Goal: Information Seeking & Learning: Learn about a topic

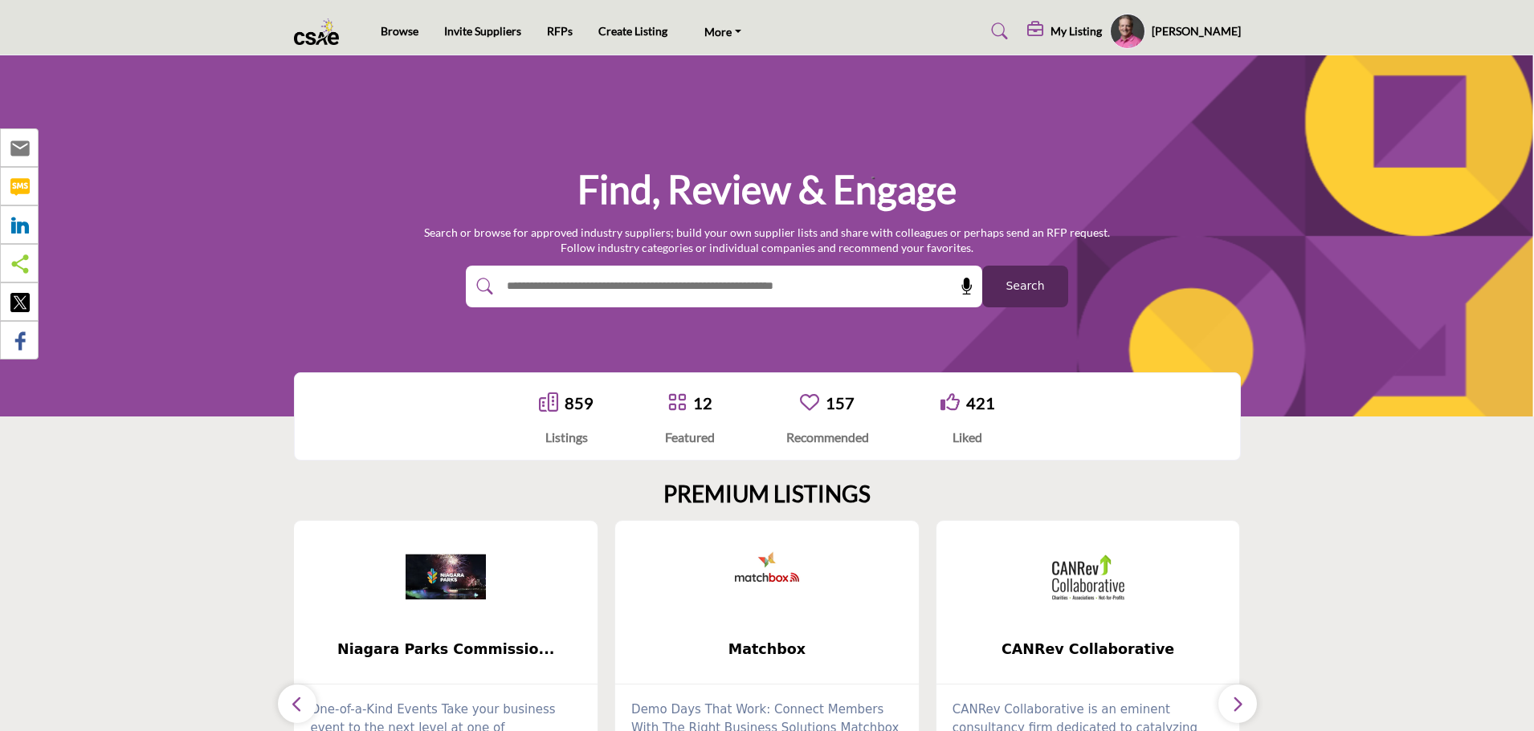
click at [651, 282] on input "text" at bounding box center [689, 287] width 383 height 24
click at [732, 329] on div "Find, Review & Engage Search or browse for approved industry suppliers; build y…" at bounding box center [767, 235] width 1534 height 361
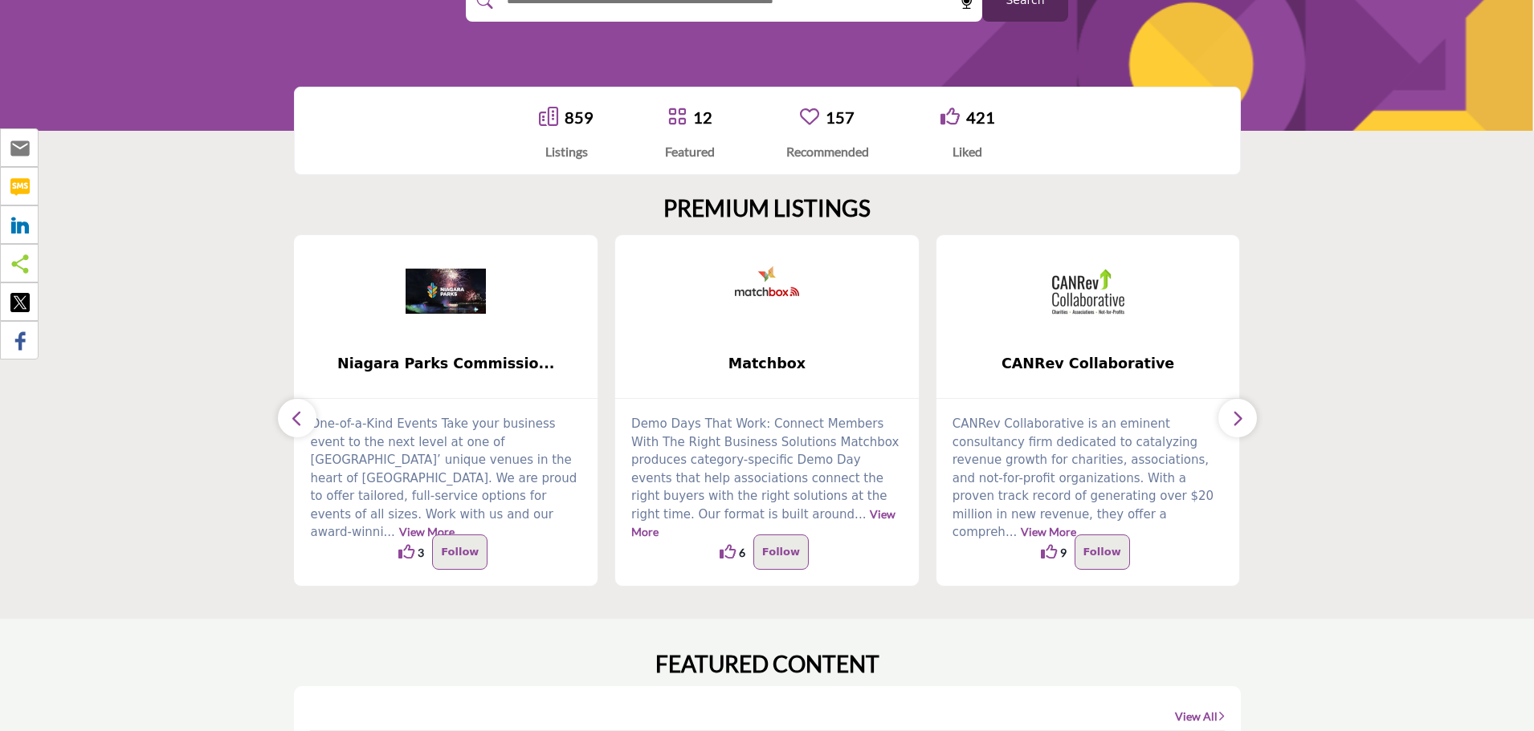
scroll to position [321, 0]
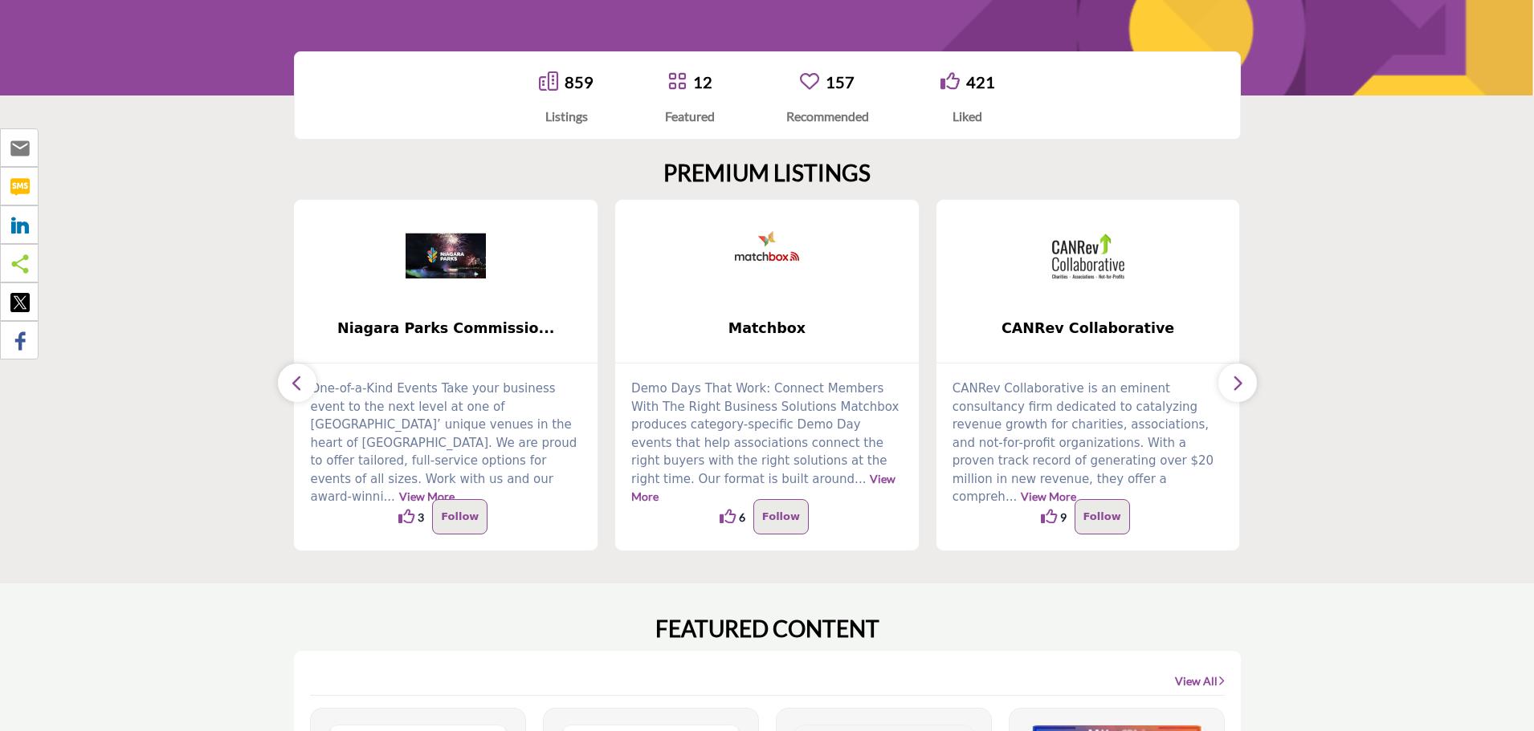
click at [1240, 380] on icon "button" at bounding box center [1237, 383] width 13 height 20
click at [299, 381] on icon "button" at bounding box center [297, 383] width 13 height 20
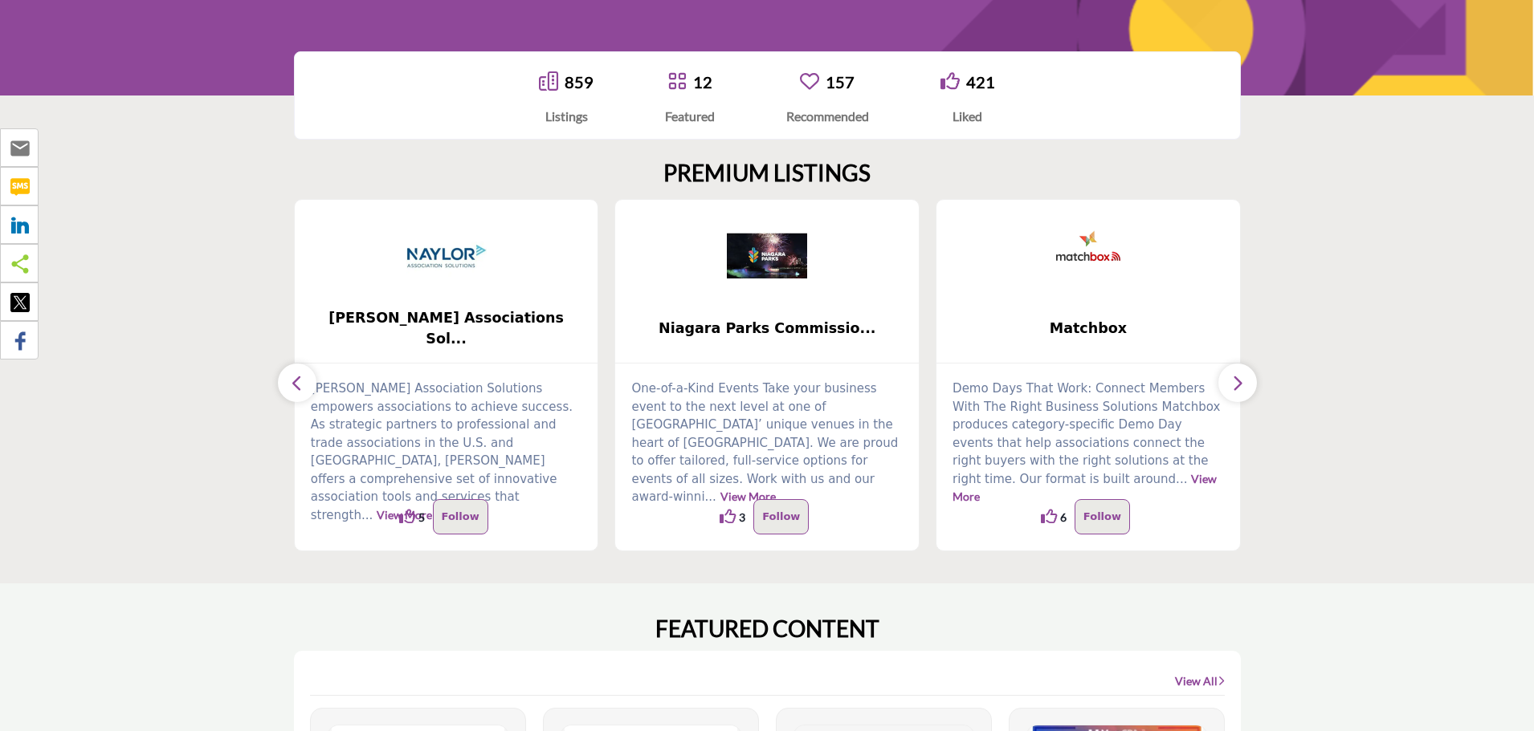
click at [299, 381] on icon "button" at bounding box center [297, 383] width 13 height 20
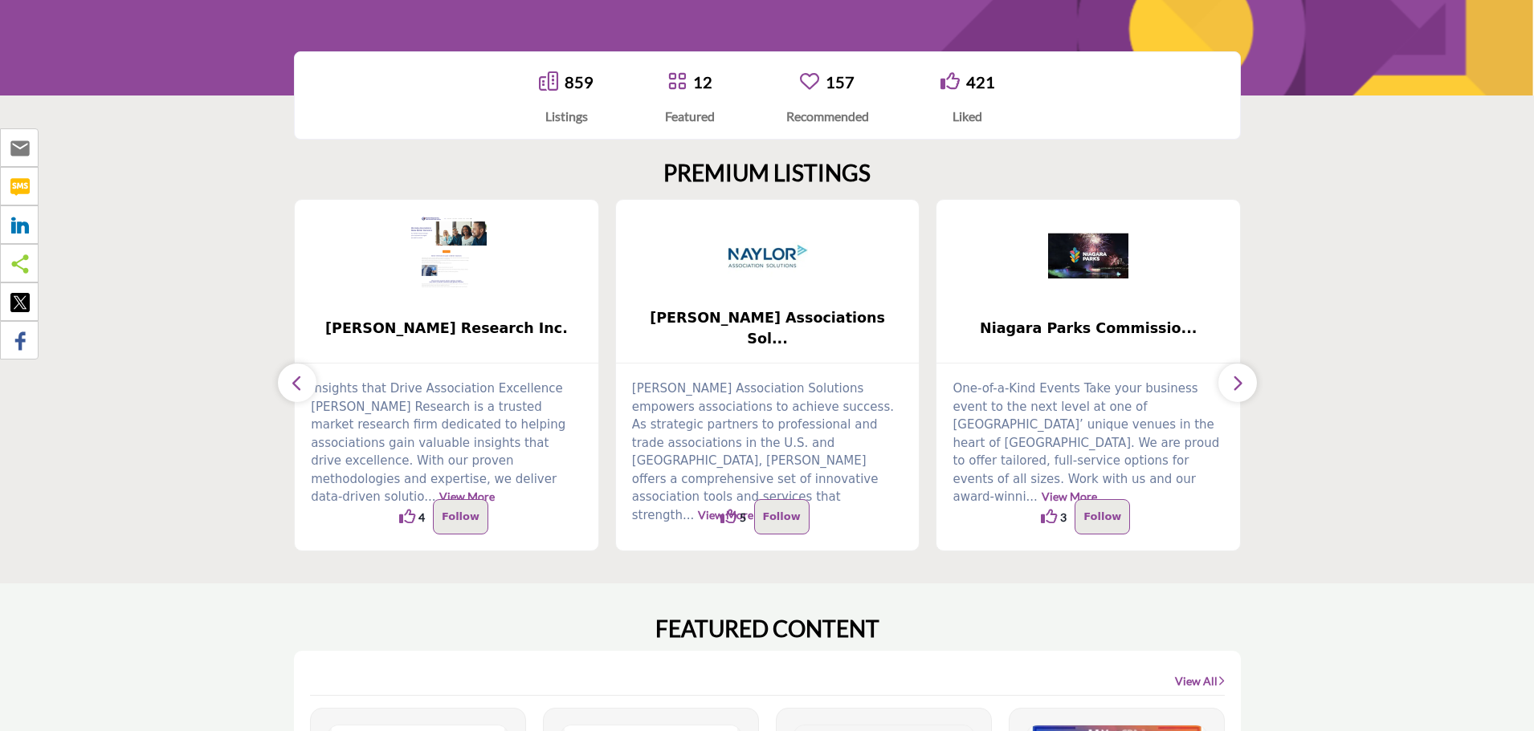
click at [299, 381] on icon "button" at bounding box center [297, 383] width 13 height 20
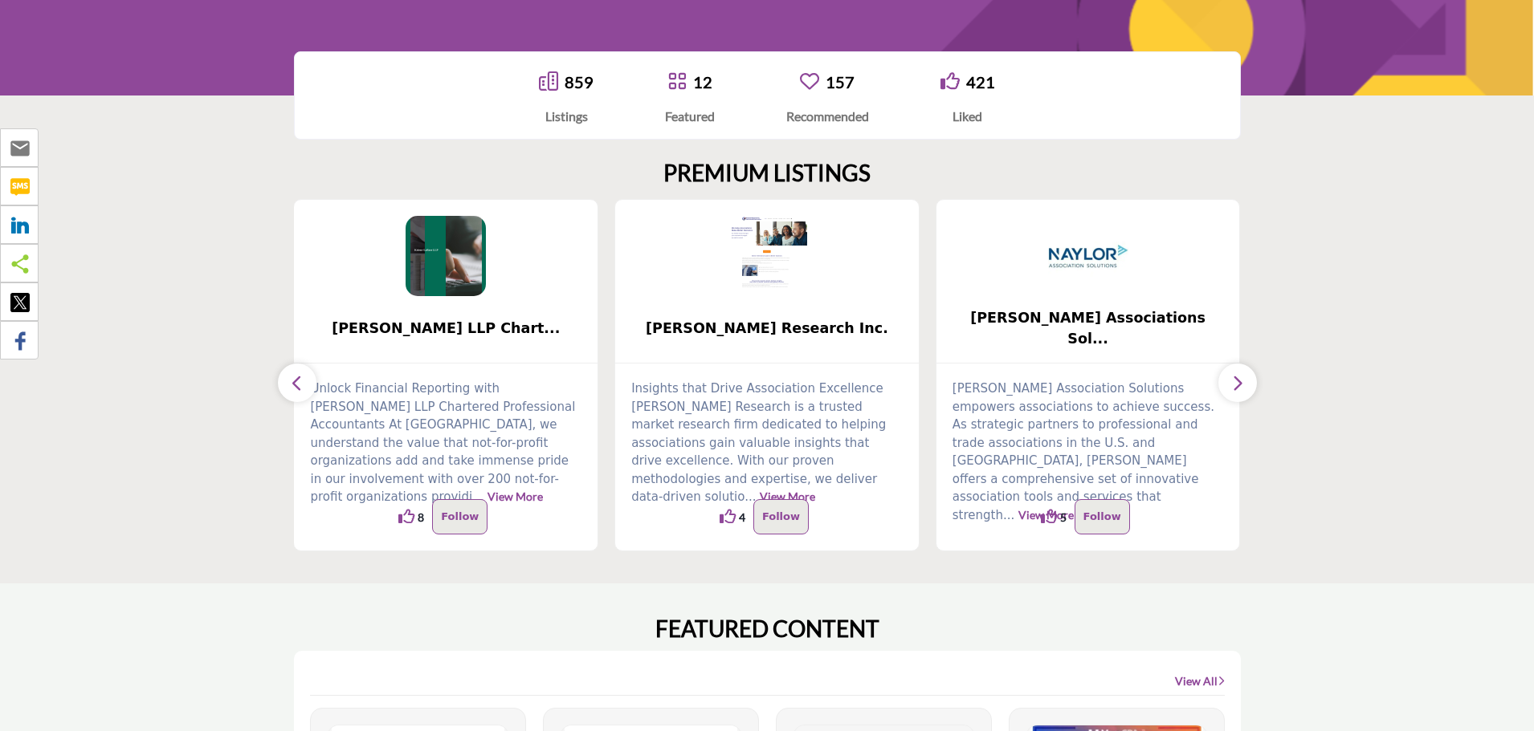
click at [299, 381] on icon "button" at bounding box center [297, 383] width 13 height 20
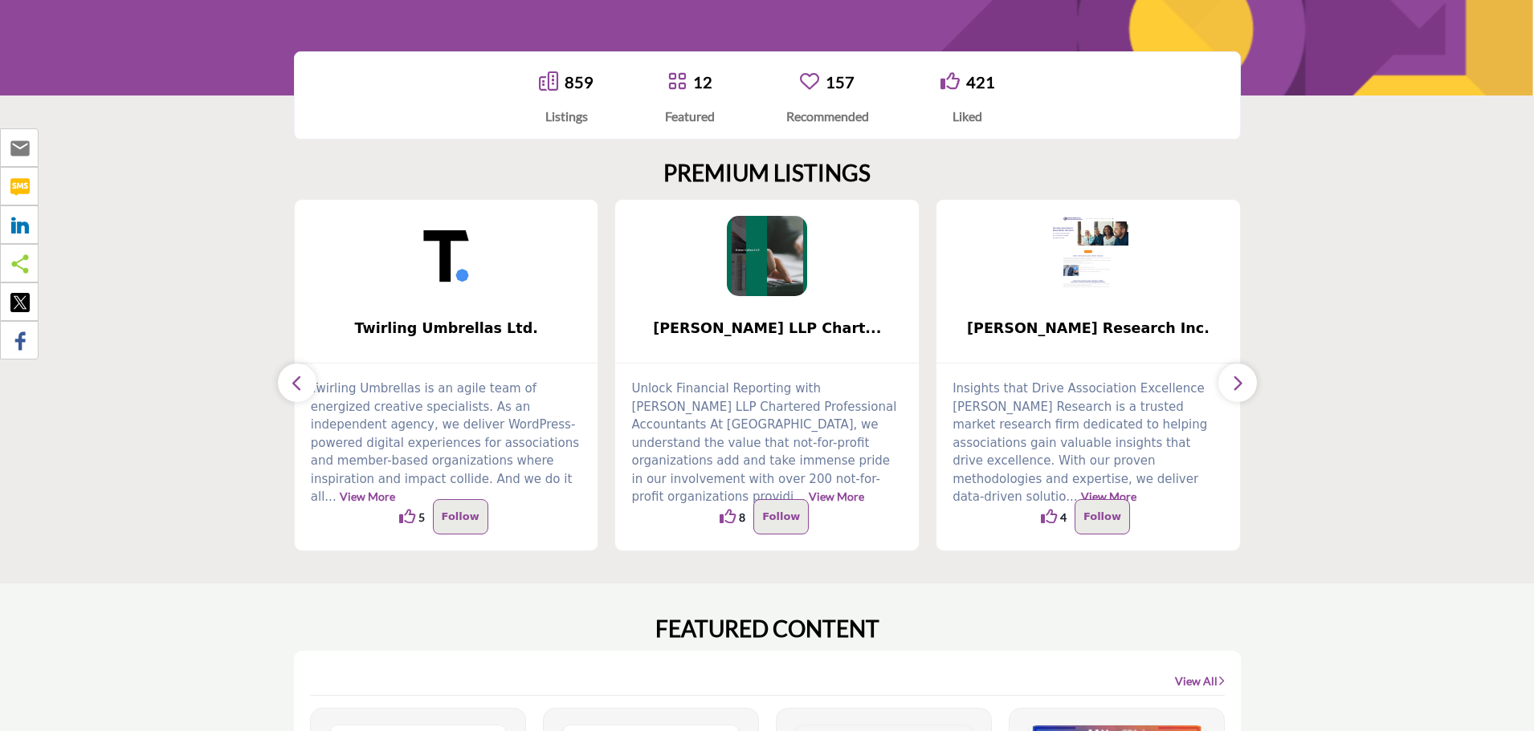
click at [299, 381] on icon "button" at bounding box center [297, 383] width 13 height 20
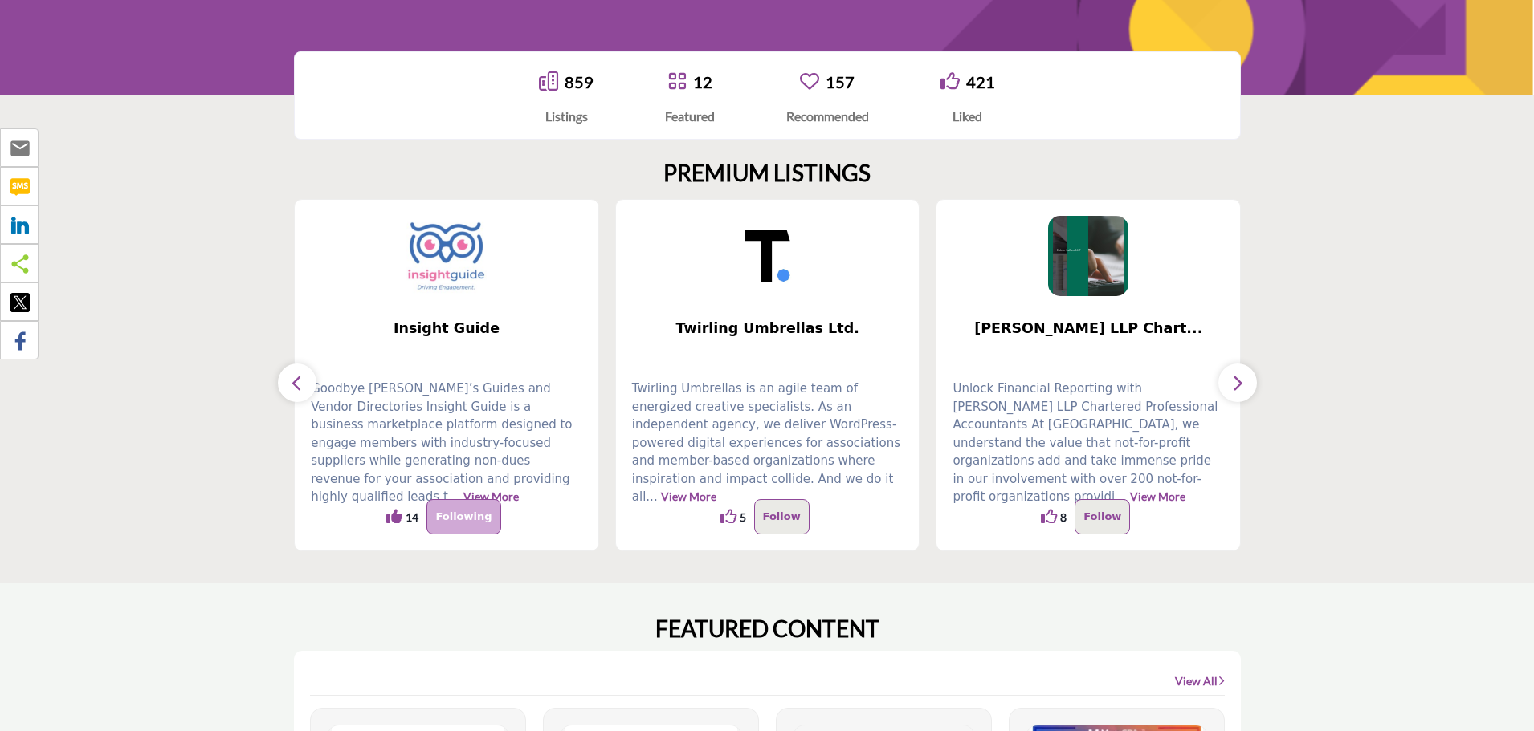
click at [299, 381] on icon "button" at bounding box center [297, 383] width 13 height 20
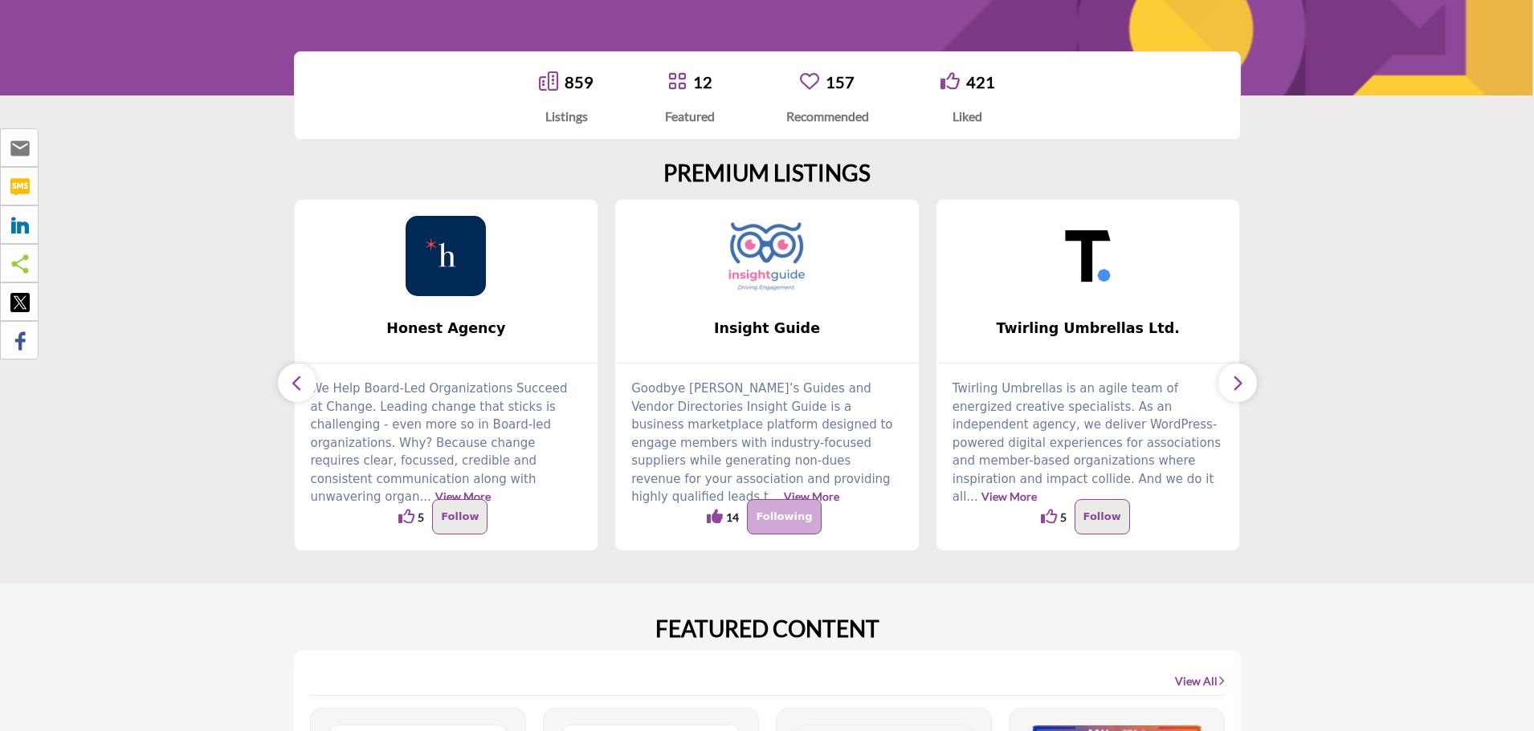
click at [299, 381] on icon "button" at bounding box center [297, 383] width 13 height 20
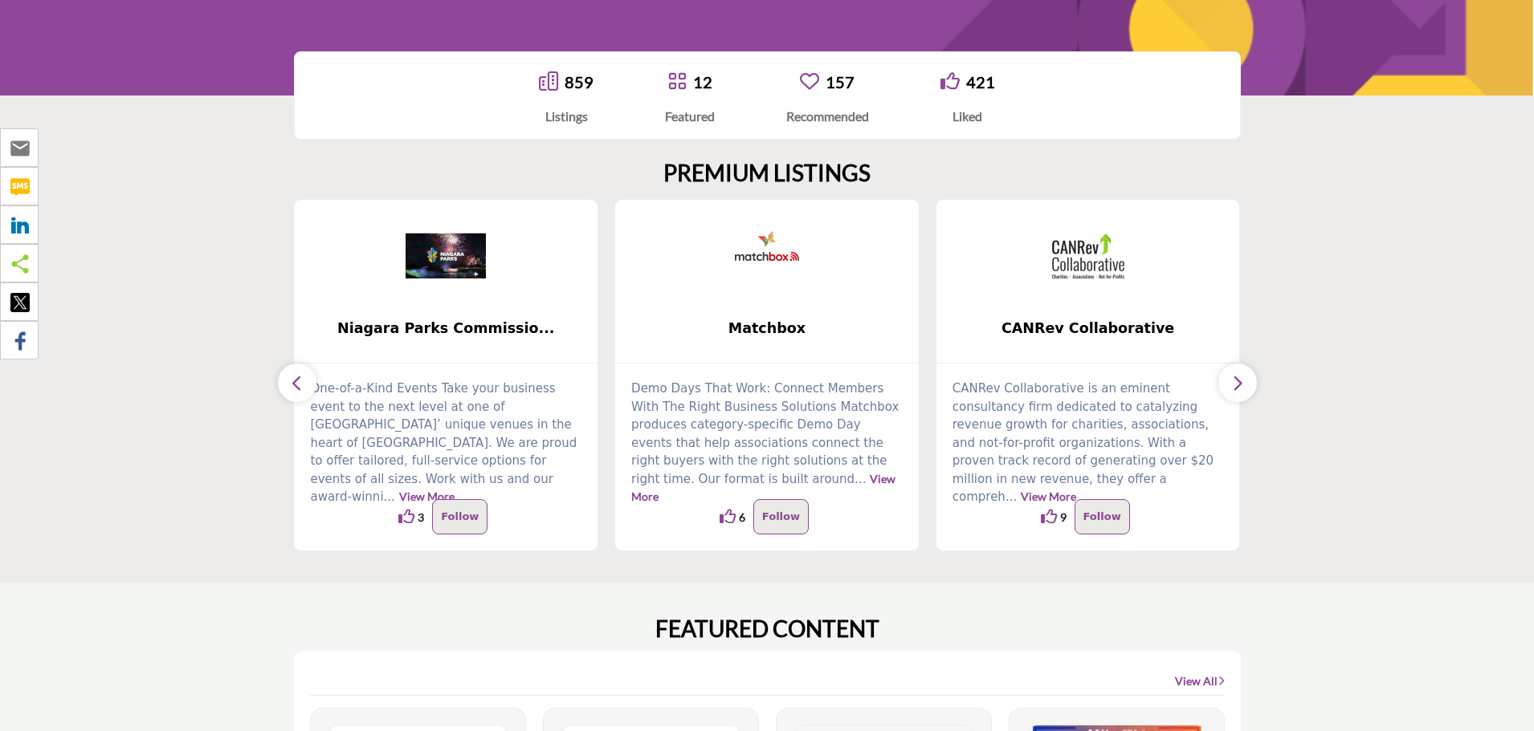
click at [291, 384] on icon "button" at bounding box center [297, 383] width 13 height 20
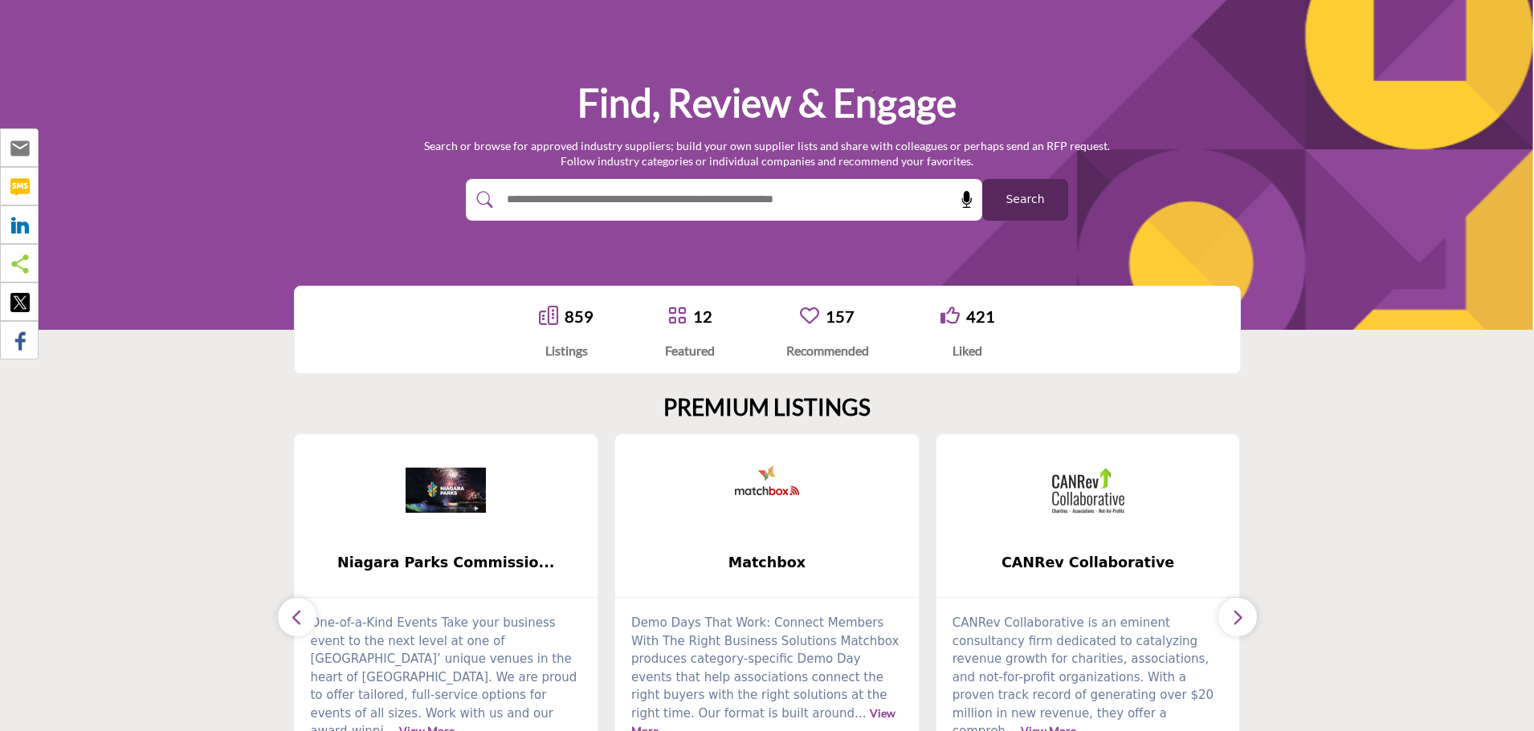
scroll to position [0, 0]
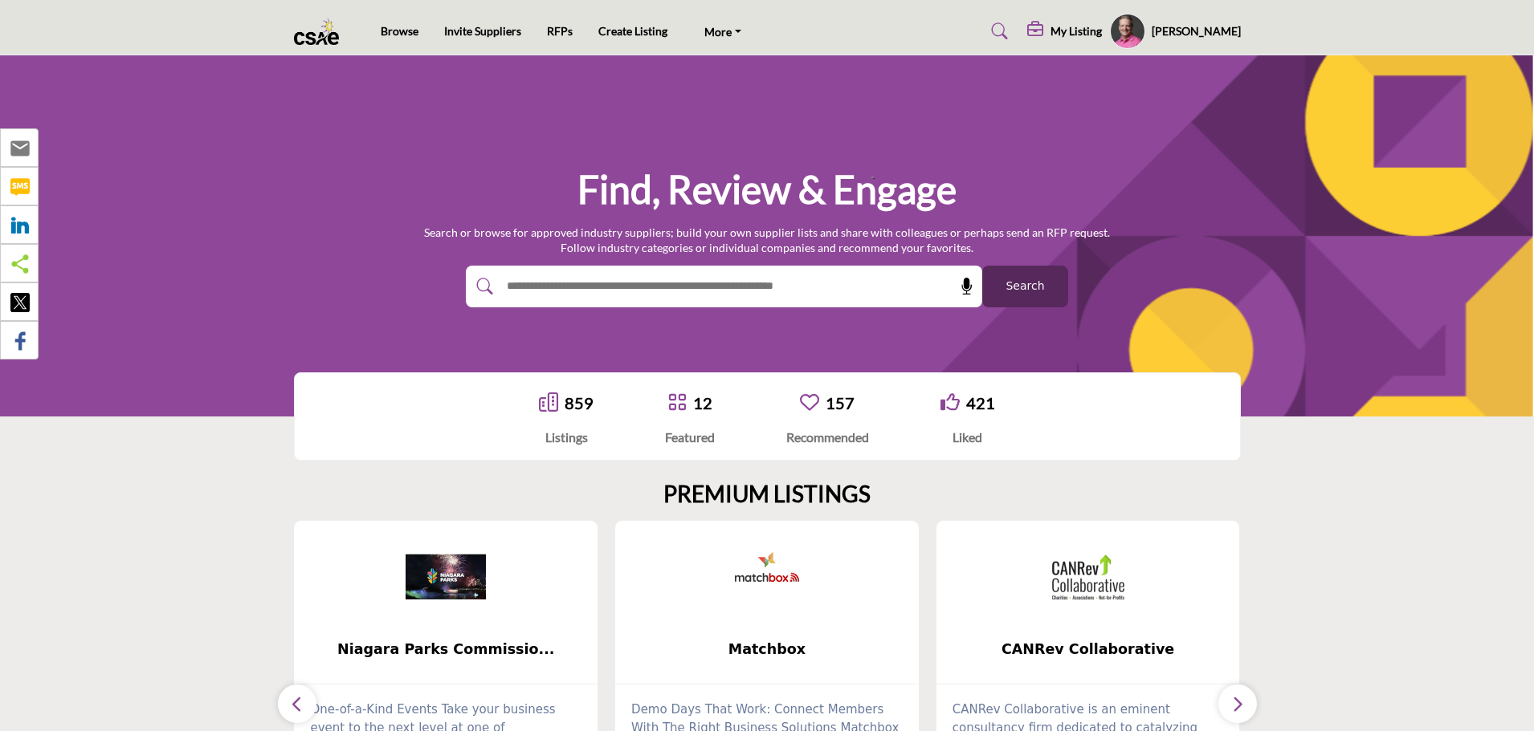
click at [1102, 32] on h5 "My Listing" at bounding box center [1075, 31] width 51 height 14
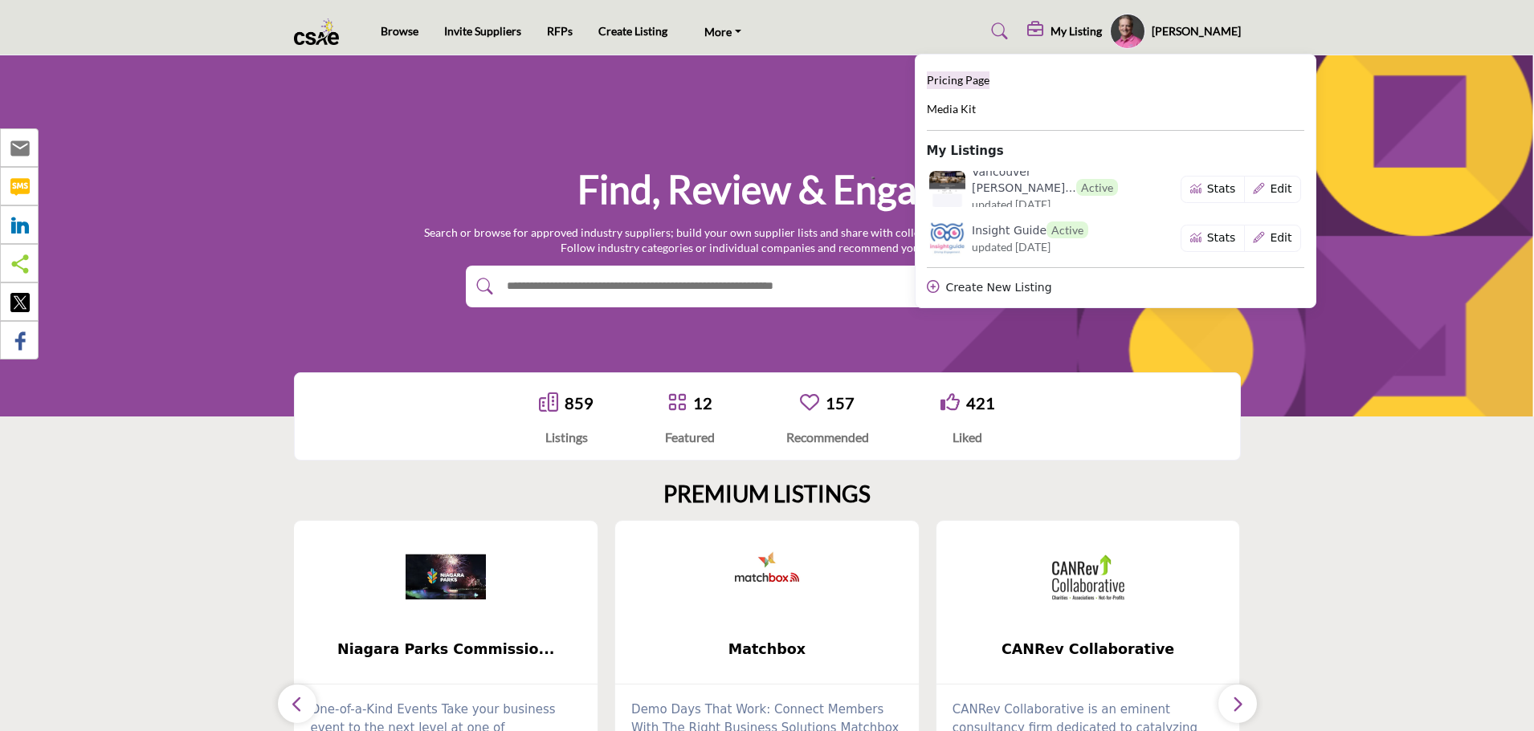
click at [989, 82] on span "Pricing Page" at bounding box center [958, 80] width 63 height 14
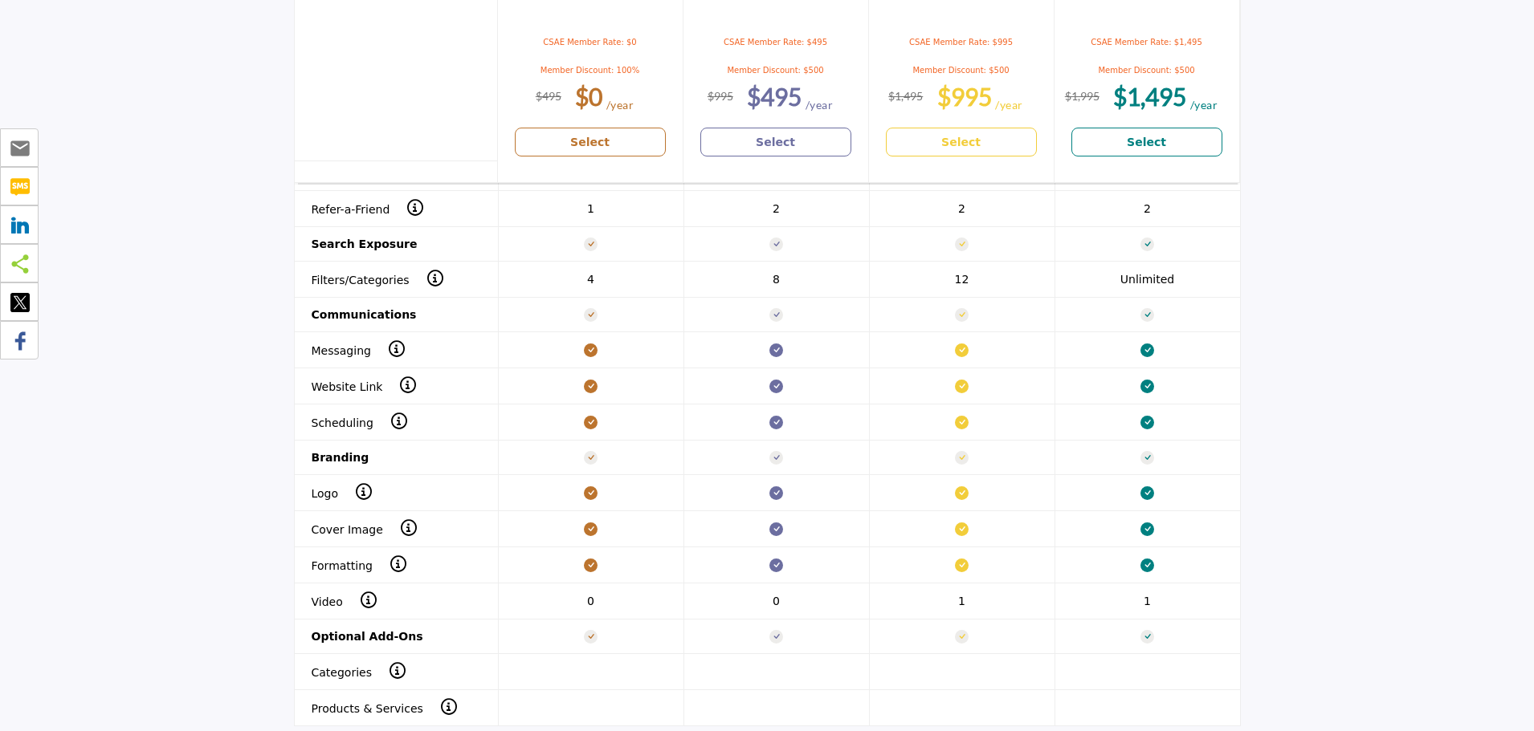
scroll to position [1766, 0]
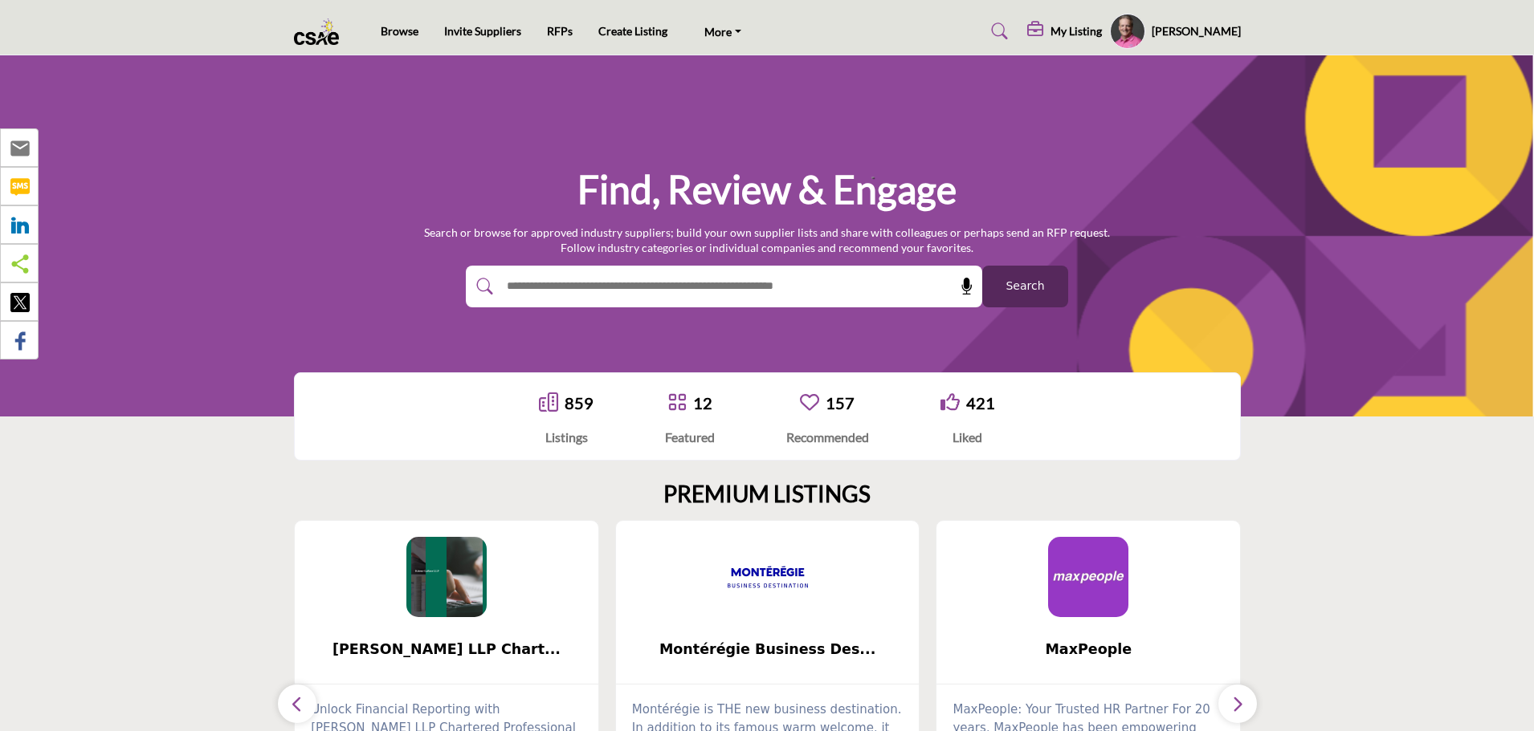
click at [1102, 30] on h5 "My Listing" at bounding box center [1075, 31] width 51 height 14
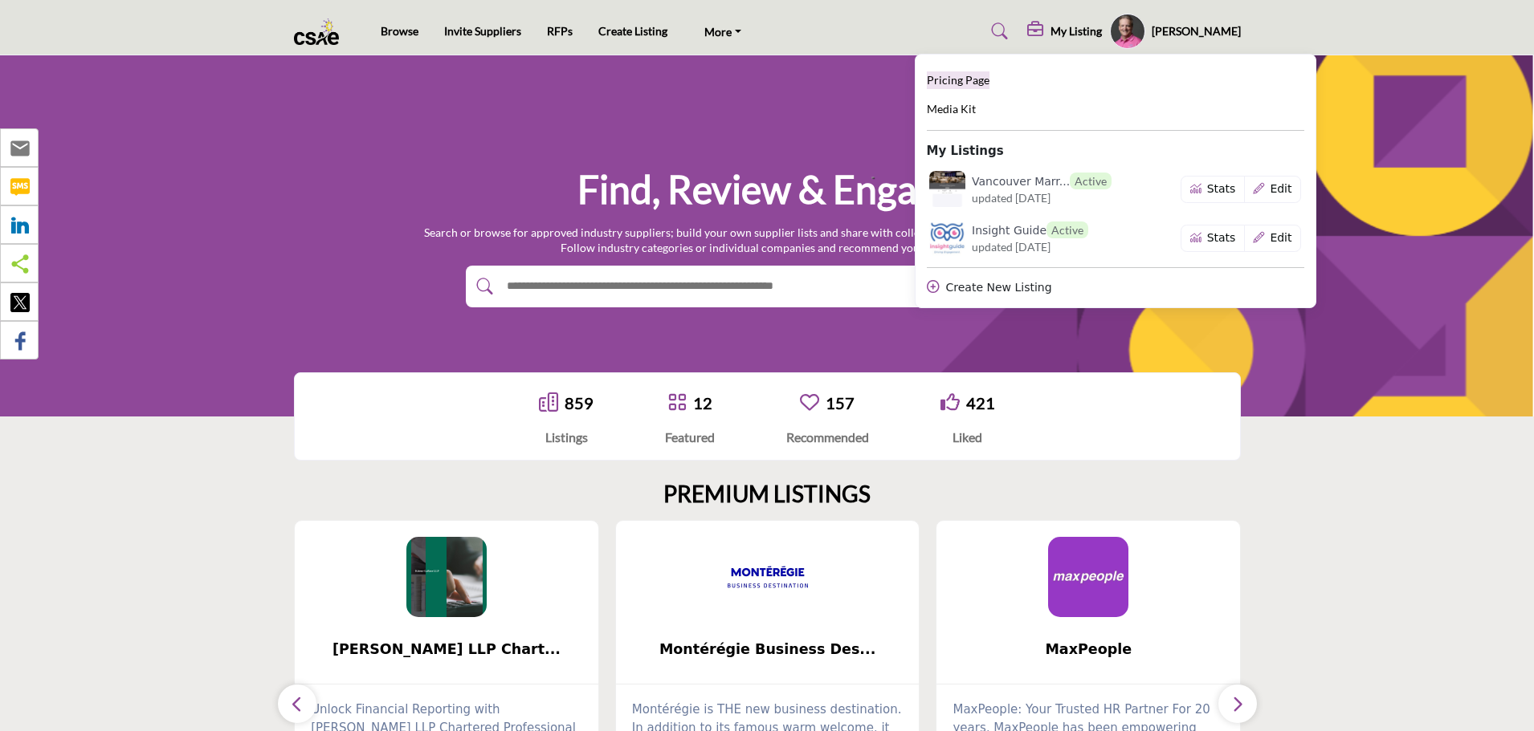
click at [989, 82] on span "Pricing Page" at bounding box center [958, 80] width 63 height 14
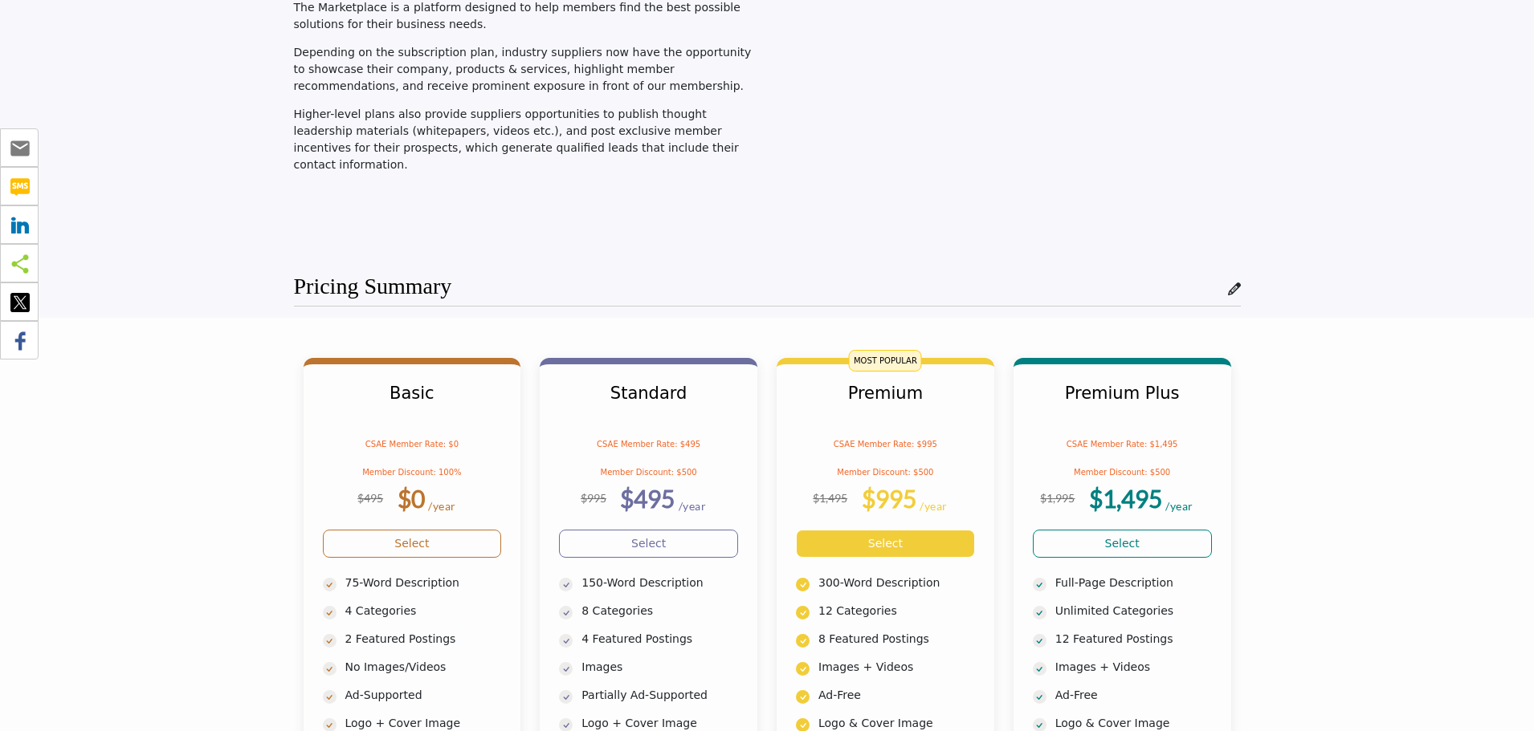
scroll to position [80, 0]
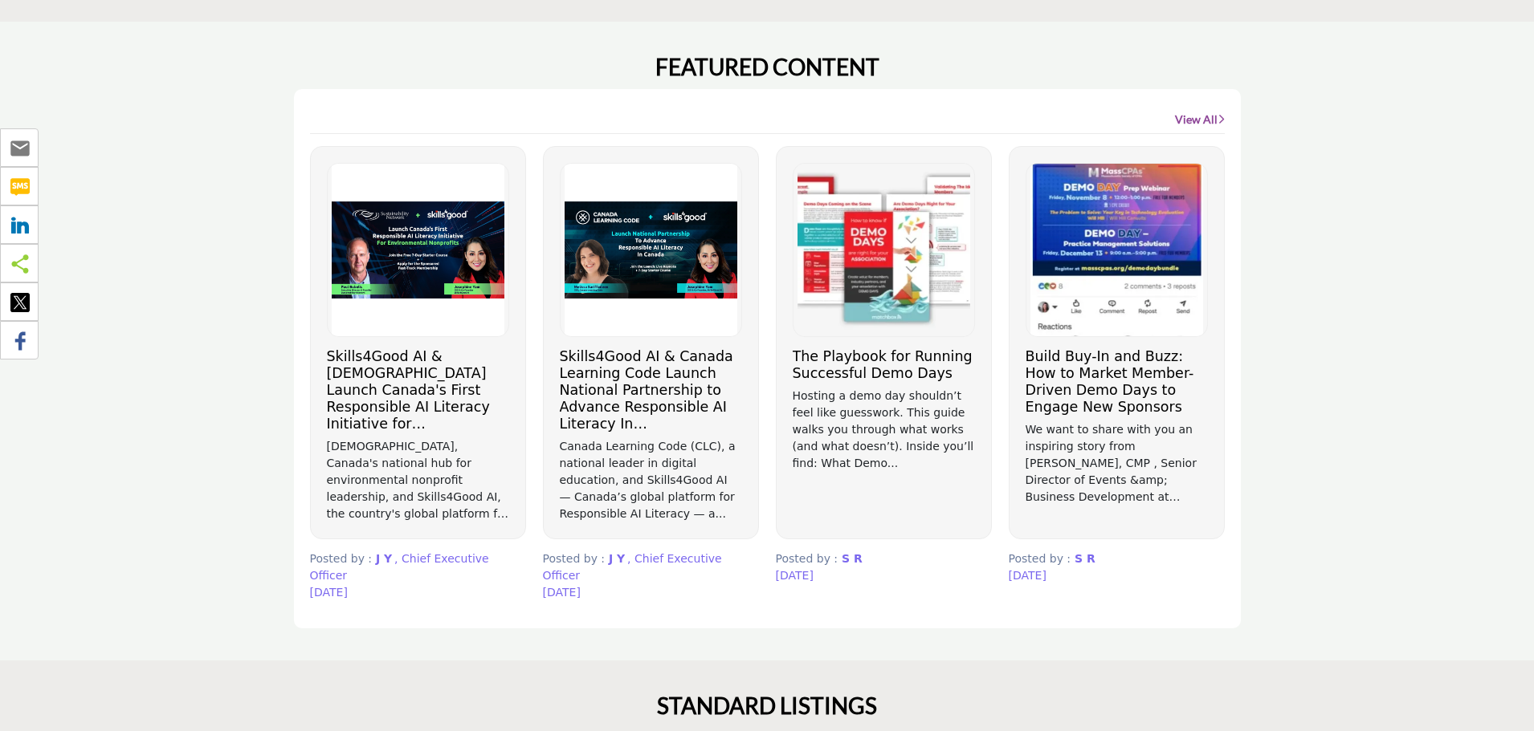
scroll to position [964, 0]
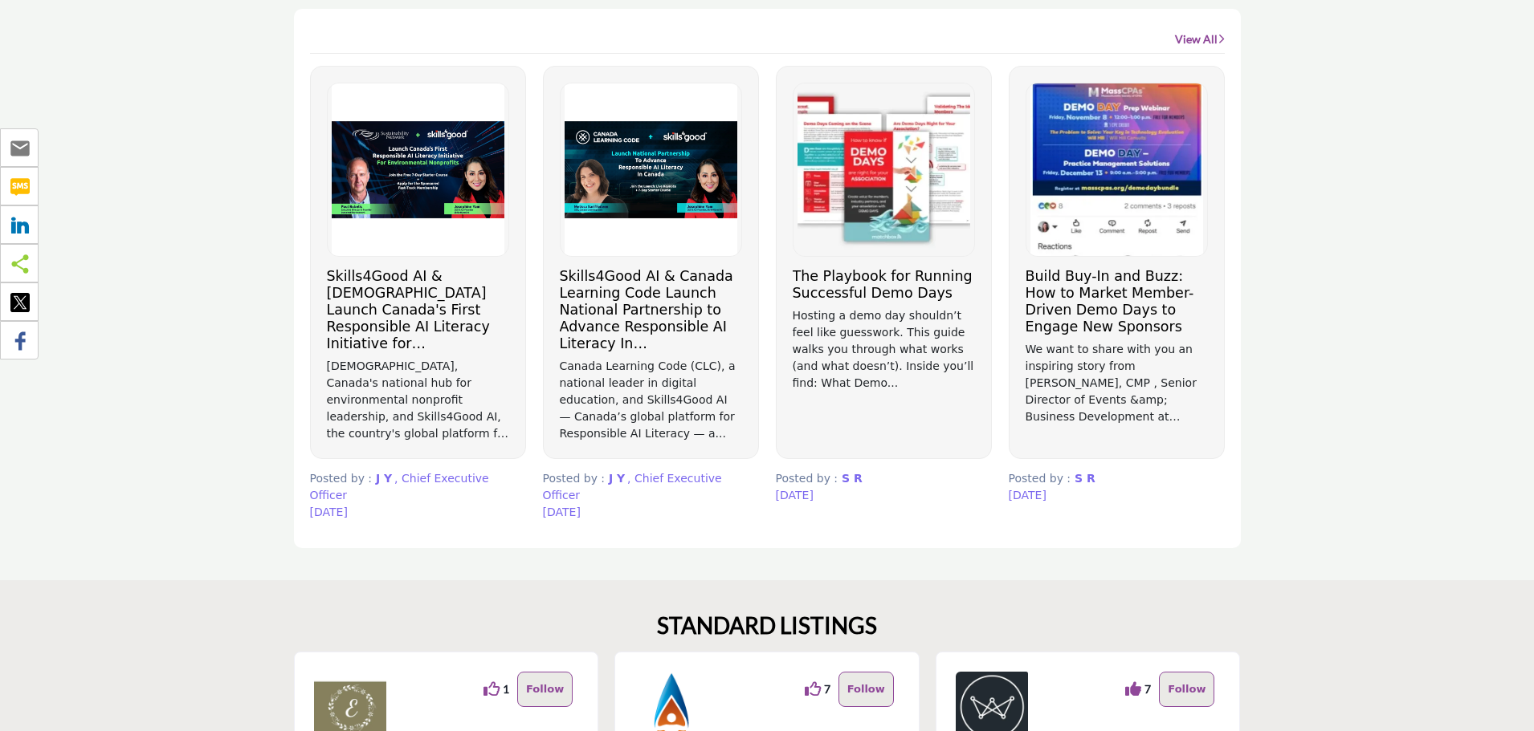
click at [425, 309] on h3 "Skills4Good AI & [DEMOGRAPHIC_DATA] Launch Canada's First Responsible AI Litera…" at bounding box center [418, 310] width 182 height 84
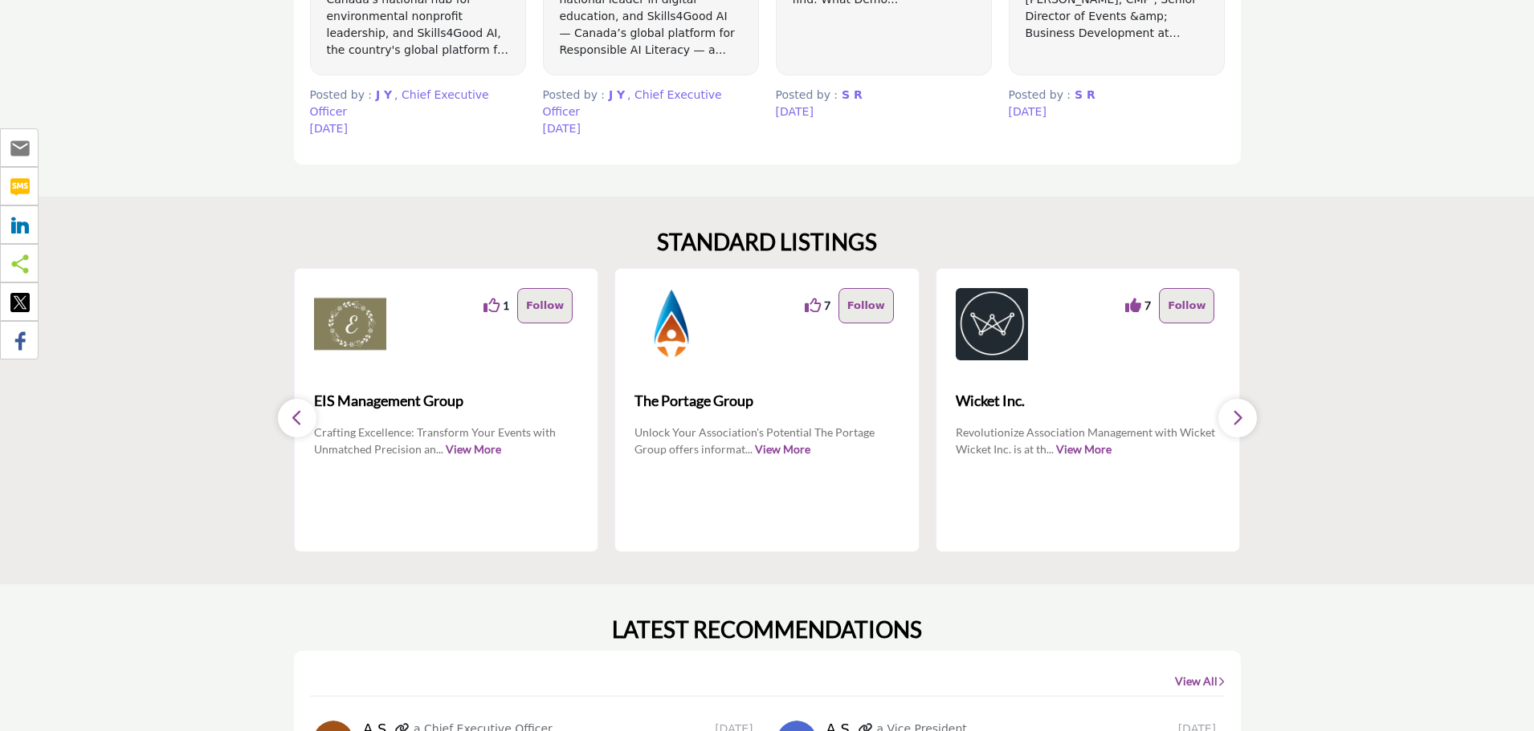
scroll to position [1445, 0]
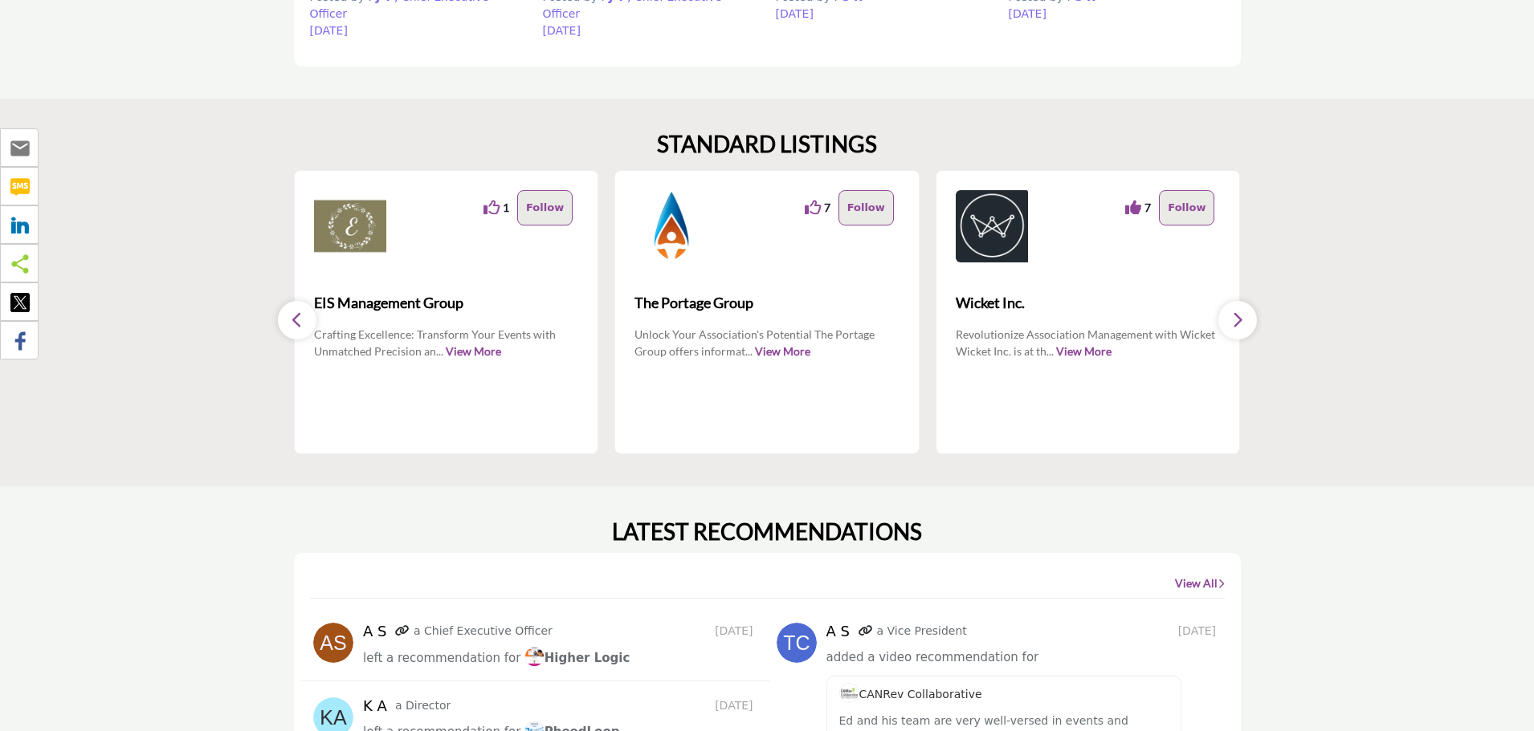
click at [304, 313] on button "button" at bounding box center [297, 320] width 39 height 39
click at [1244, 305] on button "button" at bounding box center [1237, 320] width 39 height 39
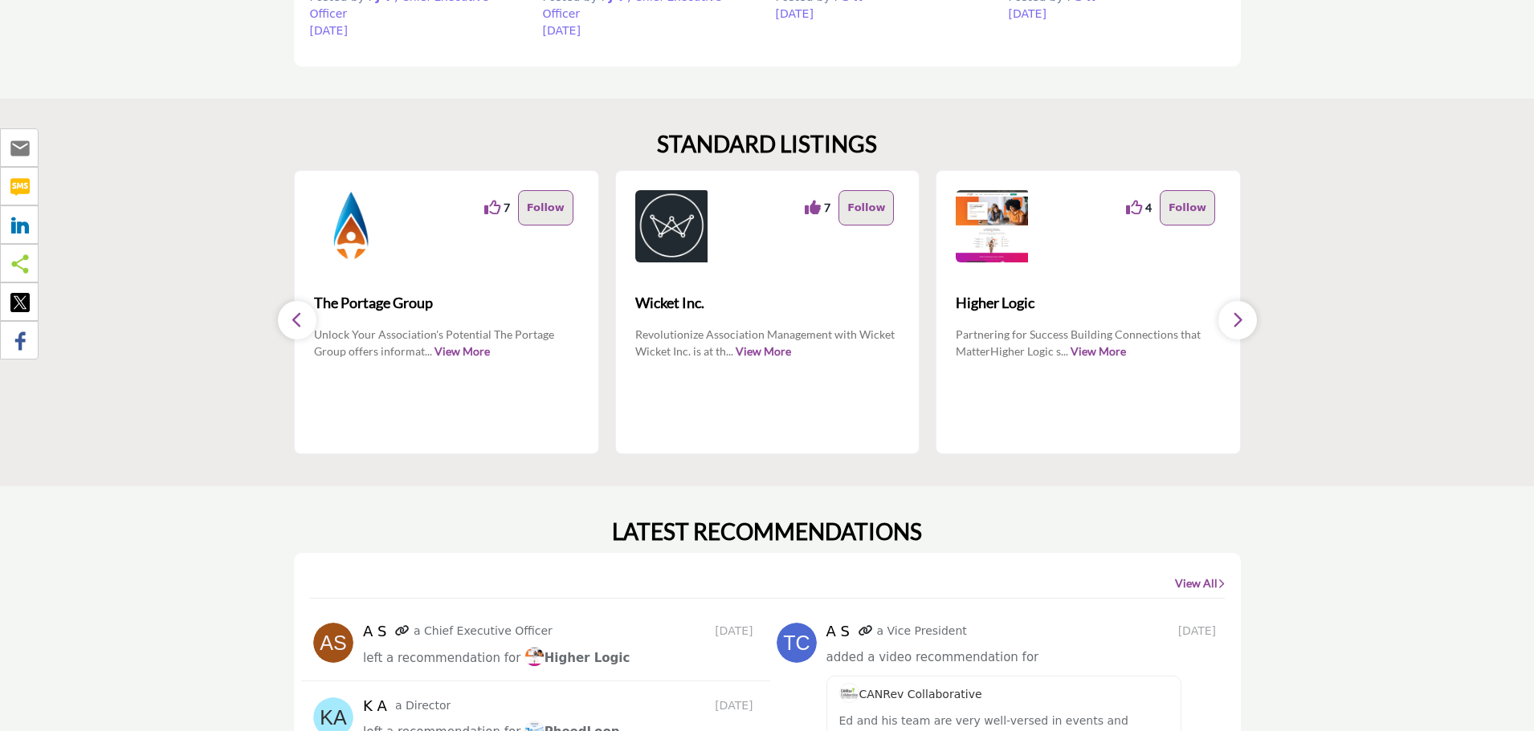
click at [1244, 305] on button "button" at bounding box center [1237, 320] width 39 height 39
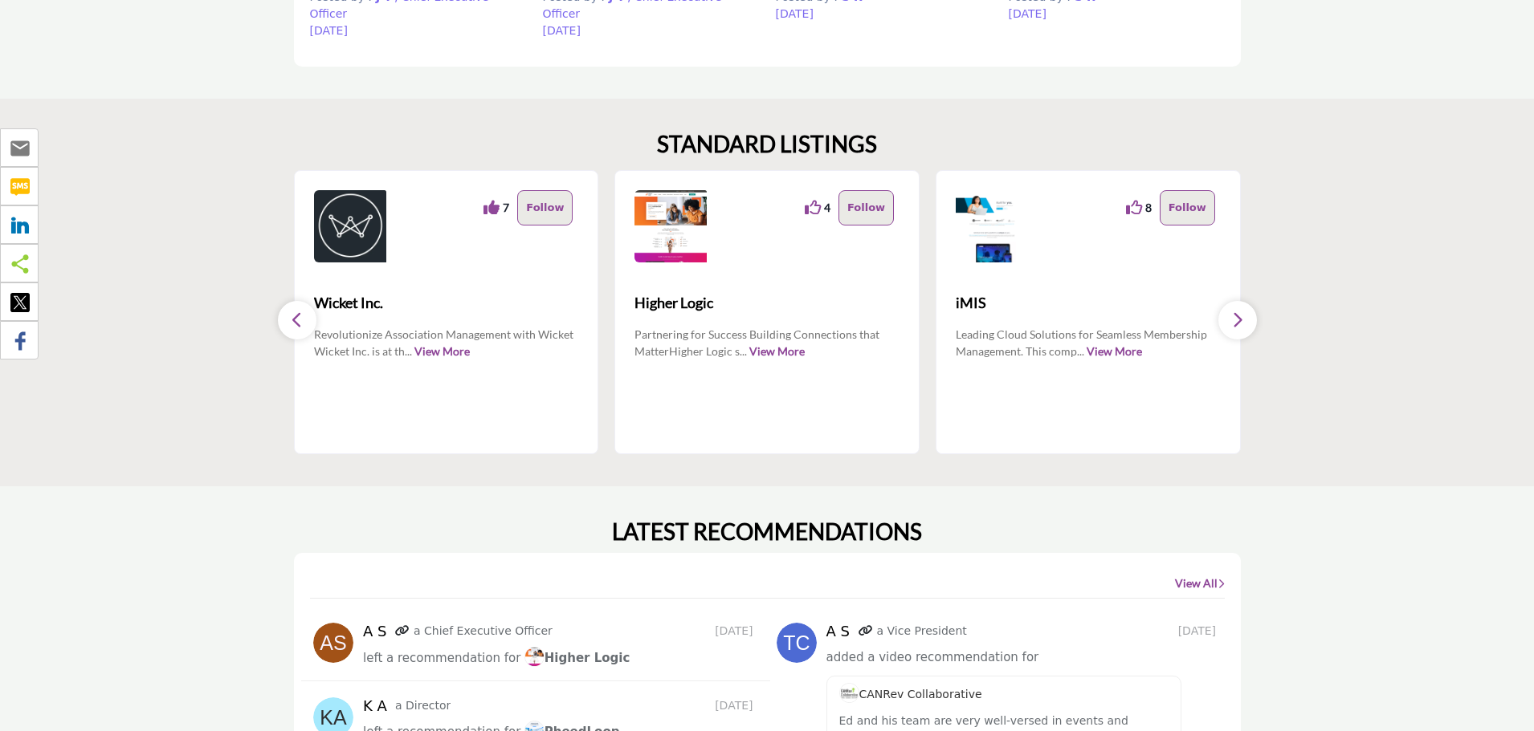
click at [1244, 305] on button "button" at bounding box center [1237, 320] width 39 height 39
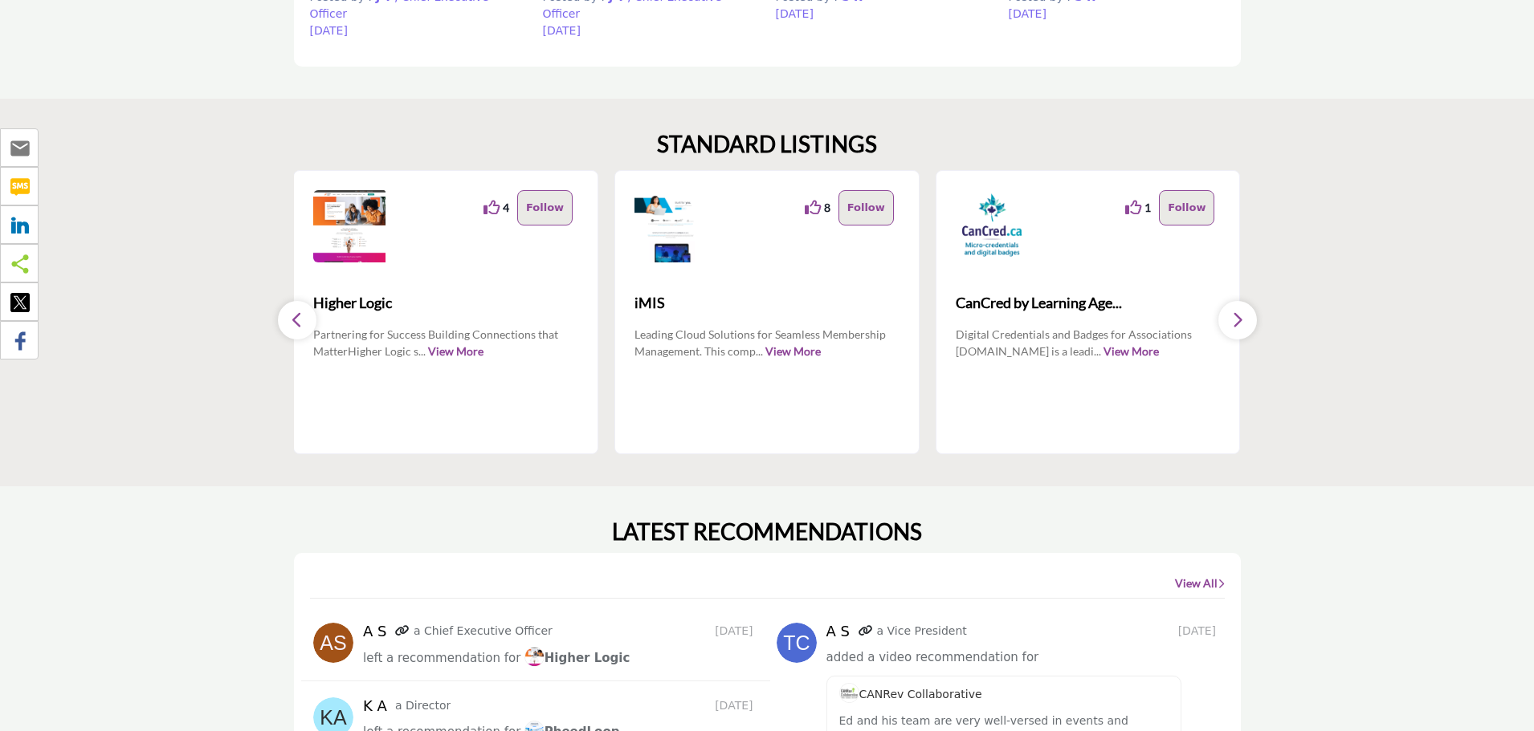
click at [1244, 305] on button "button" at bounding box center [1237, 320] width 39 height 39
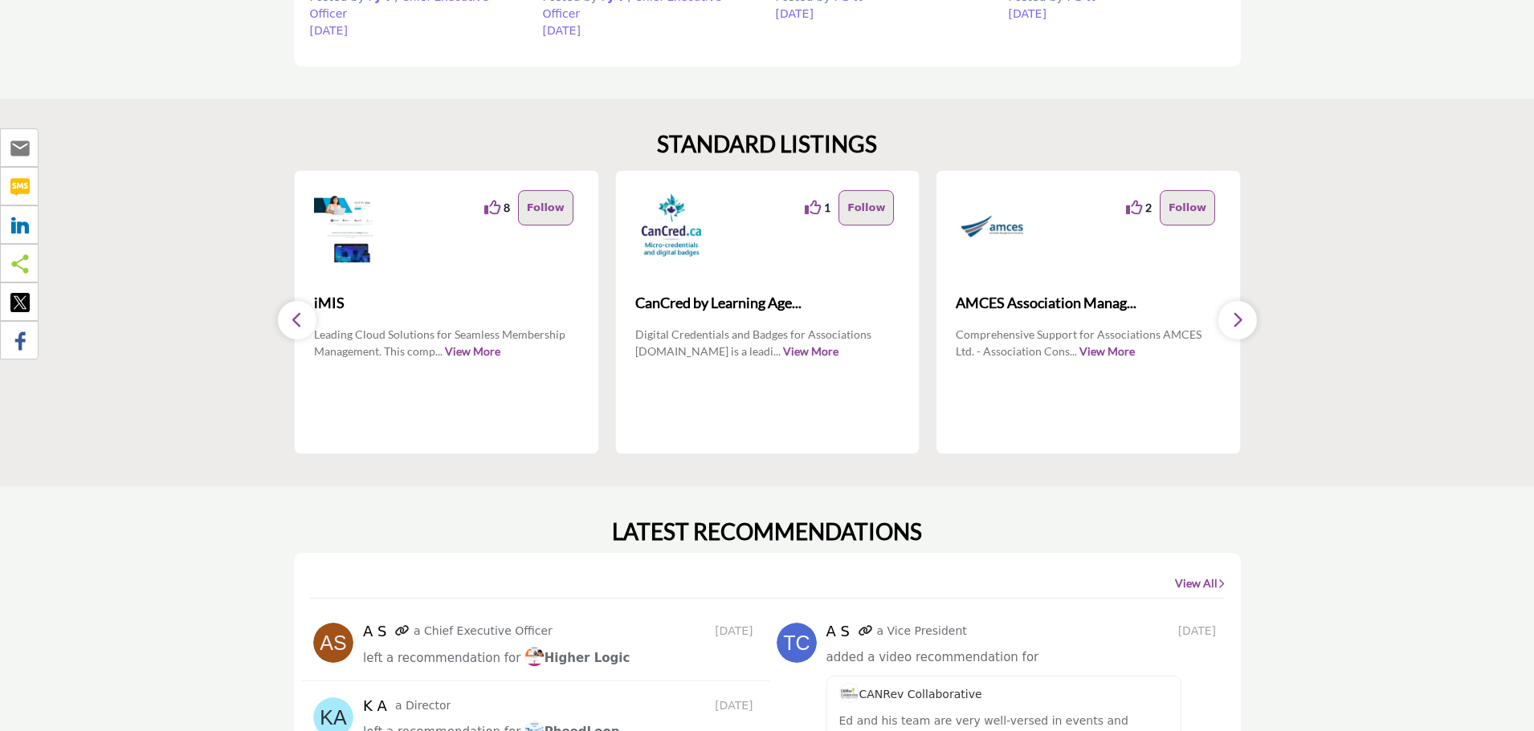
click at [1243, 310] on icon "button" at bounding box center [1237, 320] width 13 height 20
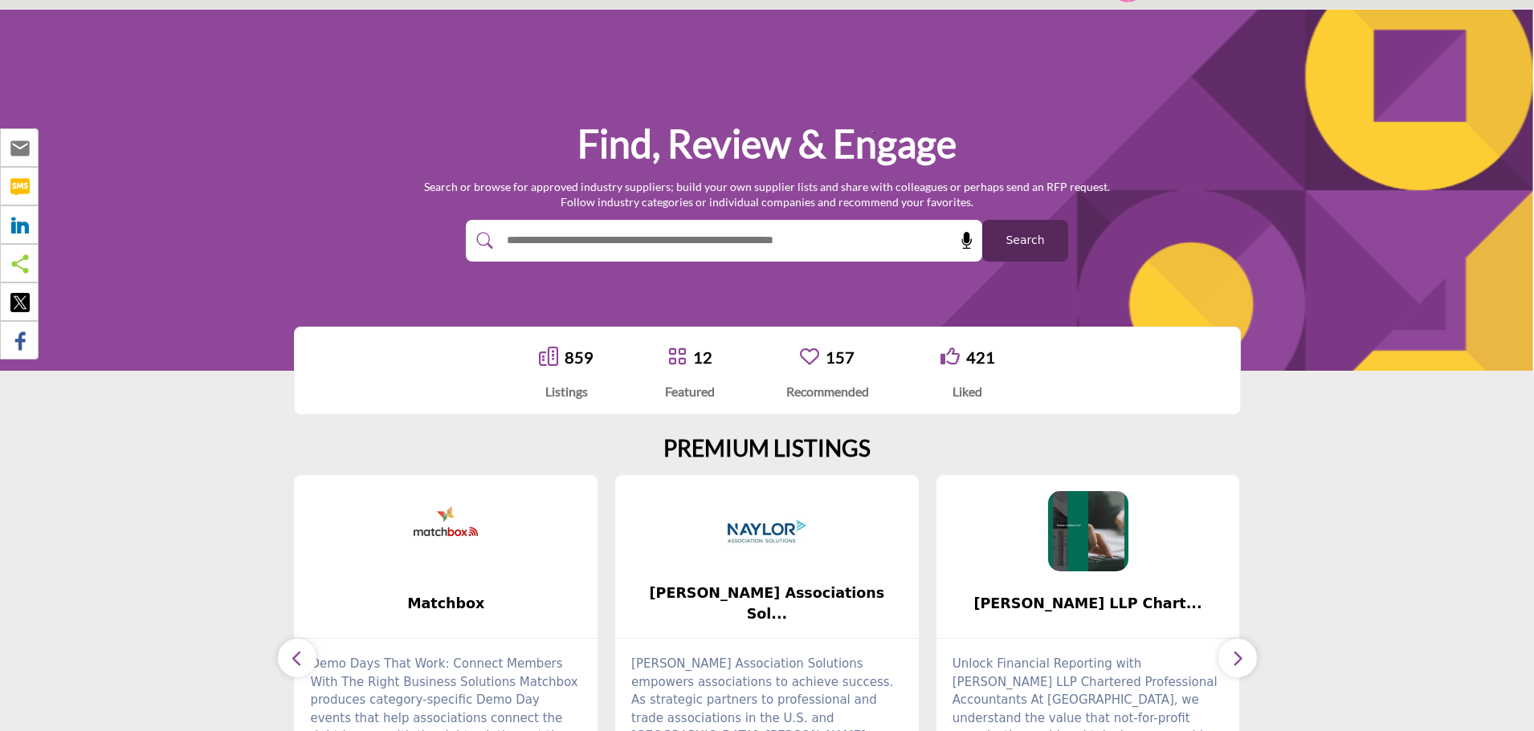
scroll to position [0, 0]
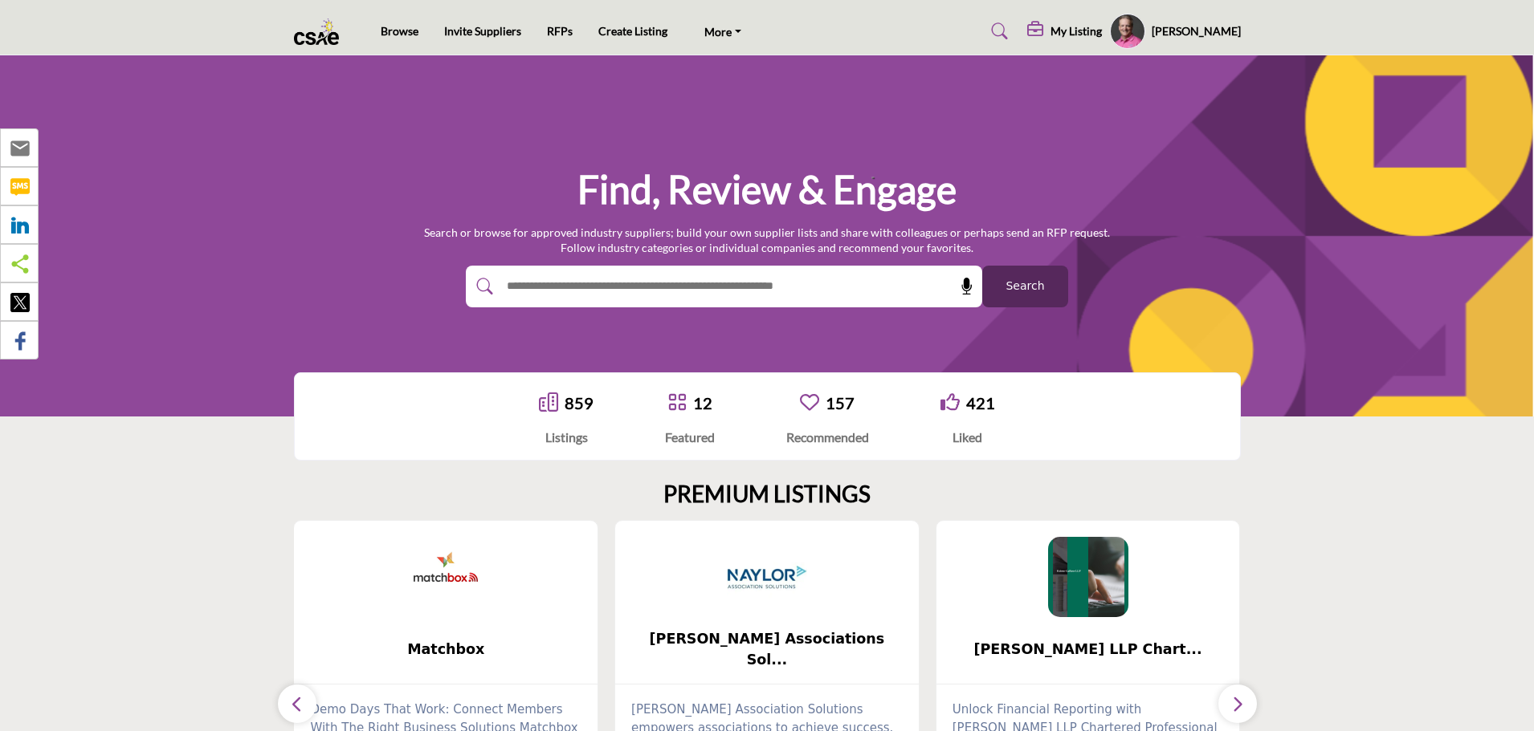
click at [1041, 291] on span "Search" at bounding box center [1024, 286] width 39 height 17
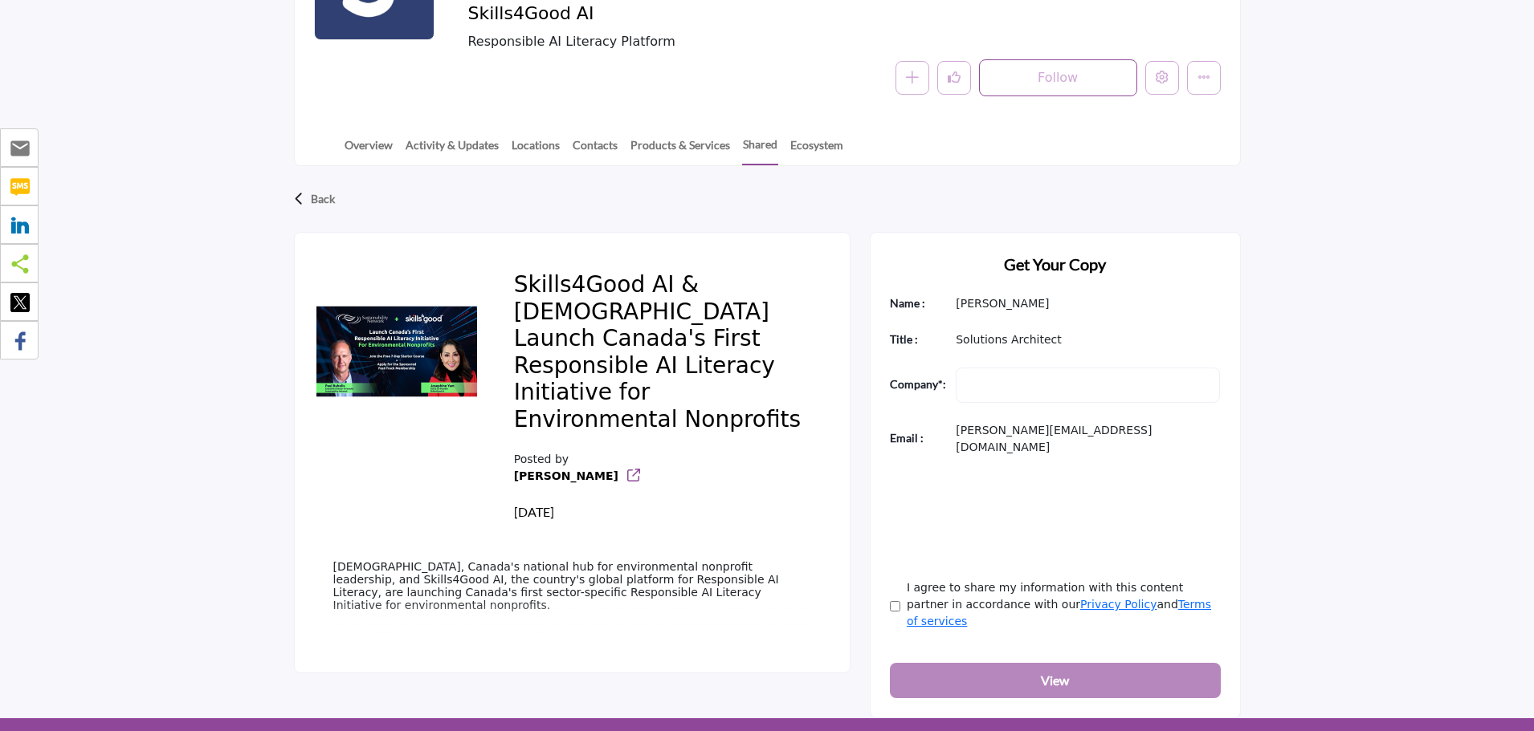
scroll to position [321, 0]
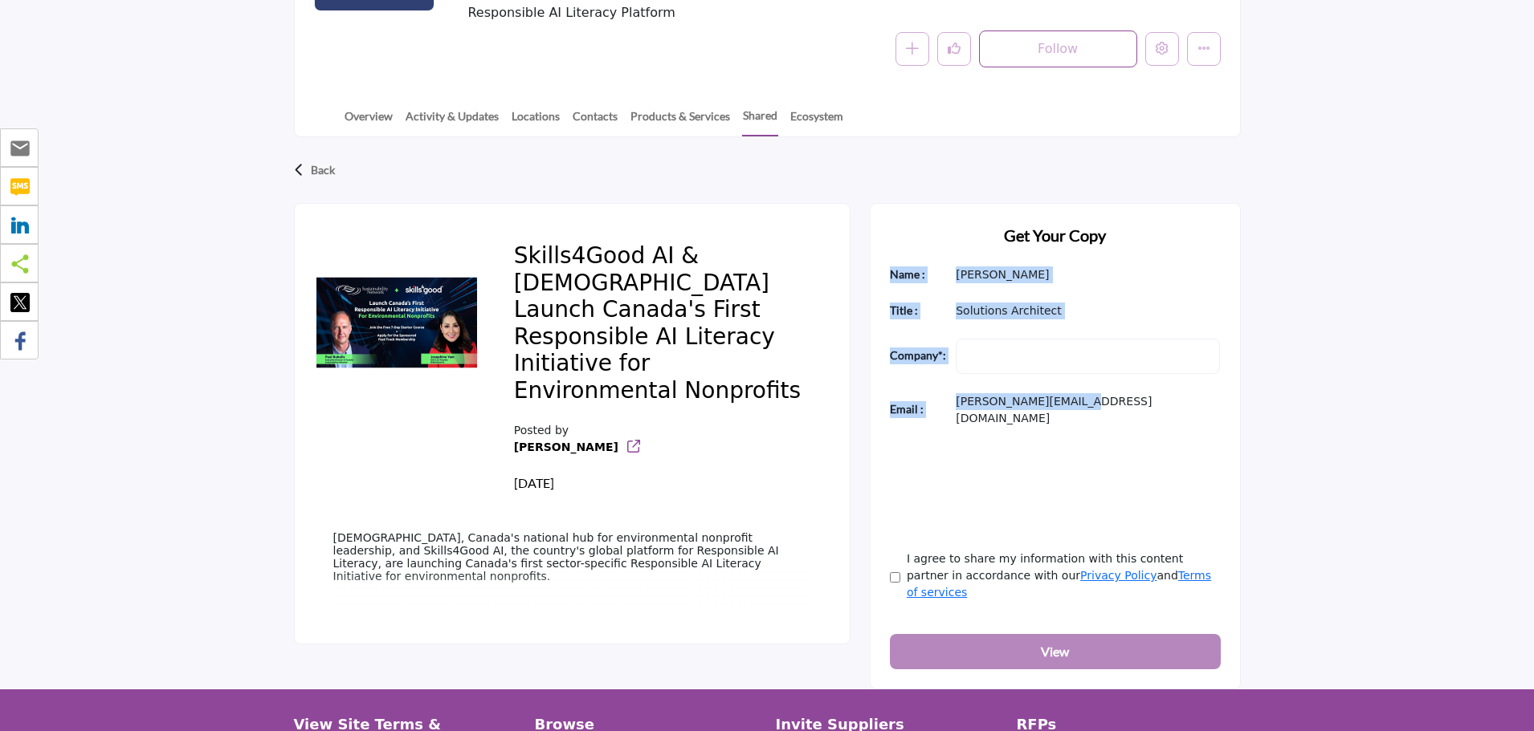
drag, startPoint x: 888, startPoint y: 257, endPoint x: 1080, endPoint y: 391, distance: 234.1
click at [1080, 391] on div "Get Your Copy Name : [PERSON_NAME] Title : Solutions Architect Company" at bounding box center [1055, 446] width 371 height 487
click at [1081, 393] on p "[PERSON_NAME][EMAIL_ADDRESS][DOMAIN_NAME]" at bounding box center [1087, 410] width 264 height 34
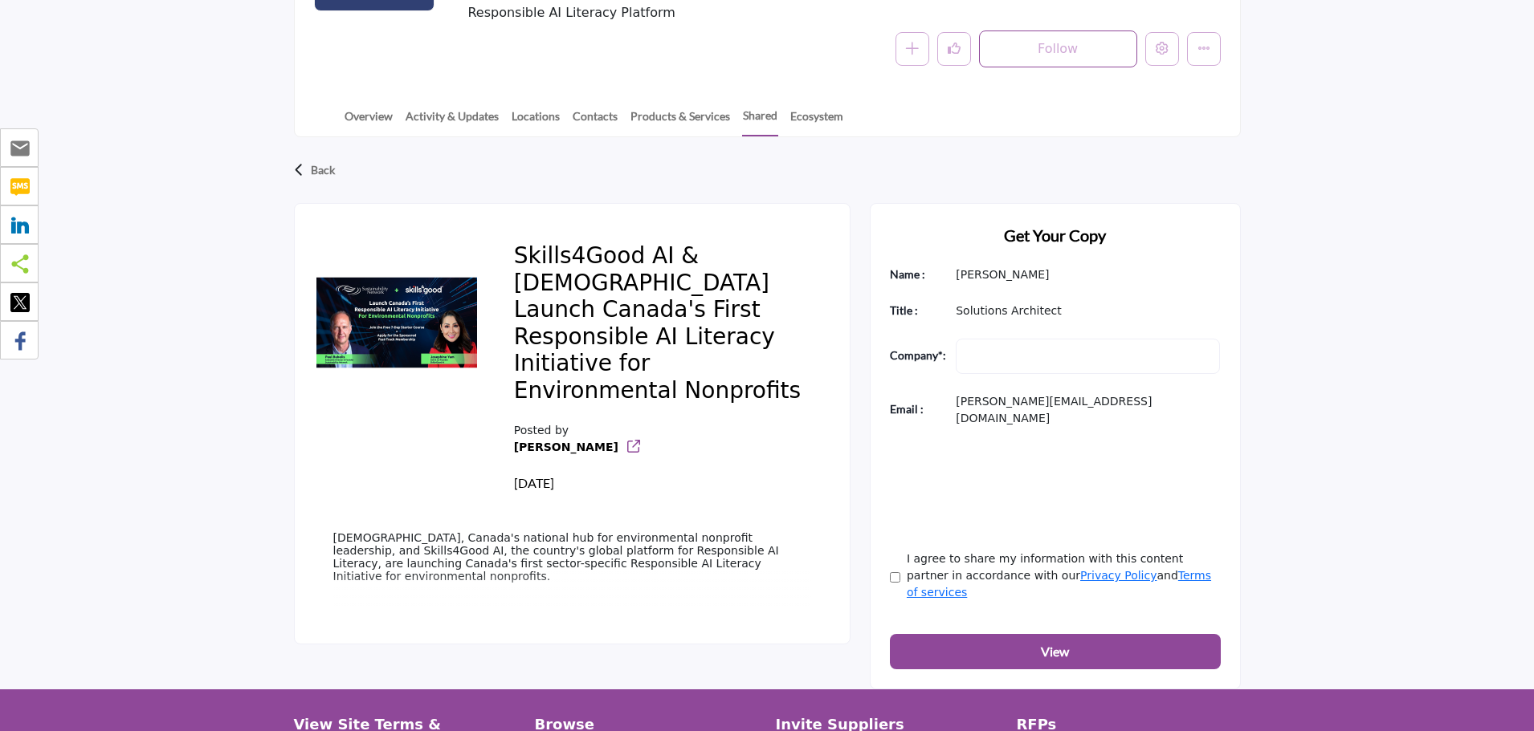
drag, startPoint x: 639, startPoint y: 375, endPoint x: 517, endPoint y: 241, distance: 181.3
click at [517, 242] on h2 "Skills4Good AI & [DEMOGRAPHIC_DATA] Launch Canada's First Responsible AI Litera…" at bounding box center [662, 326] width 297 height 168
drag, startPoint x: 968, startPoint y: 381, endPoint x: 1085, endPoint y: 385, distance: 117.3
click at [1085, 393] on p "[PERSON_NAME][EMAIL_ADDRESS][DOMAIN_NAME]" at bounding box center [1087, 410] width 264 height 34
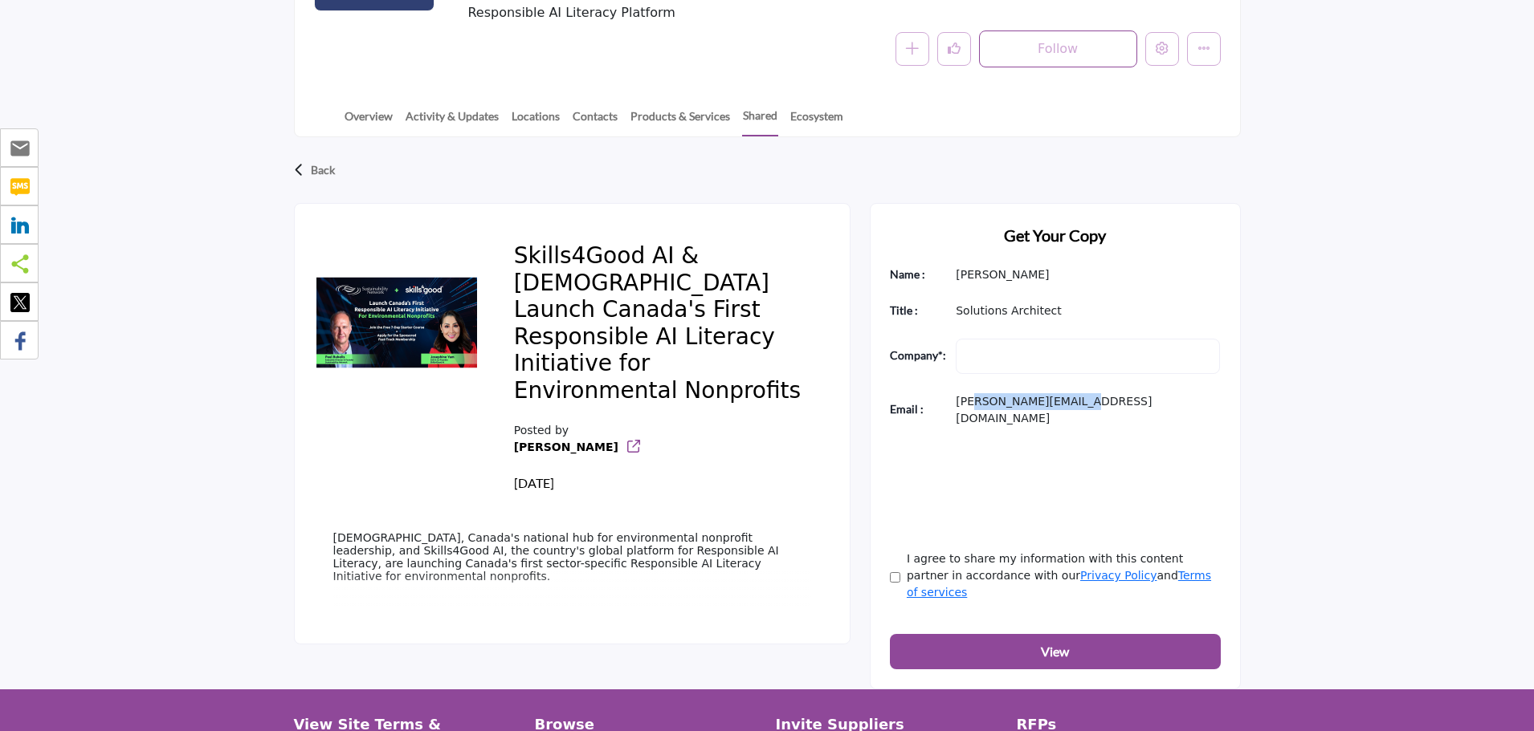
click at [1084, 393] on p "[PERSON_NAME][EMAIL_ADDRESS][DOMAIN_NAME]" at bounding box center [1087, 410] width 264 height 34
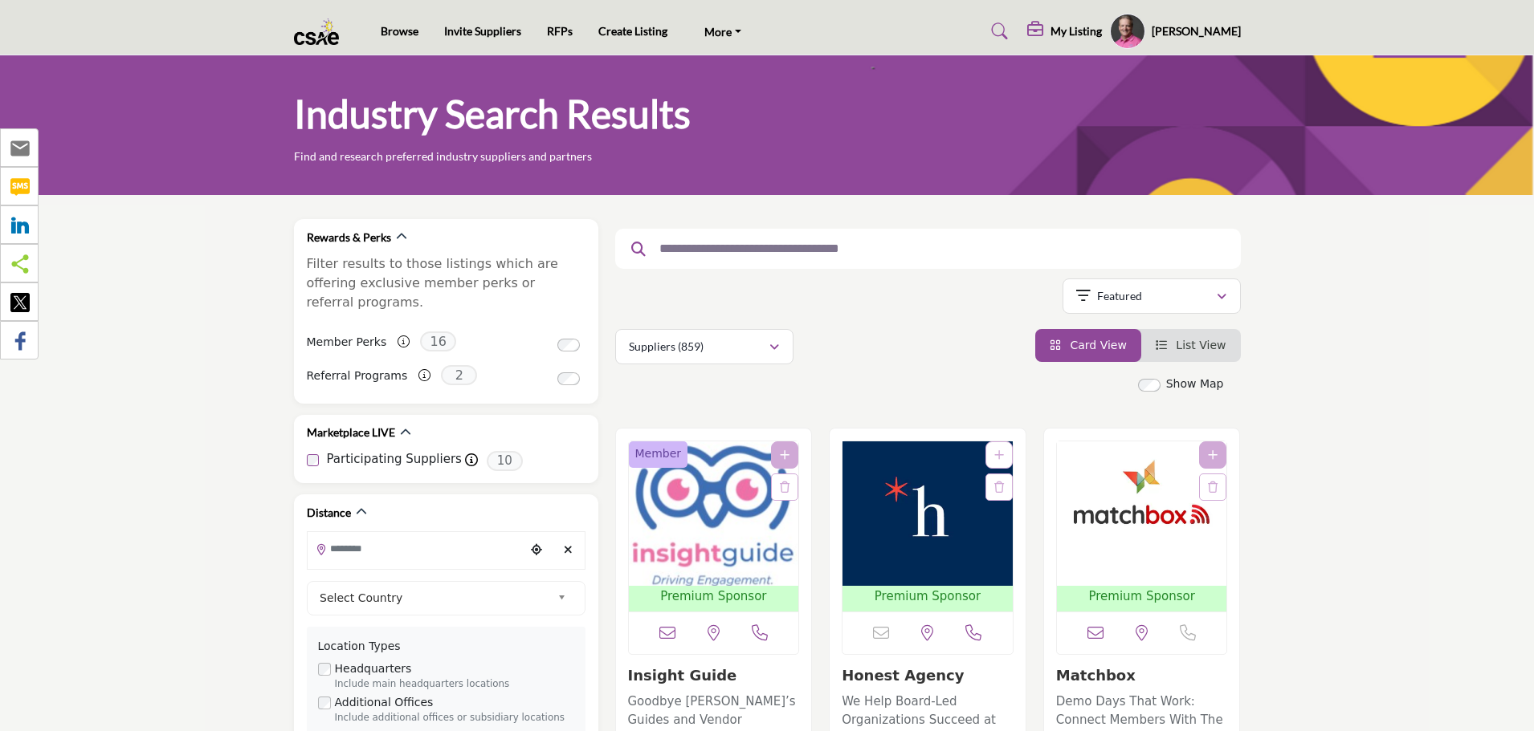
click at [932, 249] on input "text" at bounding box center [921, 248] width 541 height 21
click at [765, 352] on div "Suppliers (859)" at bounding box center [699, 346] width 140 height 19
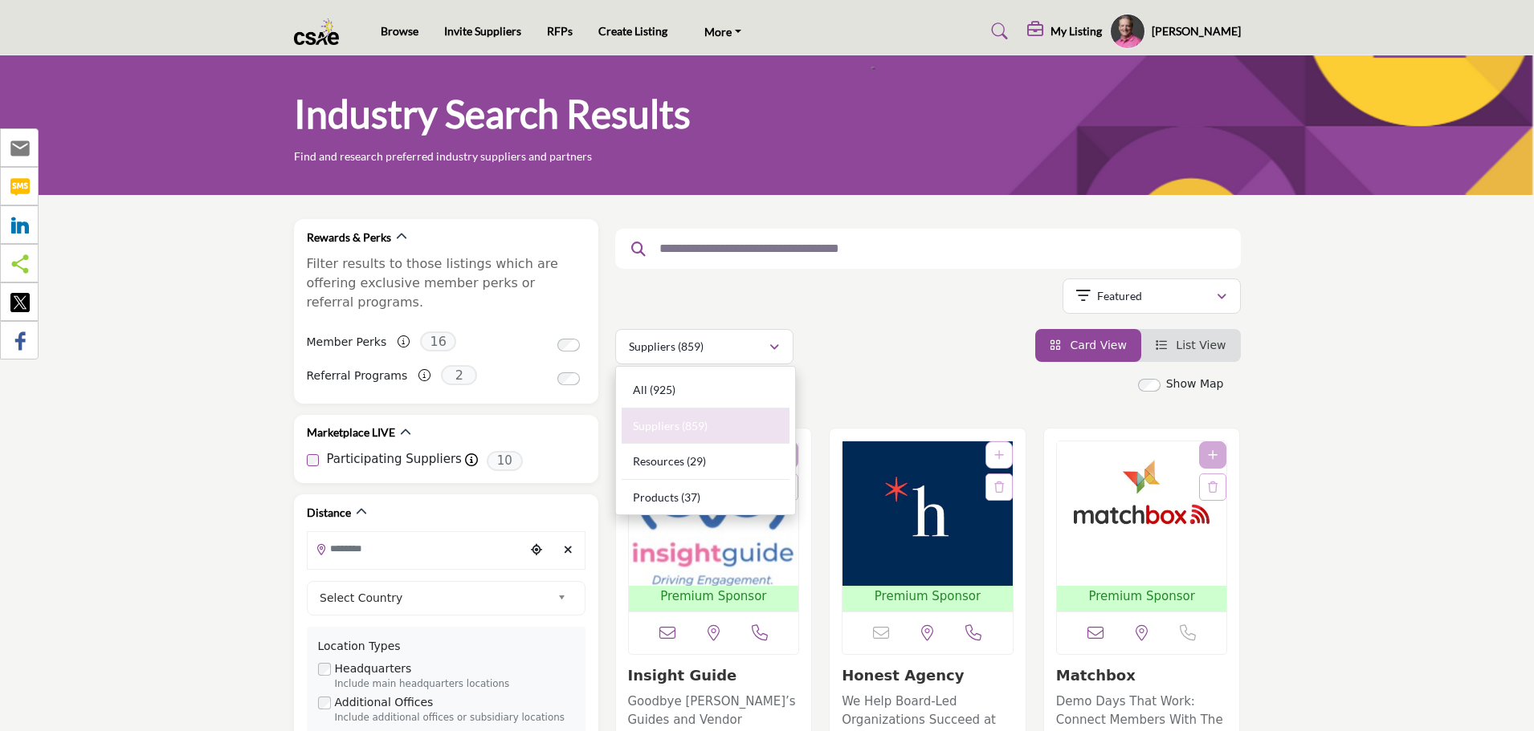
click at [825, 328] on div "Searched Term Searched Results 21" at bounding box center [927, 291] width 625 height 145
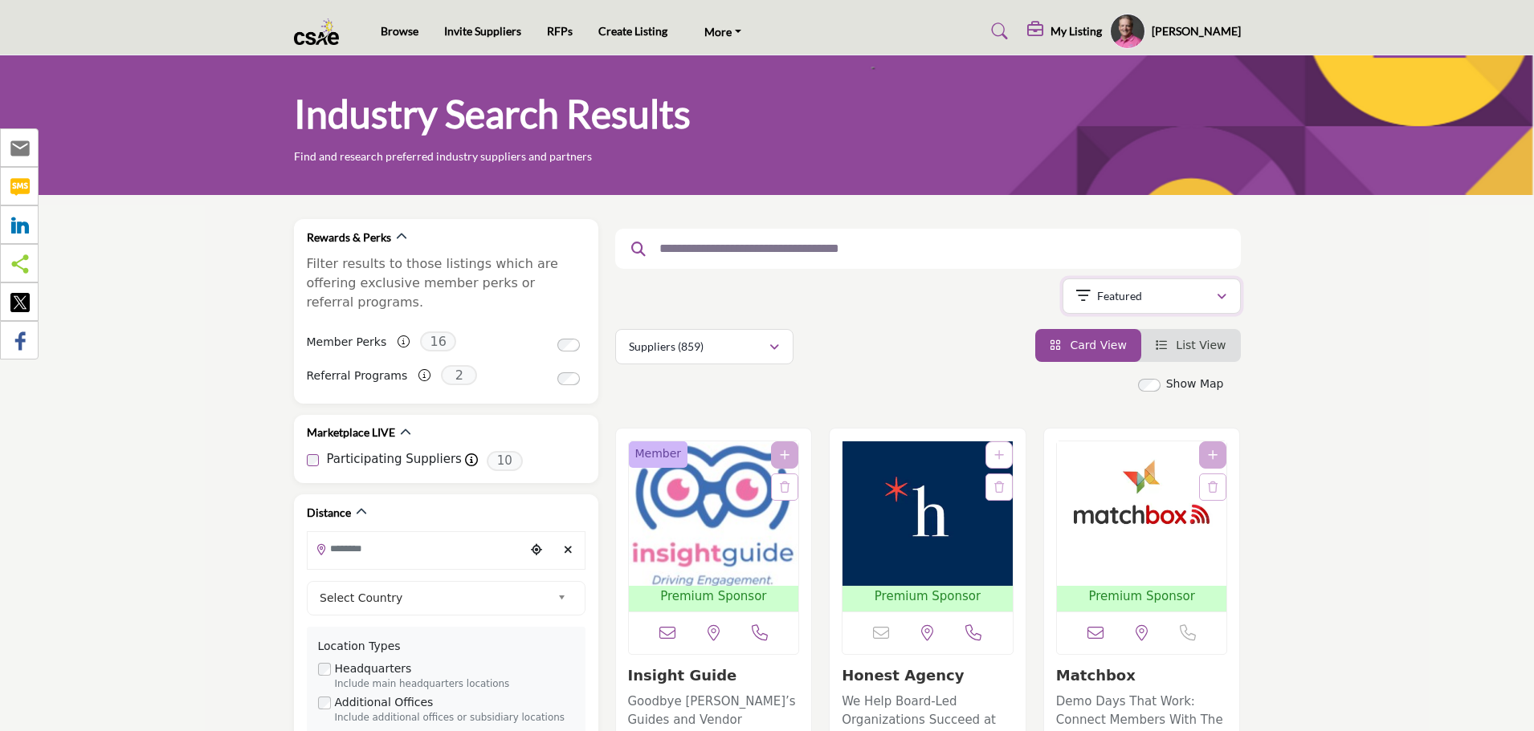
click at [1122, 298] on p "Featured" at bounding box center [1119, 296] width 45 height 16
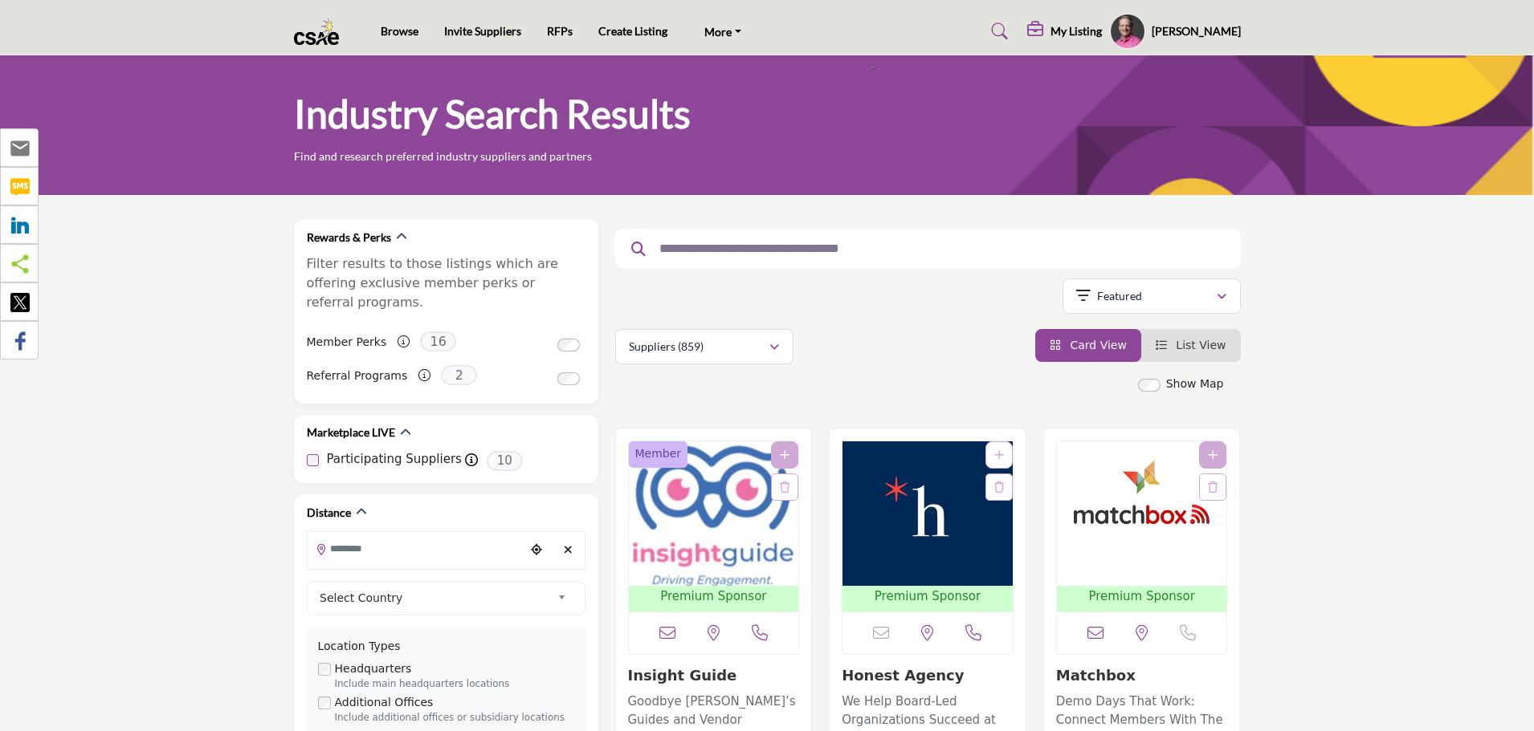
click at [1188, 348] on span "List View" at bounding box center [1200, 345] width 50 height 13
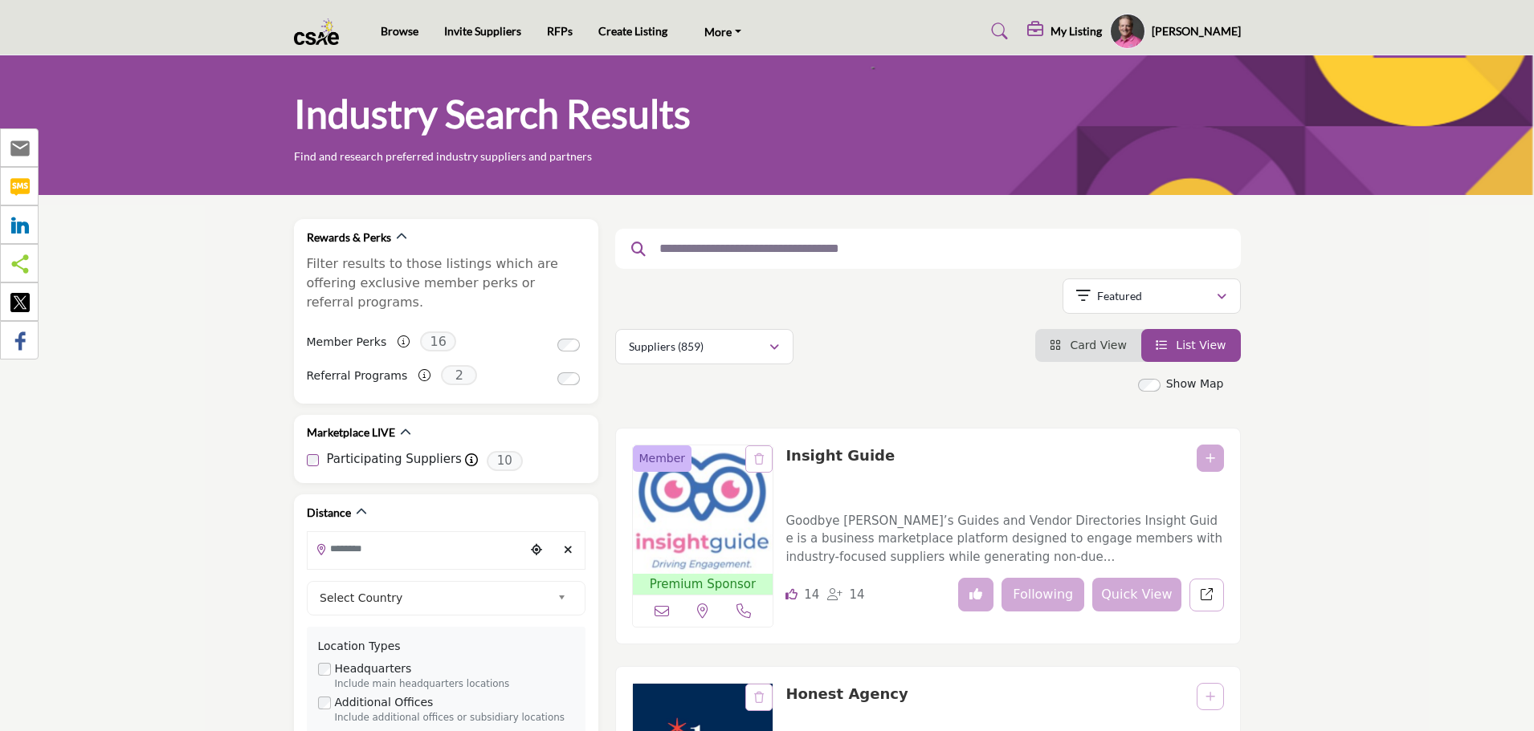
click at [1078, 349] on link "Card View" at bounding box center [1087, 345] width 77 height 13
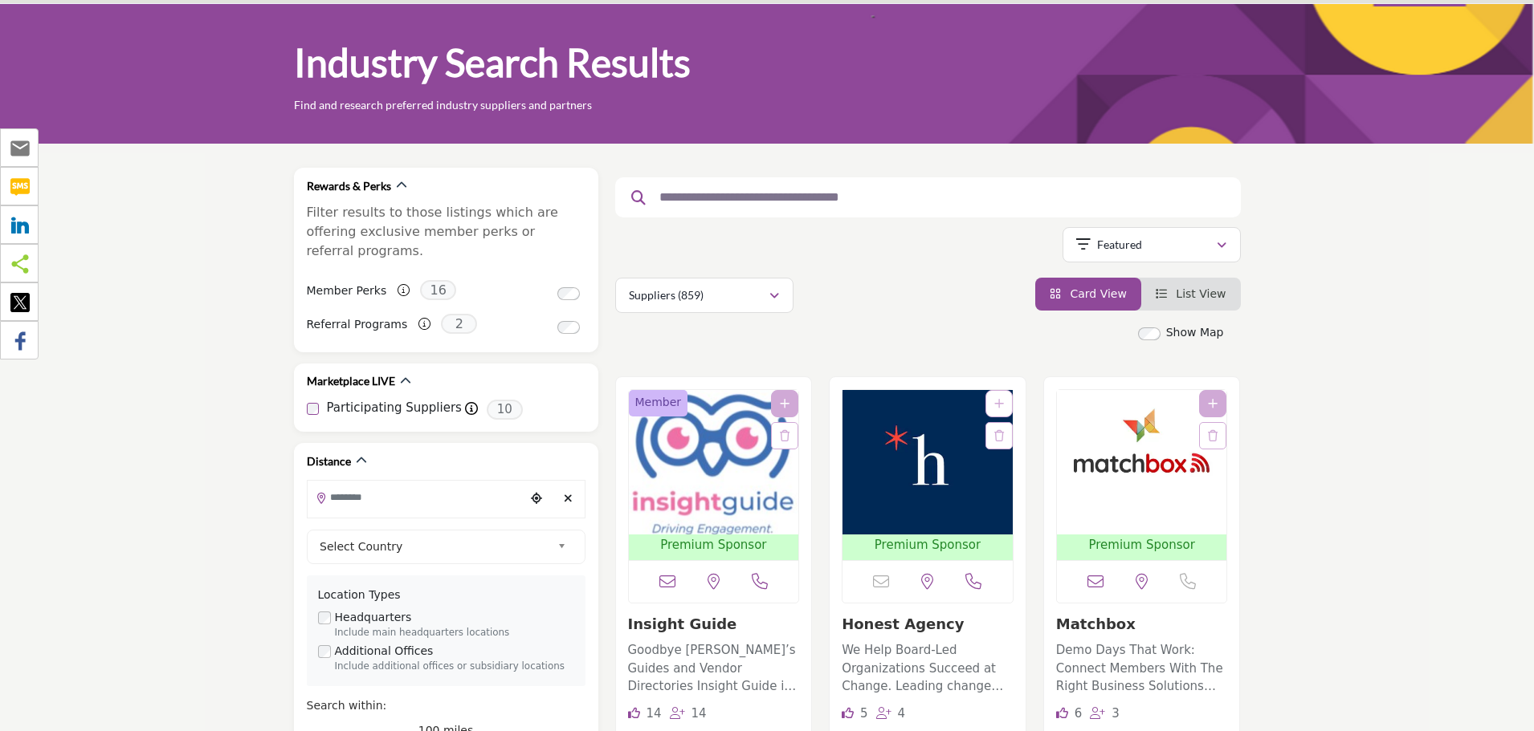
scroll to position [80, 0]
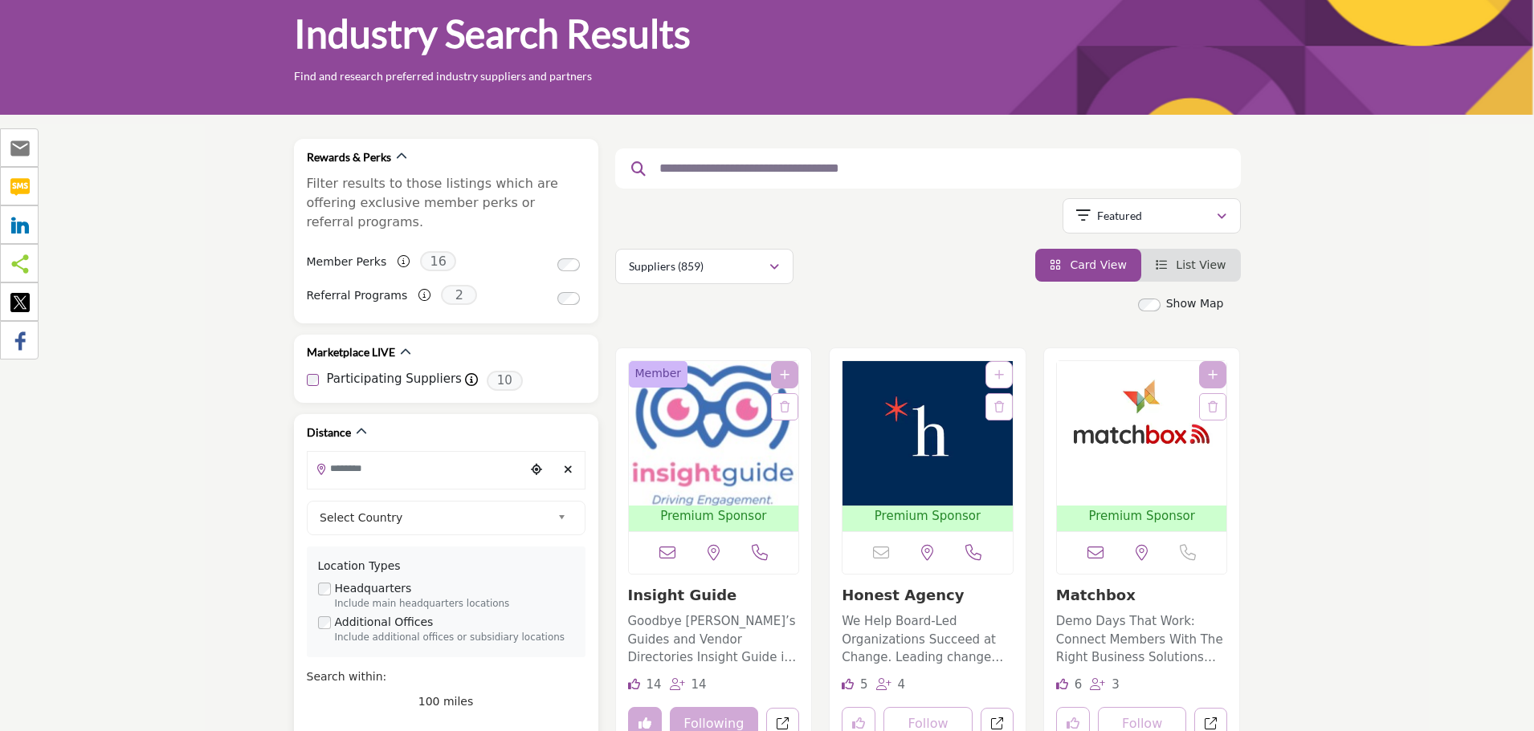
click at [382, 457] on input "Search Location" at bounding box center [416, 468] width 217 height 31
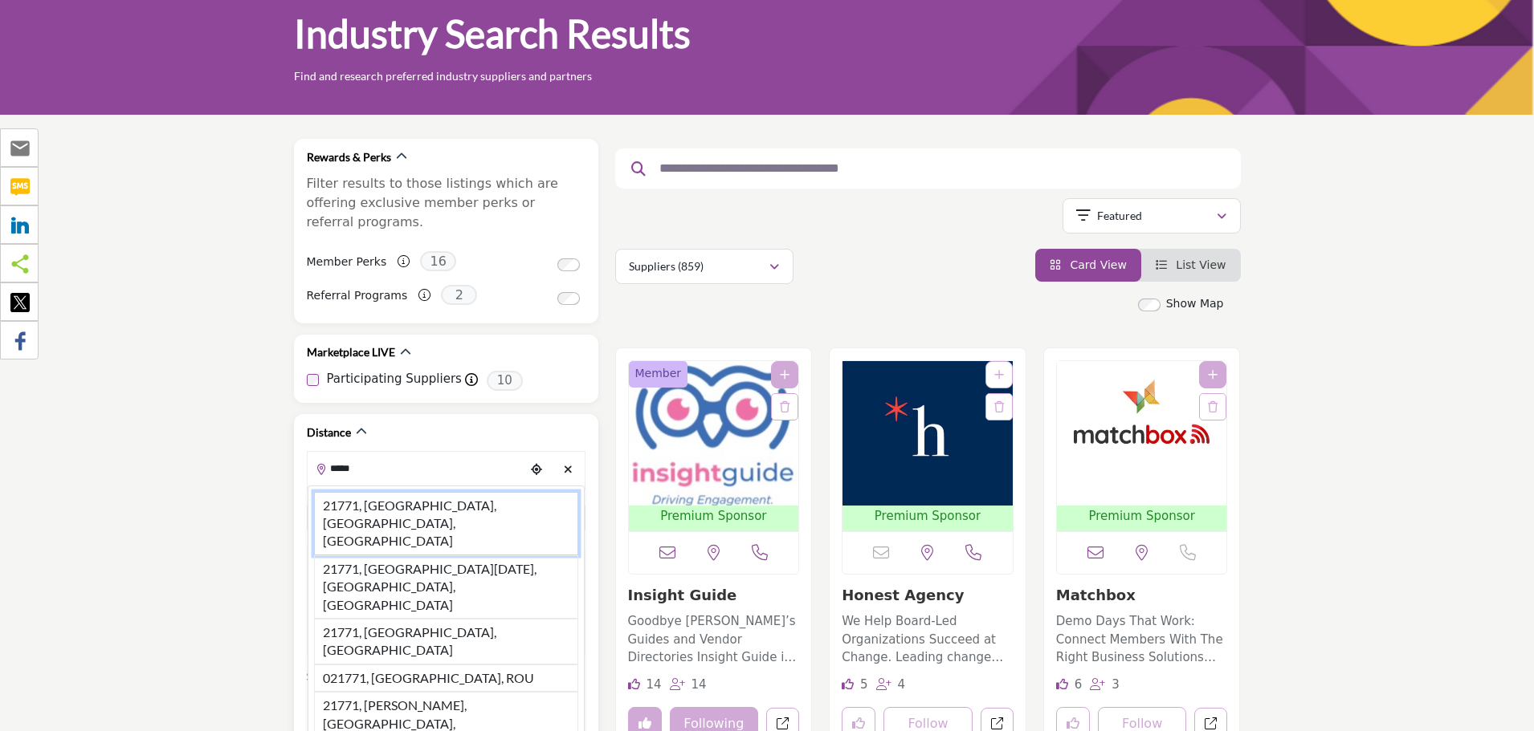
click at [389, 492] on li "21771, Mount Airy, MD, USA" at bounding box center [446, 523] width 264 height 63
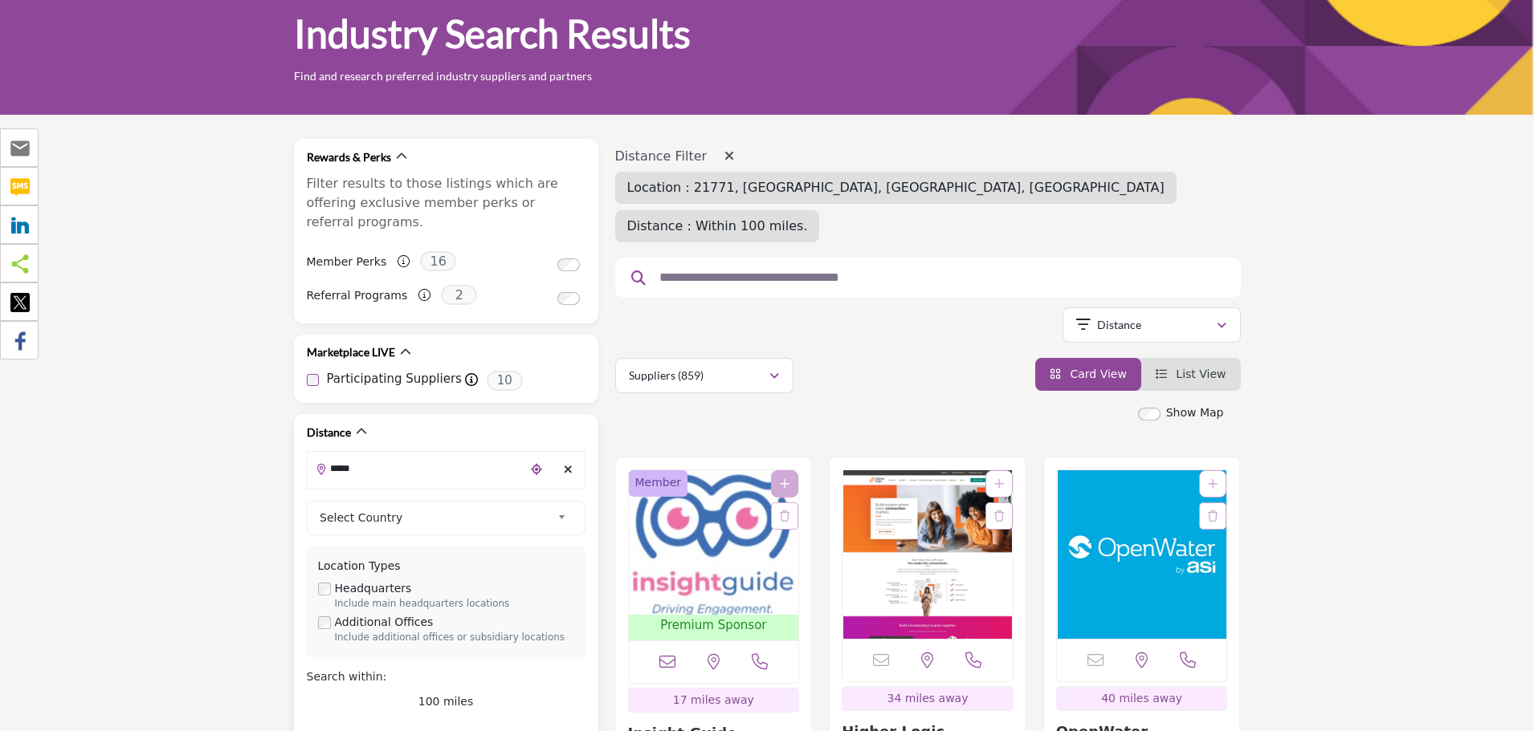
type input "**********"
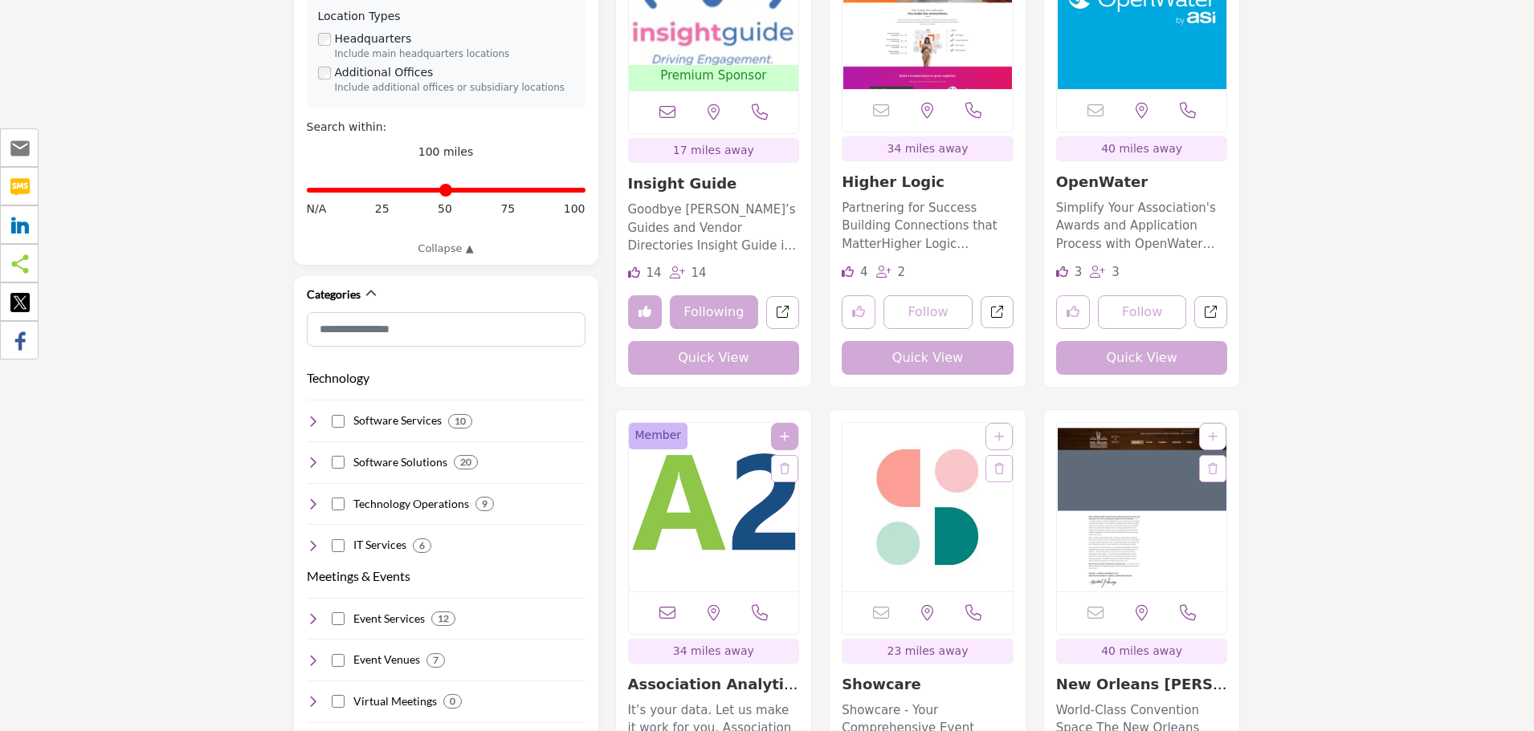
scroll to position [642, 0]
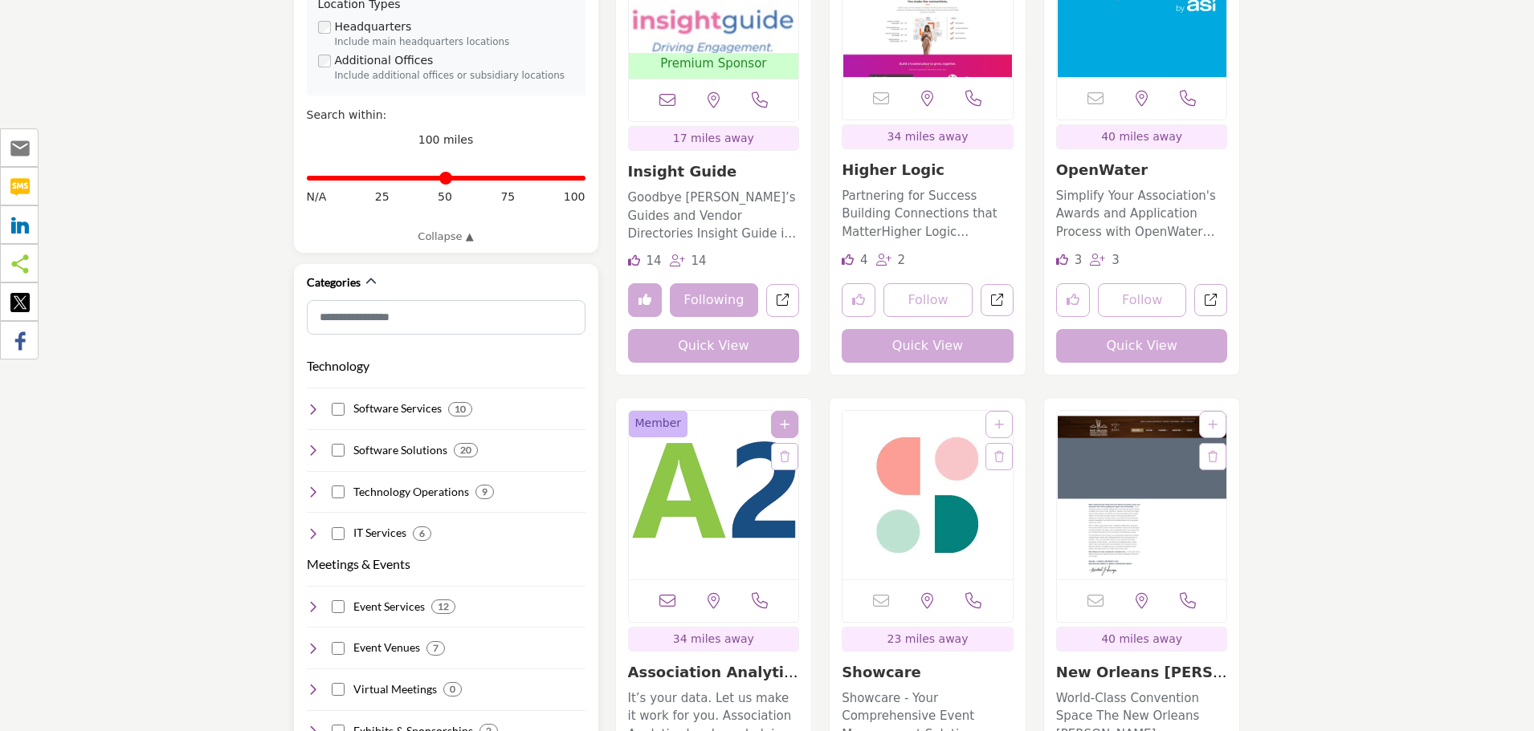
click at [312, 403] on icon at bounding box center [313, 409] width 13 height 13
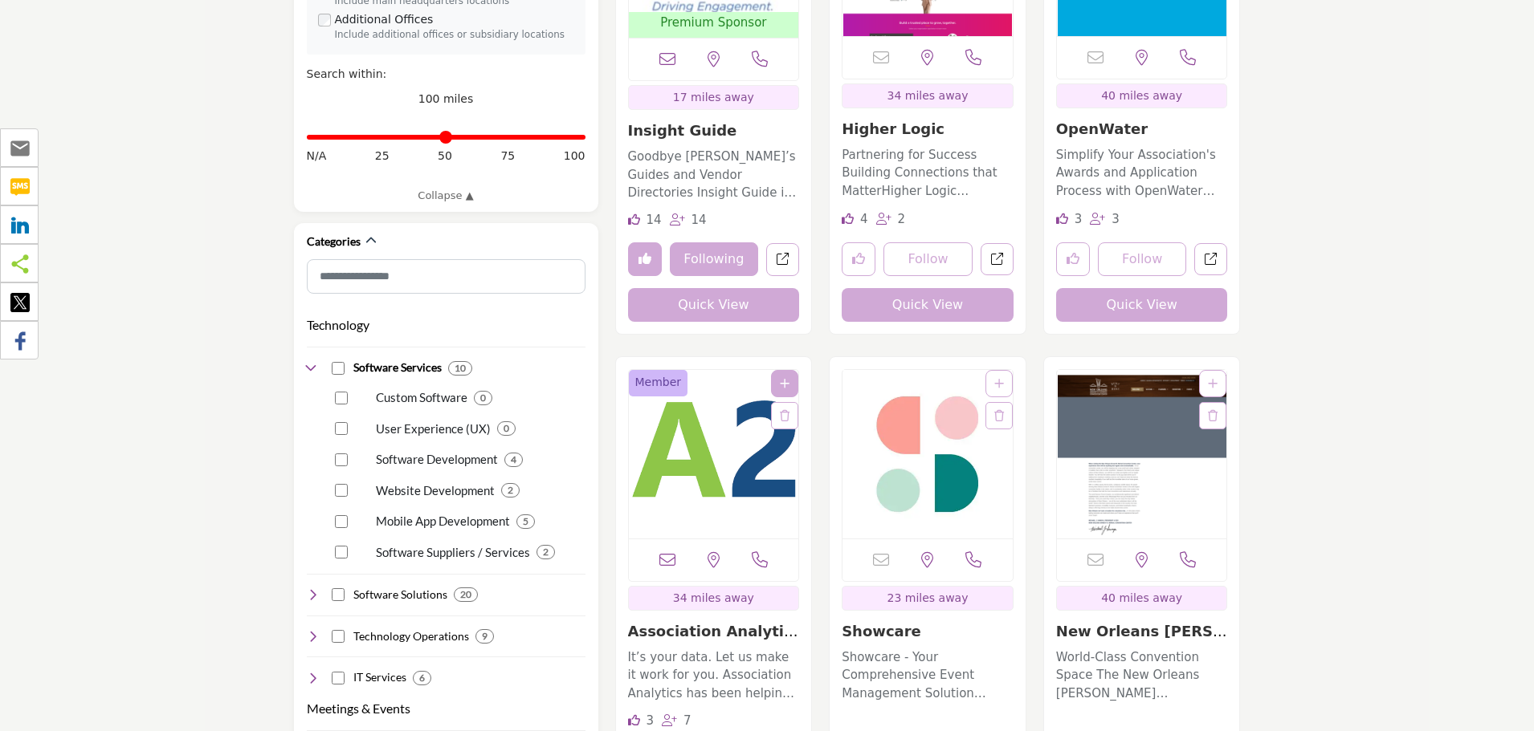
scroll to position [723, 0]
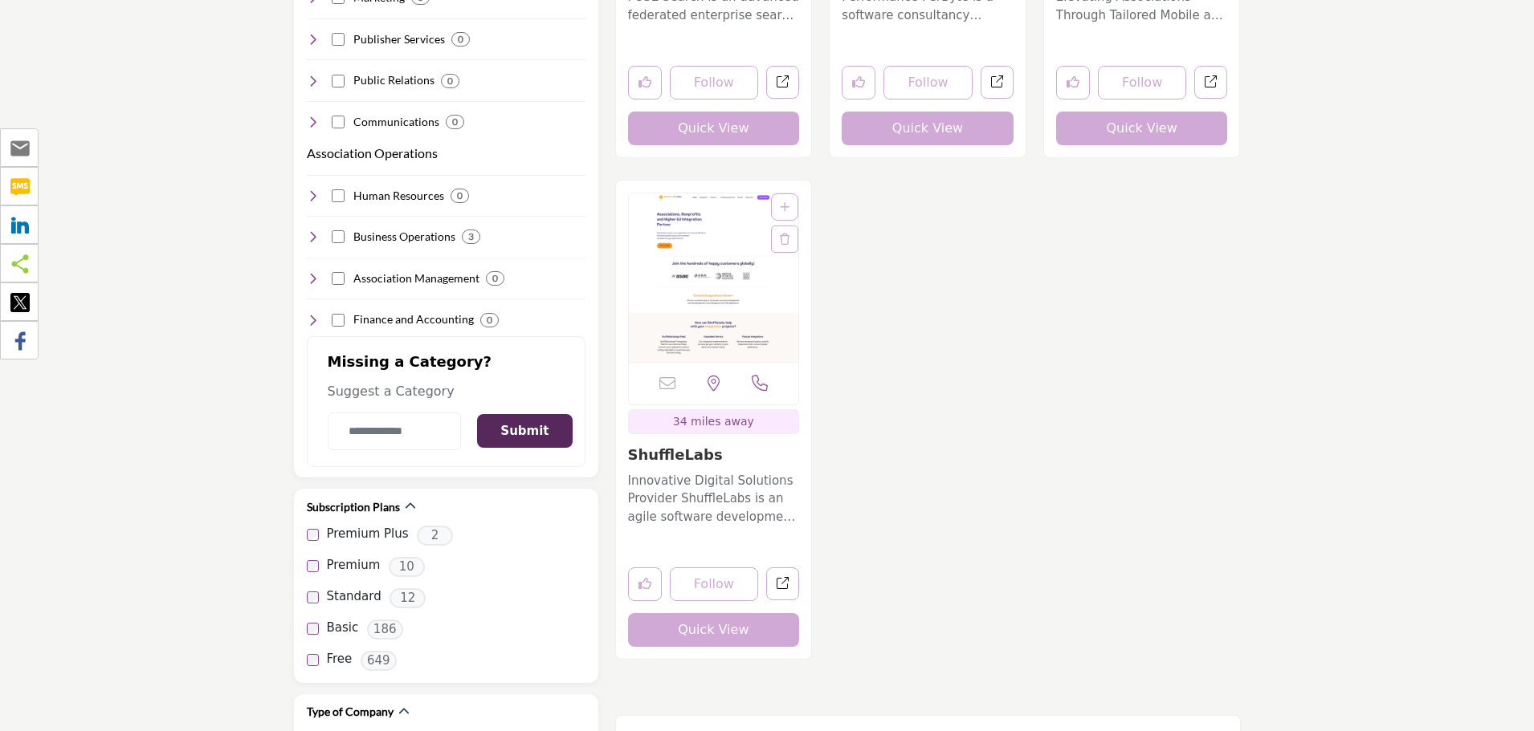
scroll to position [1927, 0]
click at [384, 414] on input "Category Name" at bounding box center [395, 433] width 134 height 38
click at [352, 354] on h2 "Missing a Category?" at bounding box center [446, 368] width 237 height 29
drag, startPoint x: 345, startPoint y: 344, endPoint x: 475, endPoint y: 347, distance: 130.1
click at [475, 354] on h2 "Missing a Category?" at bounding box center [446, 368] width 237 height 29
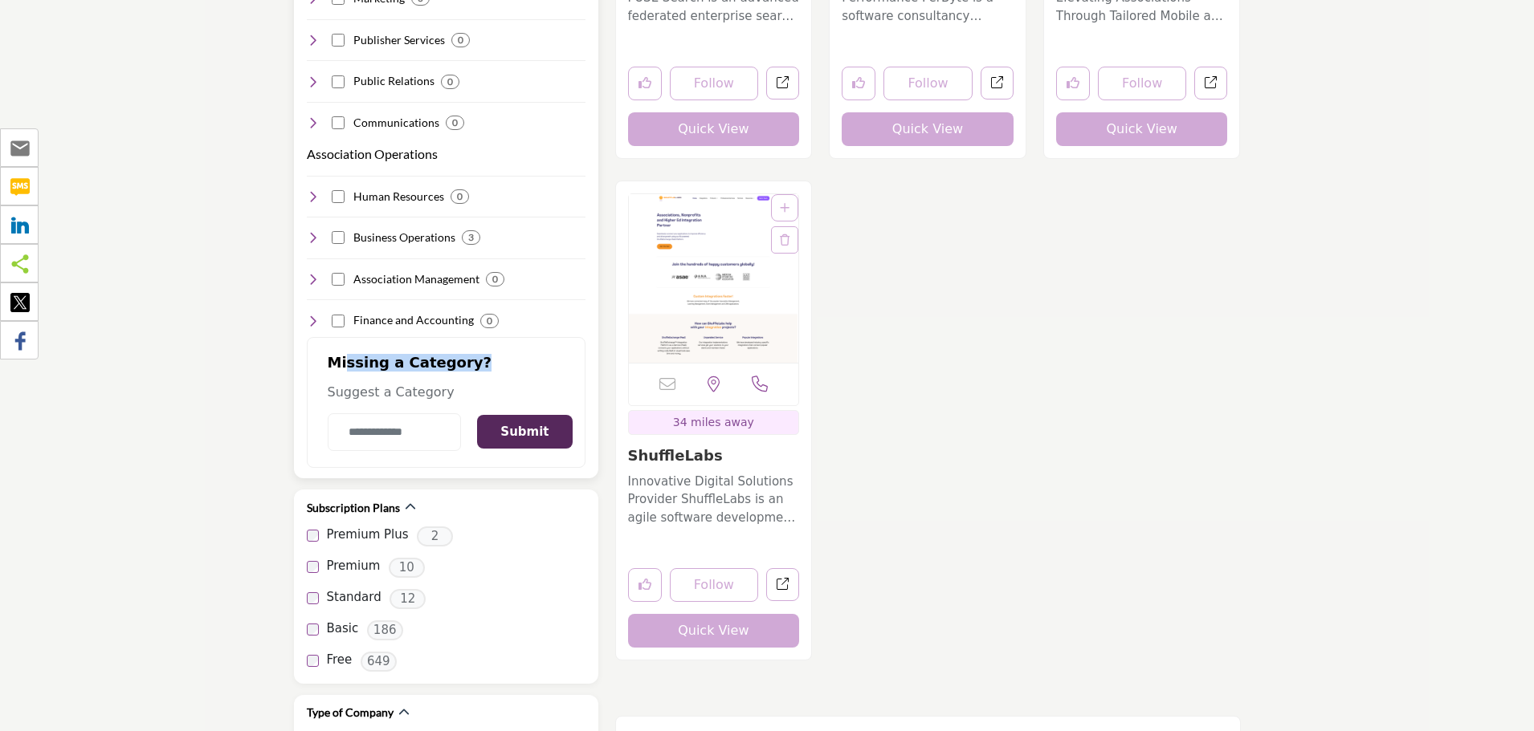
click at [475, 354] on h2 "Missing a Category?" at bounding box center [446, 368] width 237 height 29
click at [416, 414] on input "Category Name" at bounding box center [395, 433] width 134 height 38
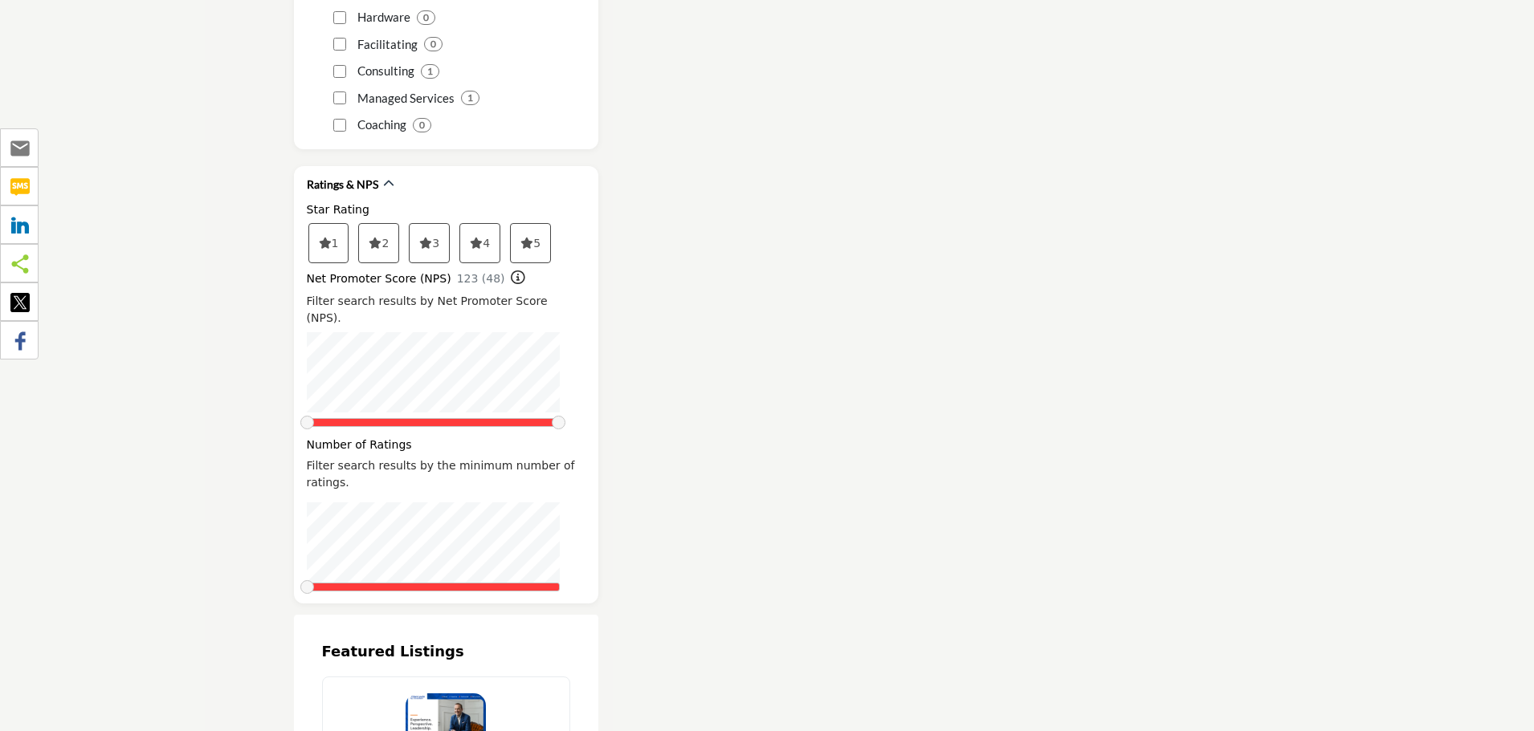
scroll to position [2891, 0]
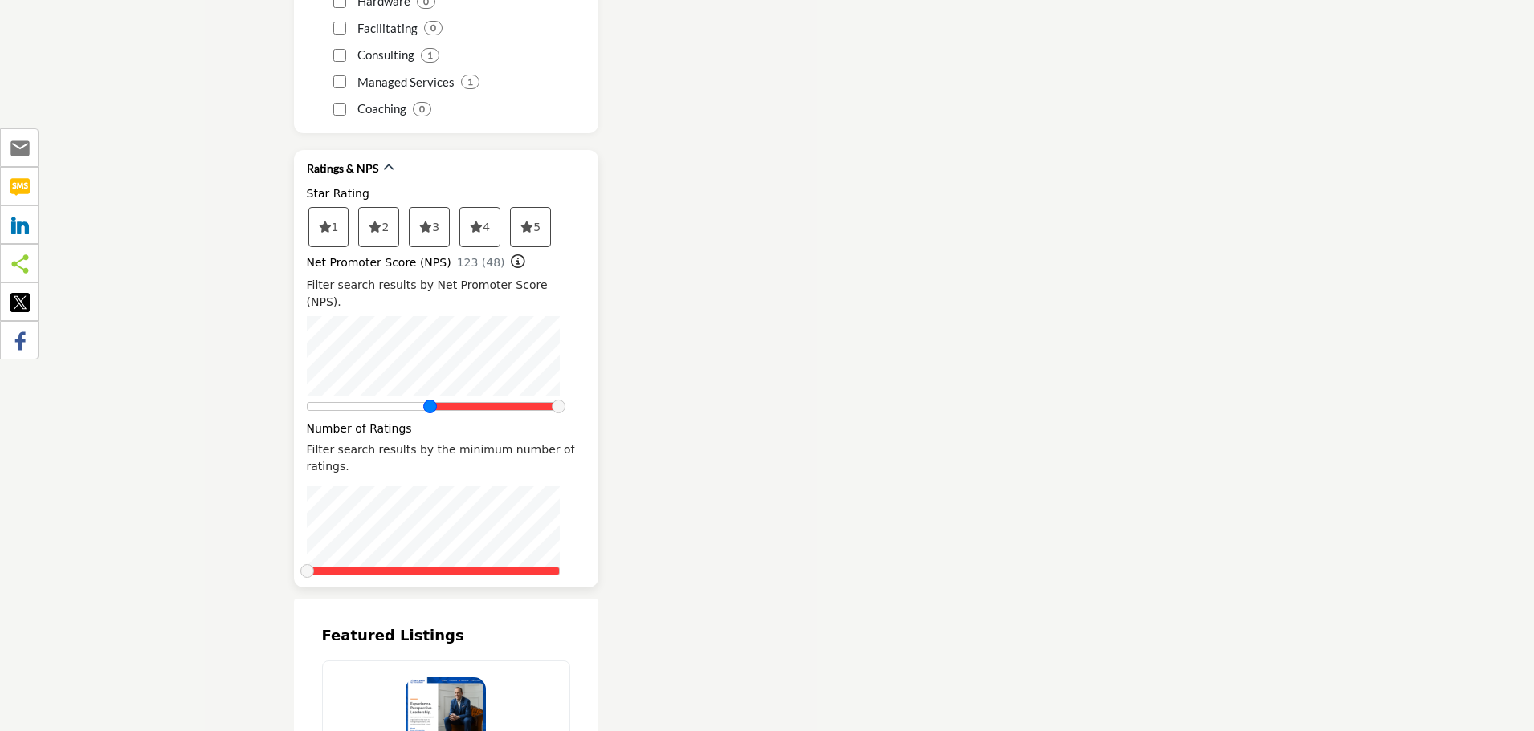
drag, startPoint x: 308, startPoint y: 375, endPoint x: 432, endPoint y: 369, distance: 123.8
click at [432, 400] on span at bounding box center [430, 407] width 14 height 14
click at [404, 564] on span at bounding box center [408, 571] width 14 height 14
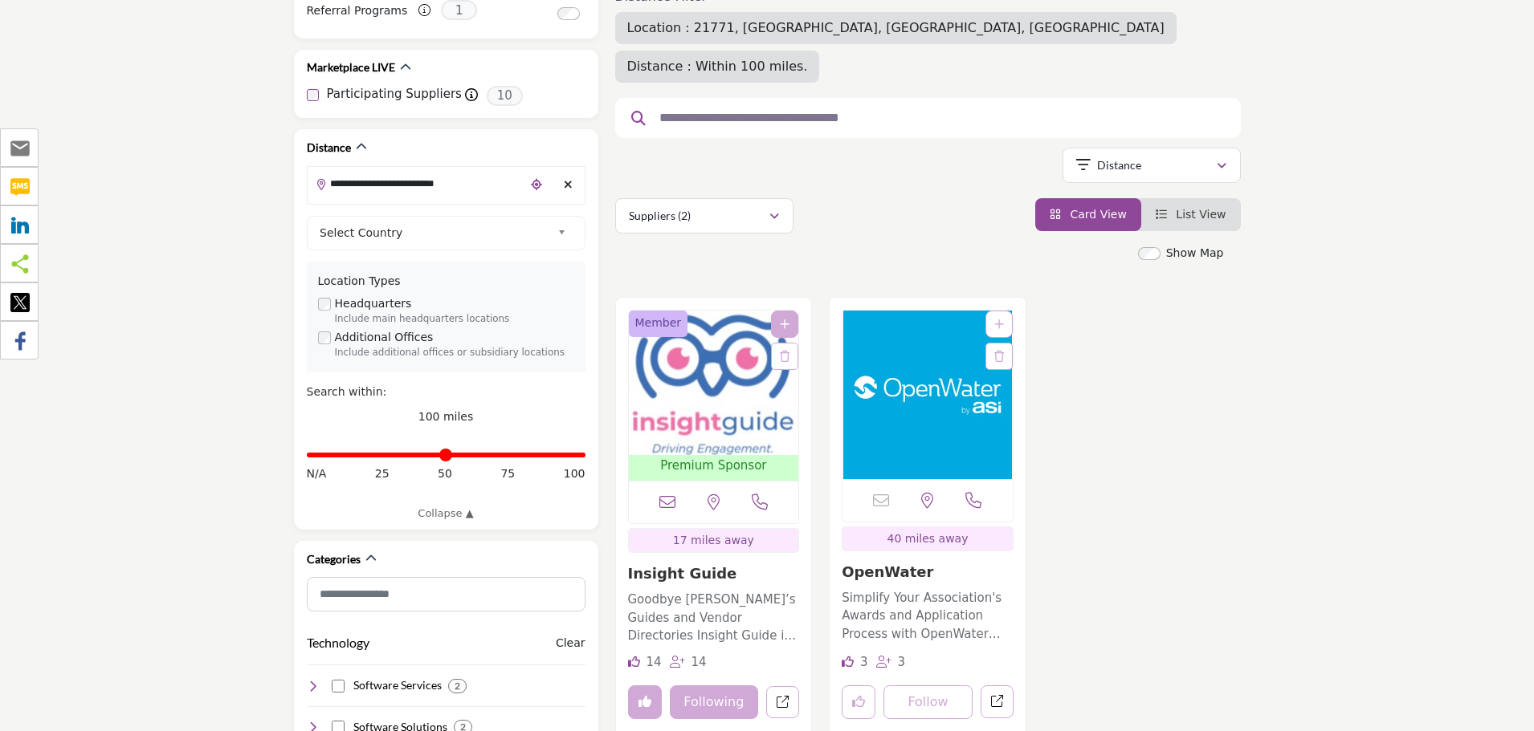
scroll to position [401, 0]
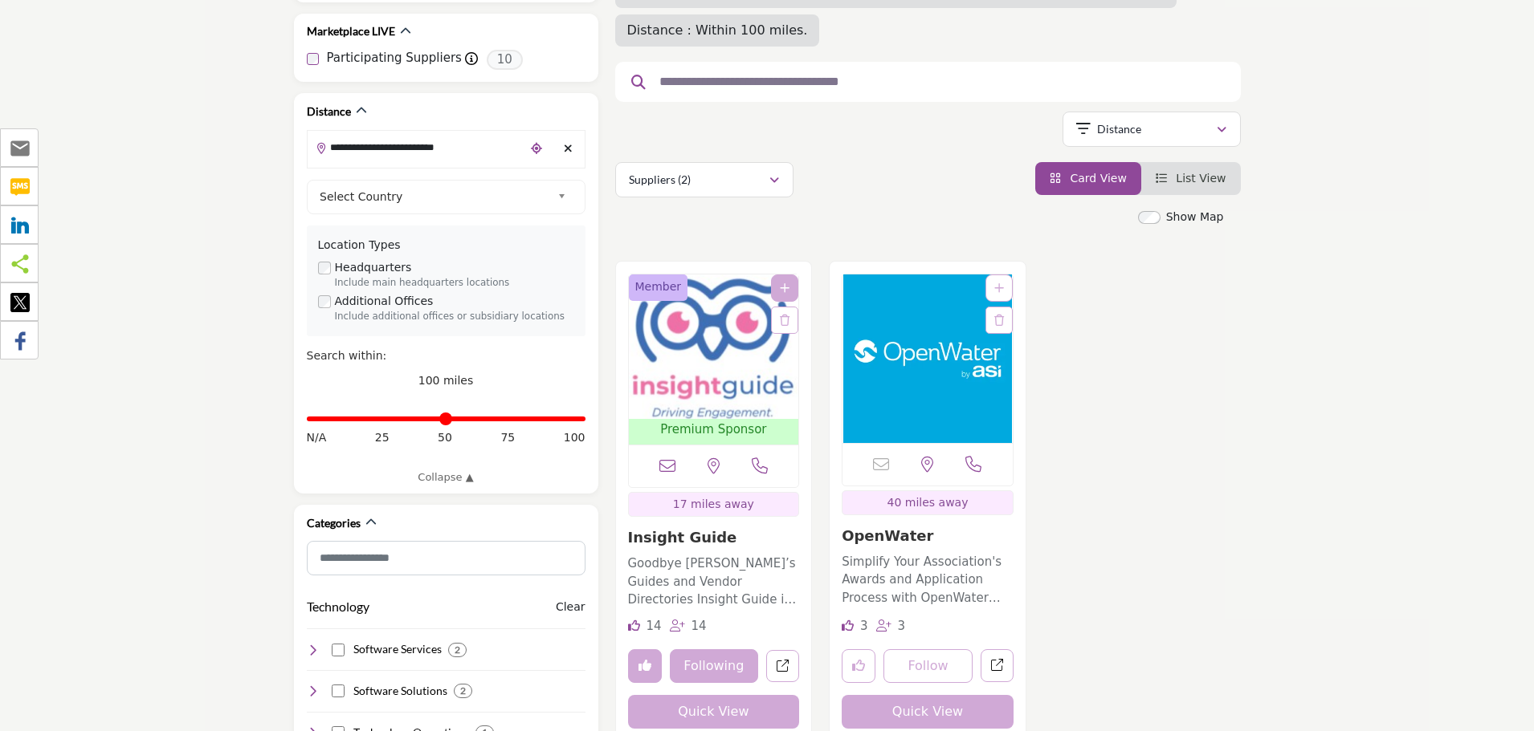
click at [878, 695] on button "Quick View" at bounding box center [927, 712] width 172 height 34
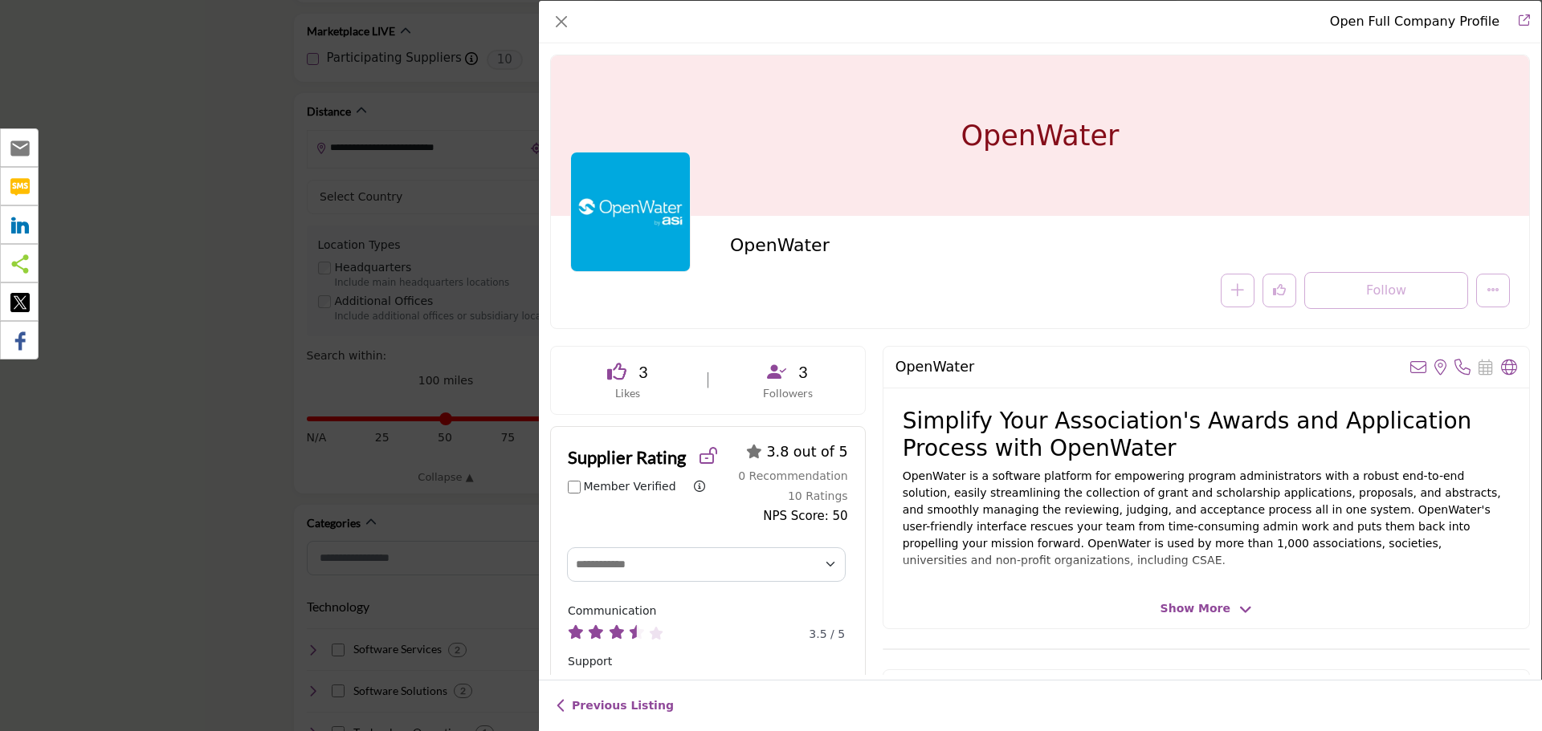
click at [616, 707] on link "Previous Listing" at bounding box center [615, 706] width 118 height 17
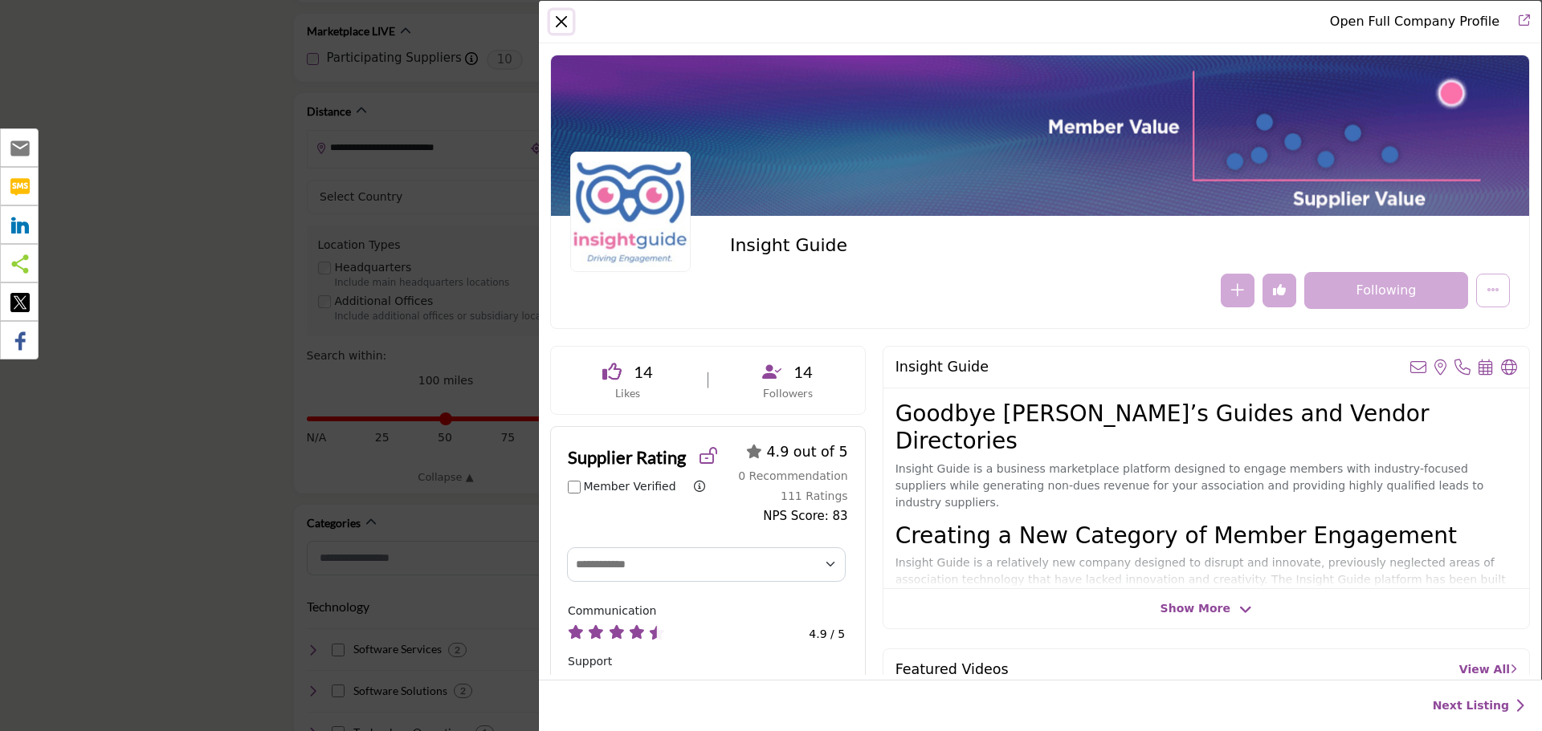
click at [566, 20] on button "Close" at bounding box center [561, 21] width 22 height 22
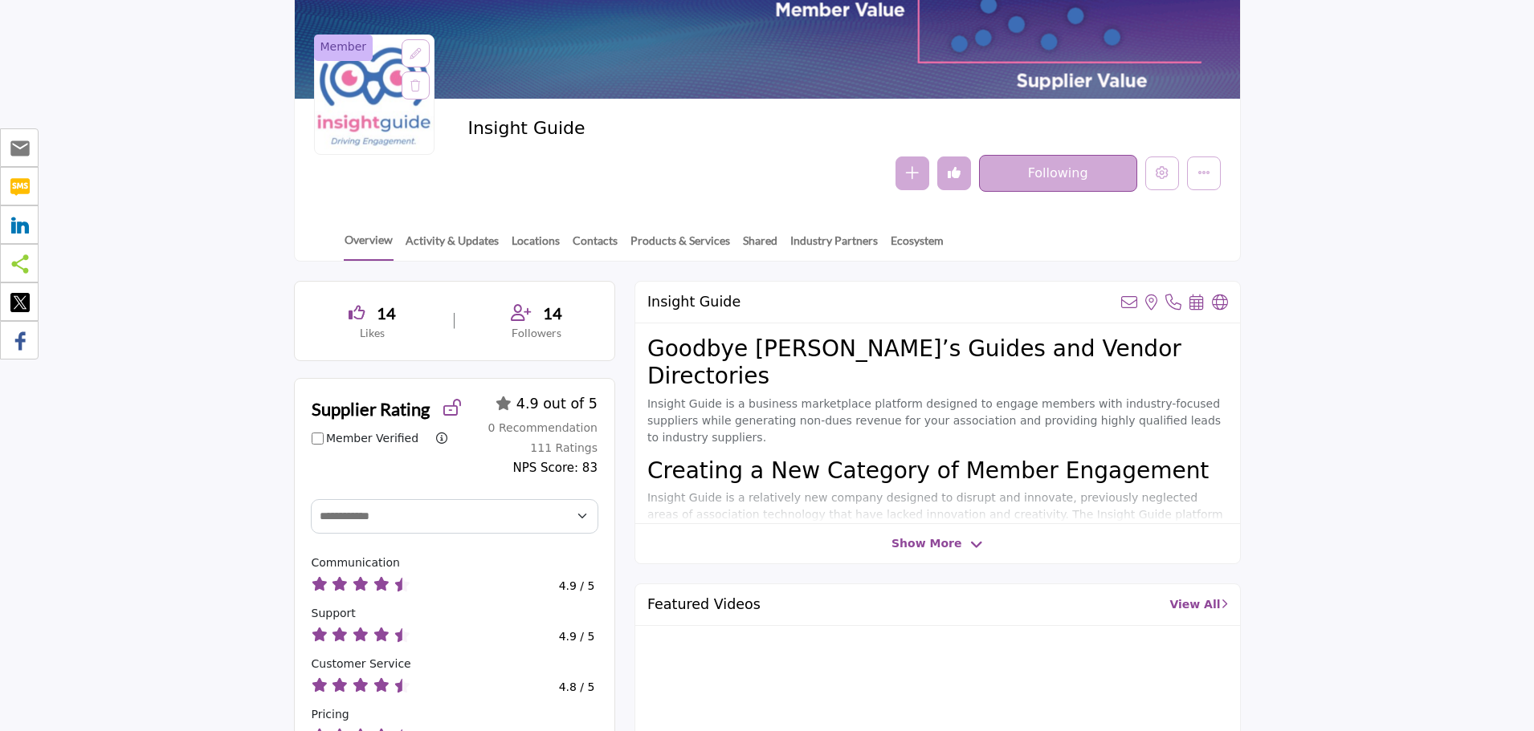
scroll to position [80, 0]
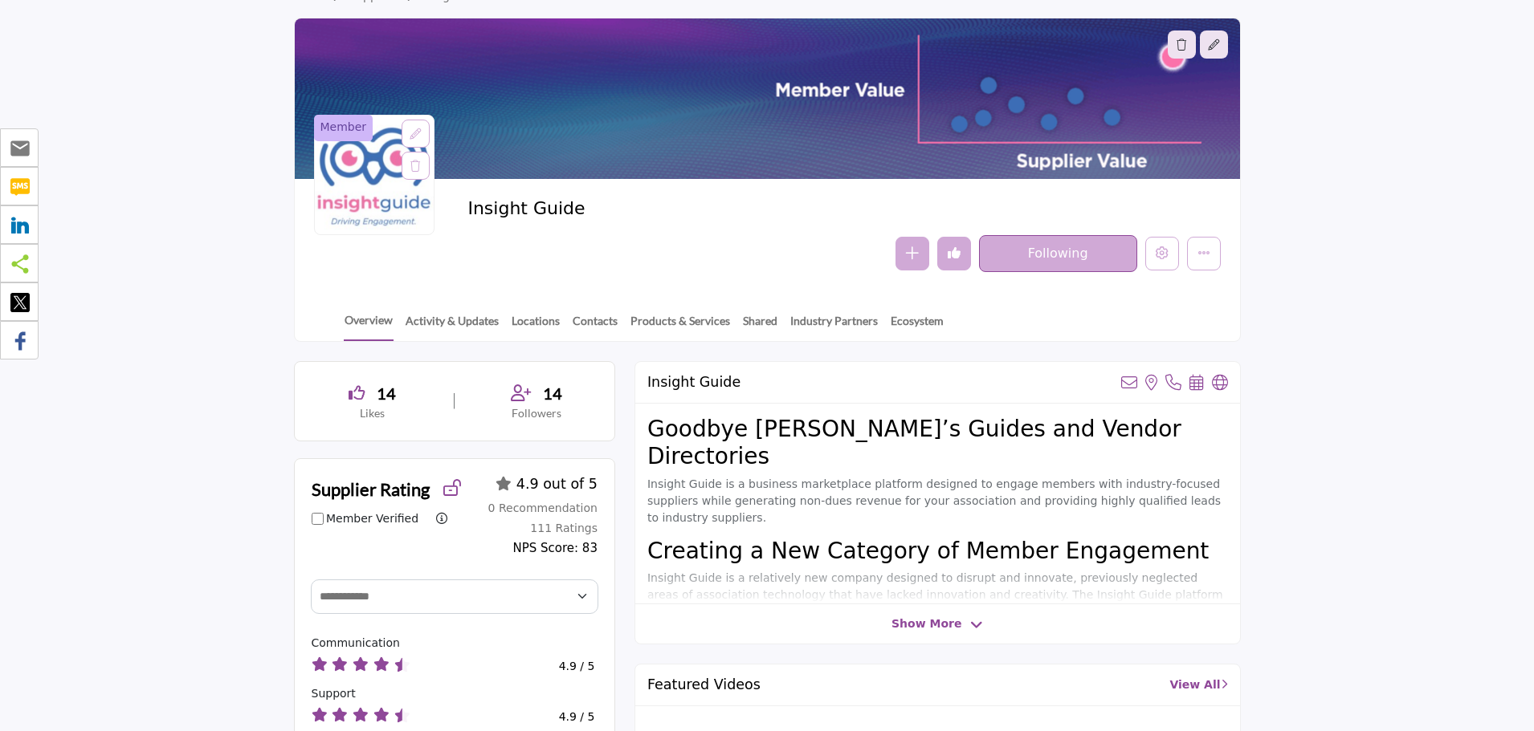
click at [946, 256] on button "Undo like" at bounding box center [954, 254] width 34 height 34
click at [963, 259] on button "Like" at bounding box center [954, 254] width 34 height 34
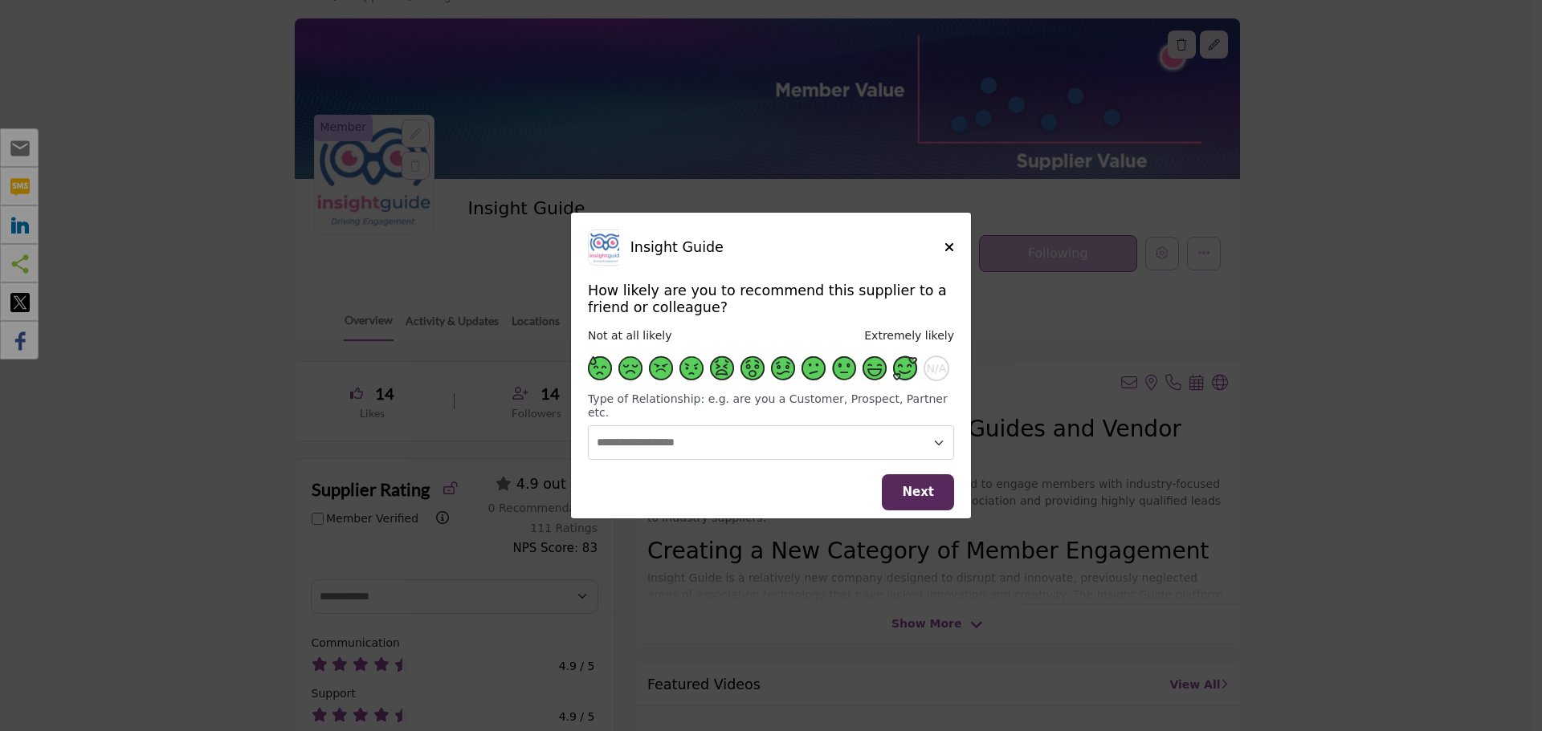
click at [906, 377] on span "Supplier Rating and Recommendation Modal for Insight Guide" at bounding box center [905, 368] width 24 height 24
click at [789, 434] on select "**********" at bounding box center [771, 443] width 366 height 35
select select "********"
click at [588, 426] on select "**********" at bounding box center [771, 443] width 366 height 35
click at [949, 254] on icon "Close" at bounding box center [949, 247] width 10 height 13
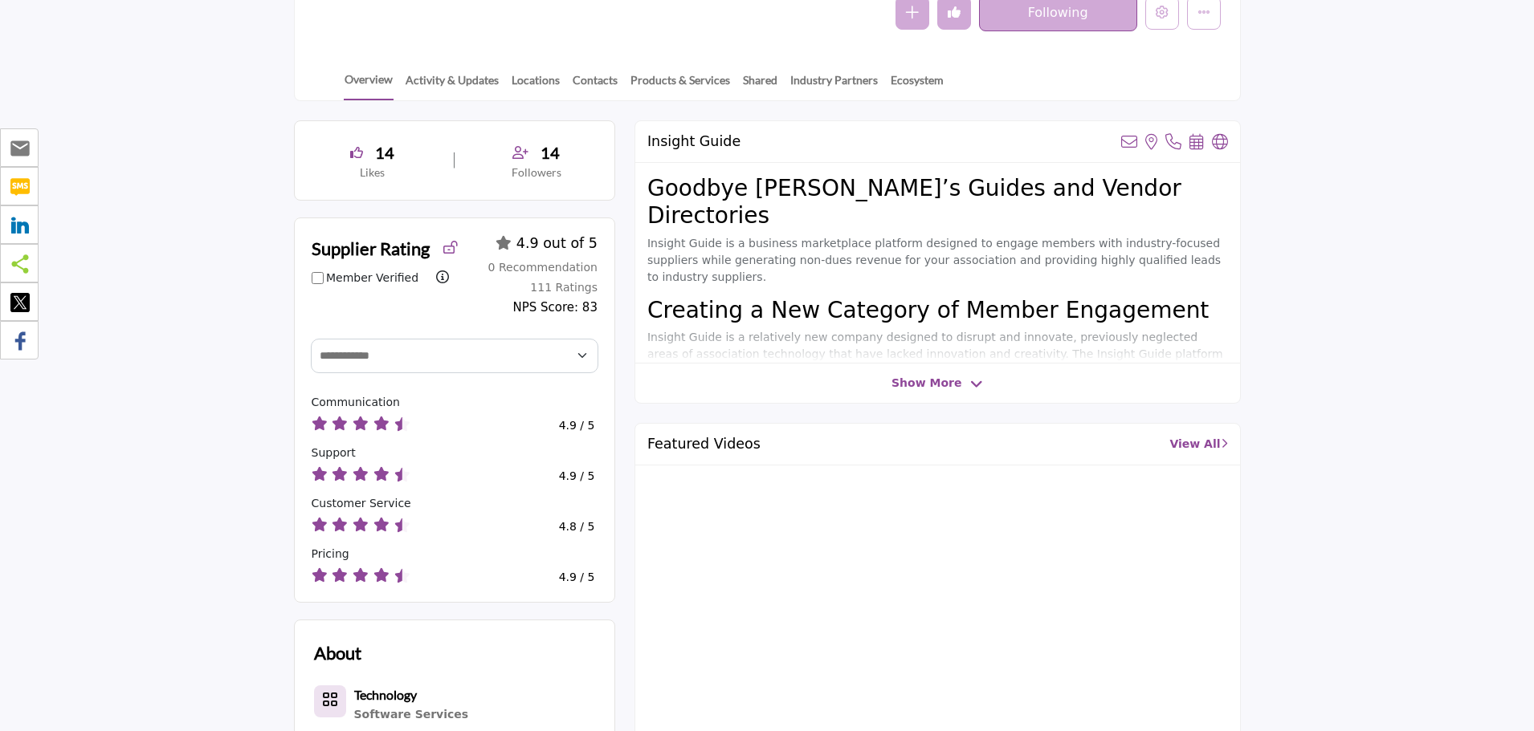
scroll to position [401, 0]
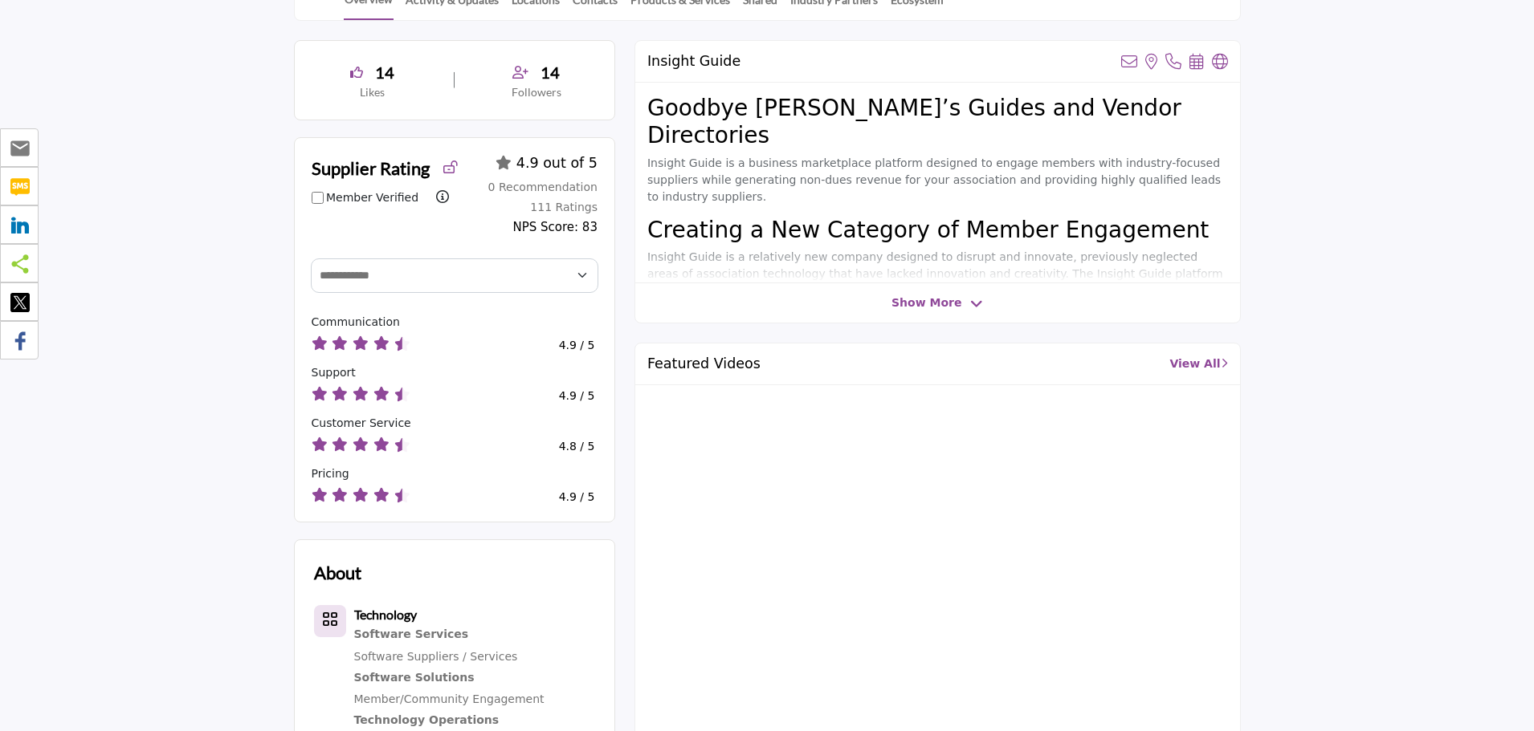
click at [938, 296] on span "Show More" at bounding box center [926, 303] width 70 height 17
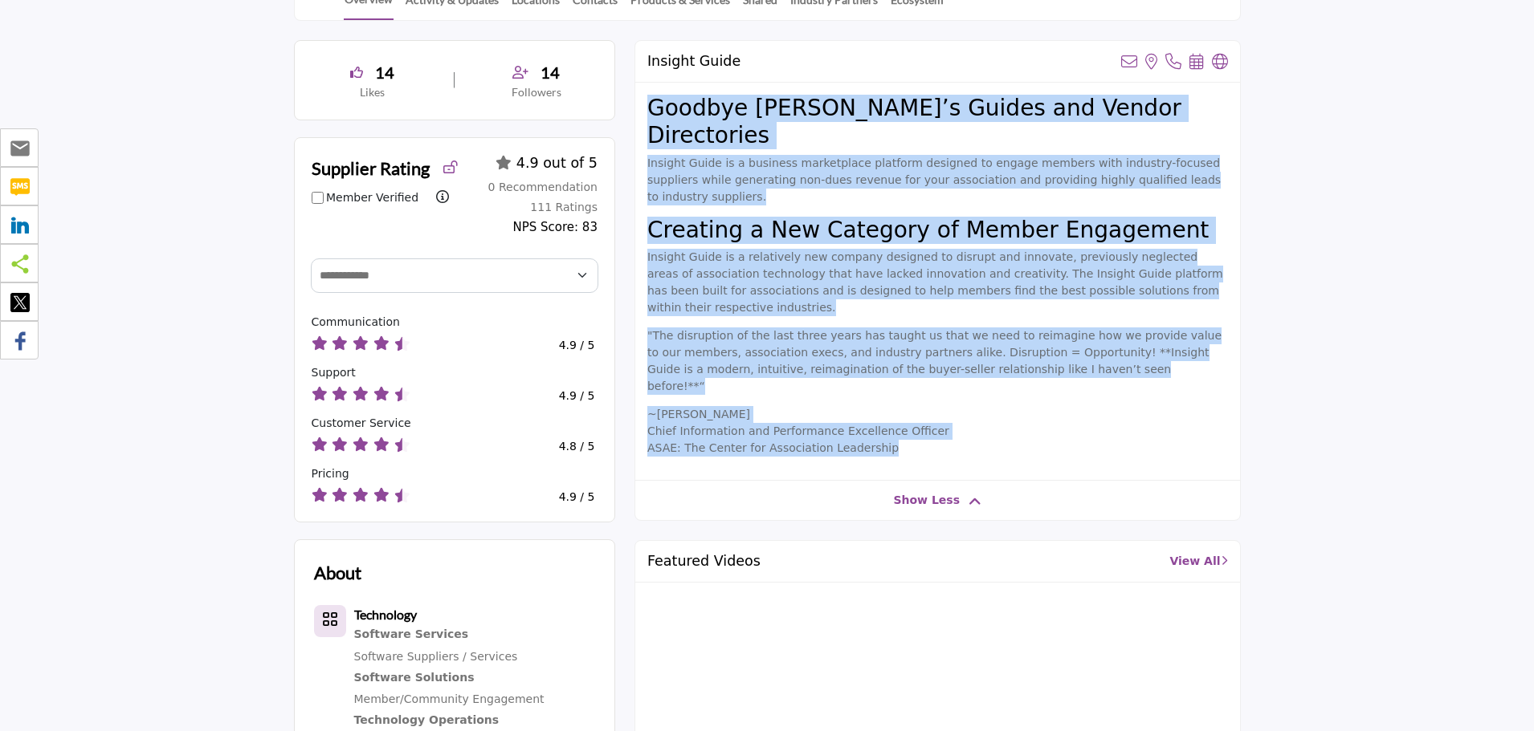
drag, startPoint x: 893, startPoint y: 374, endPoint x: 648, endPoint y: 109, distance: 360.8
click at [648, 109] on div "Goodbye Buyer’s Guides and Vendor Directories Insight Guide is a business marke…" at bounding box center [937, 282] width 605 height 398
click at [985, 328] on p ""The disruption of the last three years has taught us that we need to reimagine…" at bounding box center [937, 361] width 581 height 67
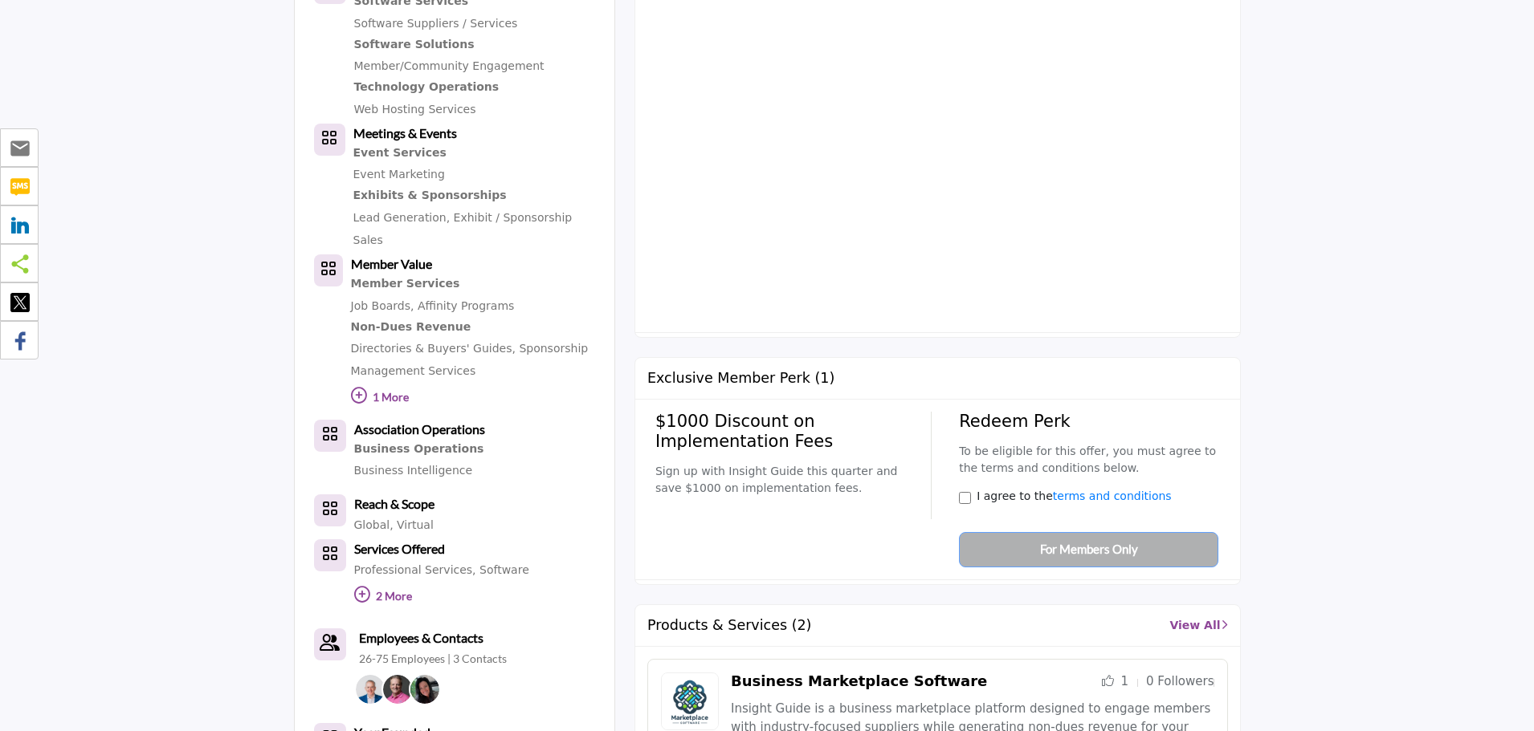
scroll to position [1044, 0]
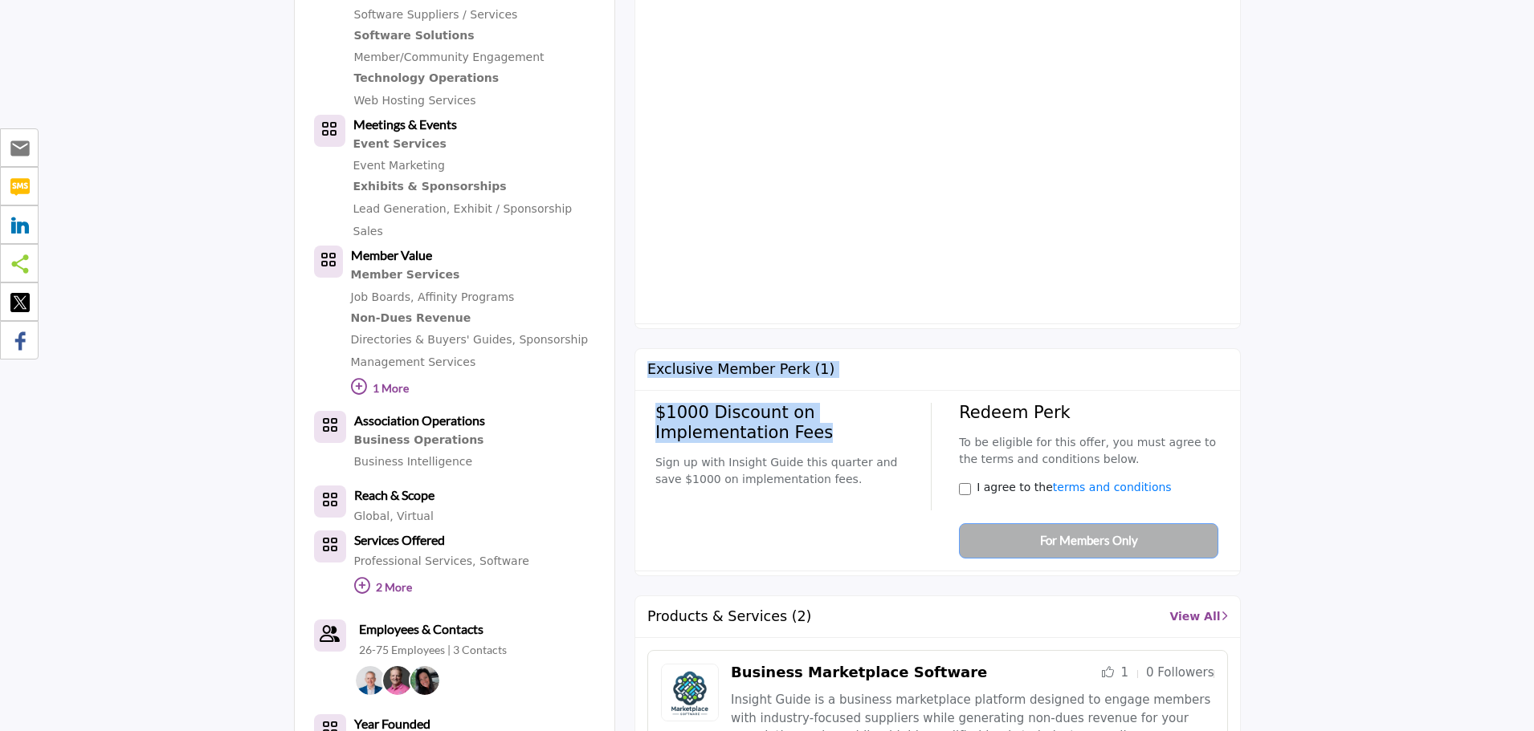
drag, startPoint x: 649, startPoint y: 291, endPoint x: 841, endPoint y: 360, distance: 204.4
click at [841, 360] on div "Exclusive Member Perk (1) $1000 Discount on Implementation Fees Sign up with In…" at bounding box center [937, 462] width 606 height 228
click at [841, 403] on h2 "$1000 Discount on Implementation Fees" at bounding box center [787, 423] width 264 height 40
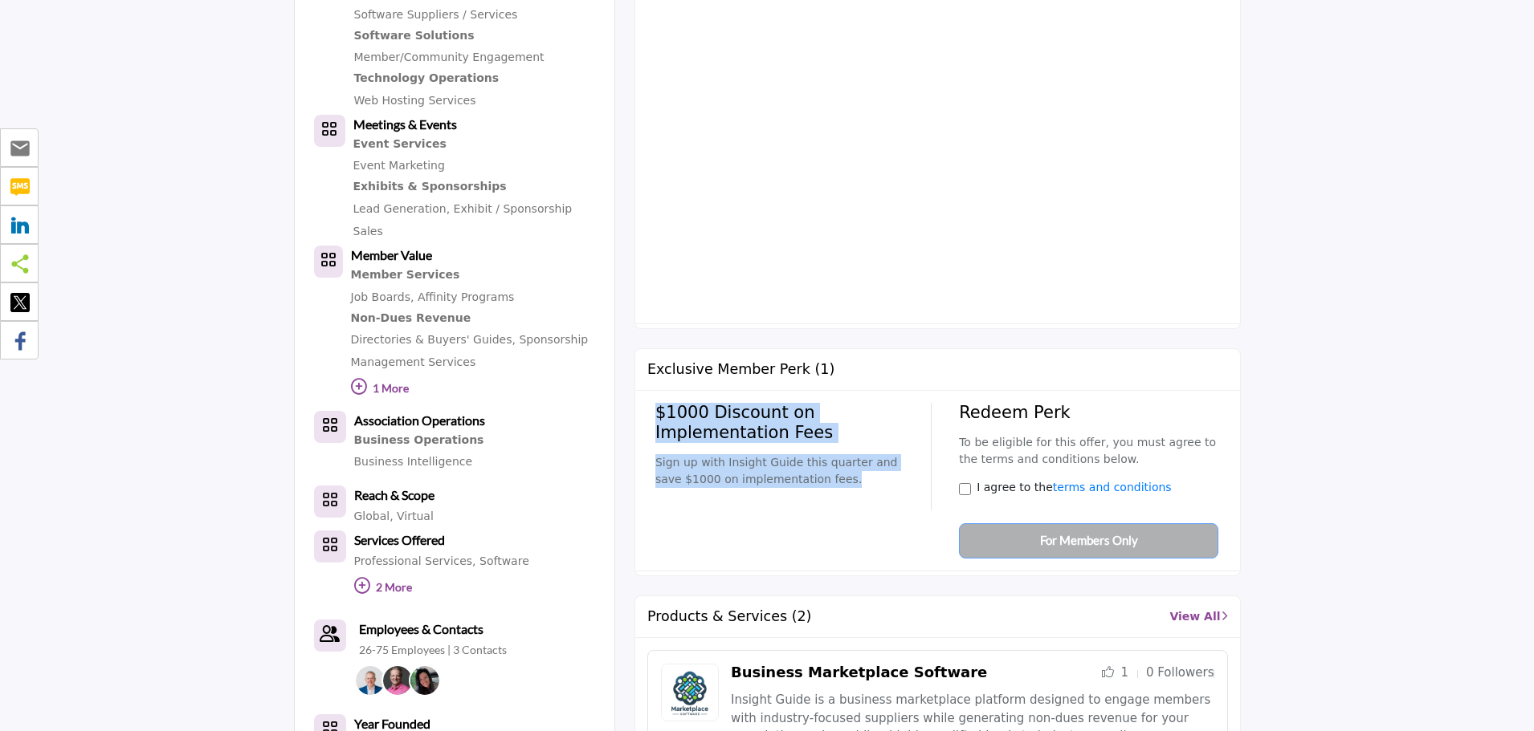
drag, startPoint x: 814, startPoint y: 402, endPoint x: 646, endPoint y: 336, distance: 180.6
click at [647, 403] on div "$1000 Discount on Implementation Fees Sign up with Insight Guide this quarter a…" at bounding box center [937, 481] width 581 height 156
click at [676, 403] on h2 "$1000 Discount on Implementation Fees" at bounding box center [787, 423] width 264 height 40
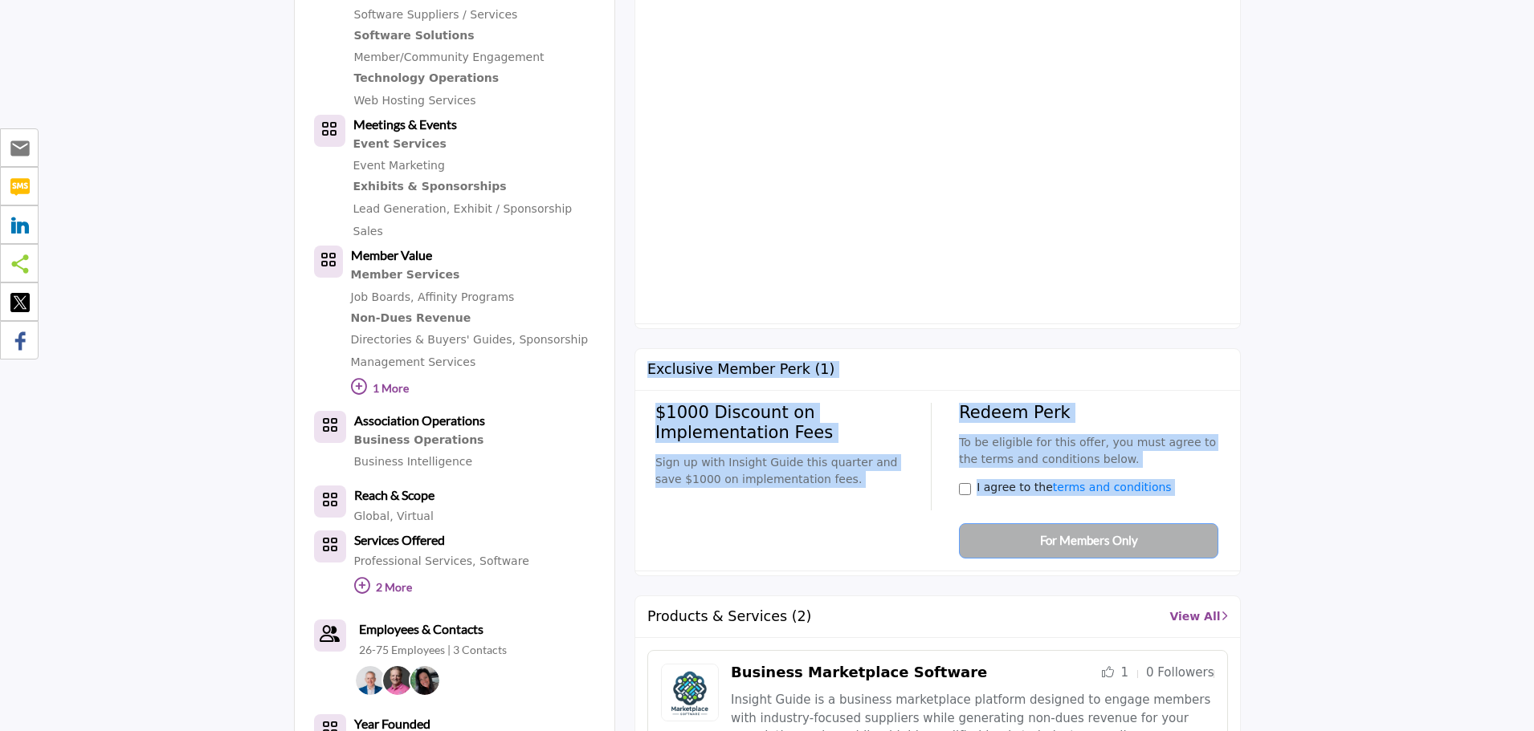
drag, startPoint x: 650, startPoint y: 295, endPoint x: 1164, endPoint y: 452, distance: 538.2
click at [1164, 452] on div "Exclusive Member Perk (1) $1000 Discount on Implementation Fees Sign up with In…" at bounding box center [937, 462] width 606 height 228
click at [898, 440] on div "$1000 Discount on Implementation Fees Sign up with Insight Guide this quarter a…" at bounding box center [937, 481] width 564 height 156
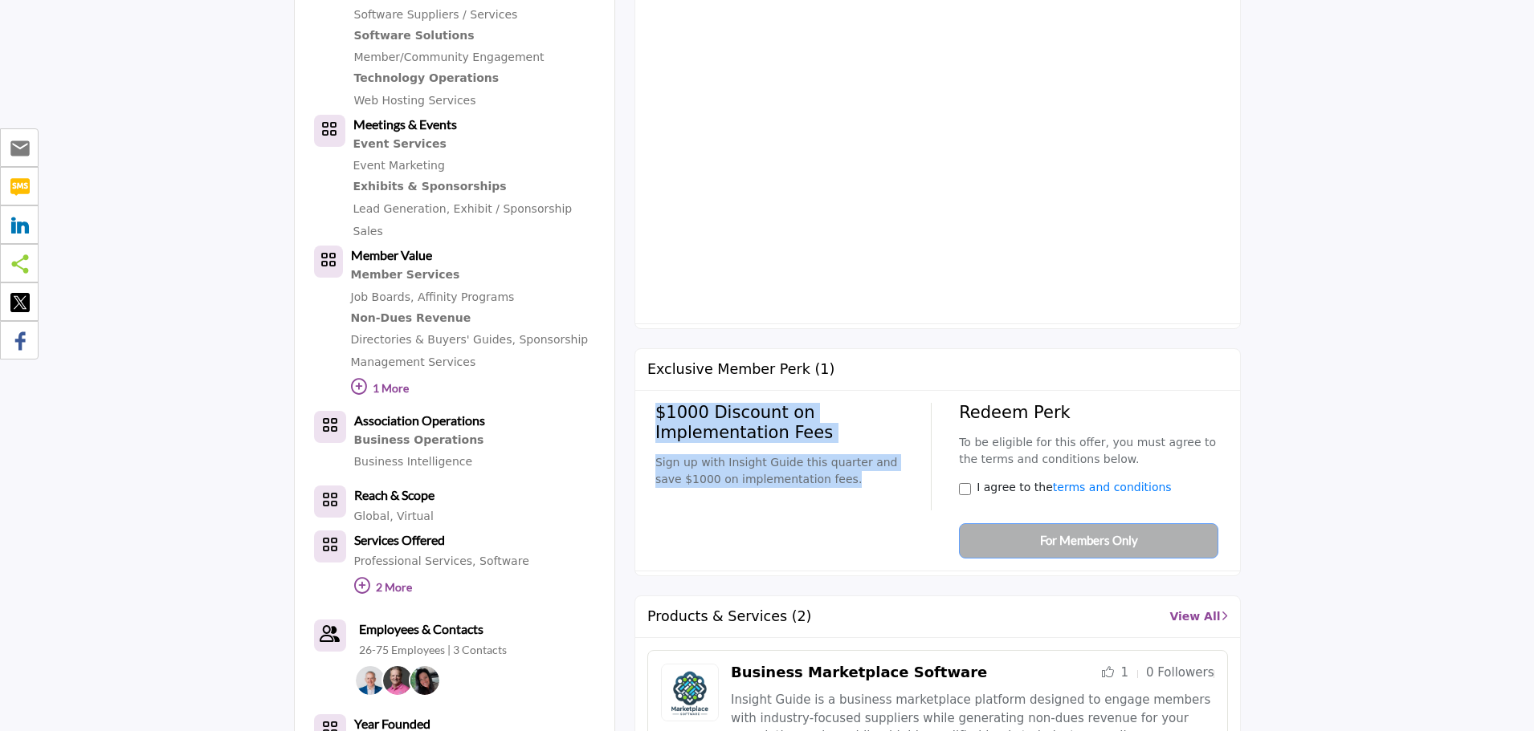
drag, startPoint x: 813, startPoint y: 402, endPoint x: 647, endPoint y: 338, distance: 177.4
click at [647, 403] on div "$1000 Discount on Implementation Fees Sign up with Insight Guide this quarter a…" at bounding box center [937, 481] width 581 height 156
click at [845, 403] on h2 "$1000 Discount on Implementation Fees" at bounding box center [787, 423] width 264 height 40
drag, startPoint x: 650, startPoint y: 288, endPoint x: 817, endPoint y: 401, distance: 201.8
click at [817, 401] on div "Exclusive Member Perk (1) $1000 Discount on Implementation Fees Sign up with In…" at bounding box center [937, 462] width 606 height 228
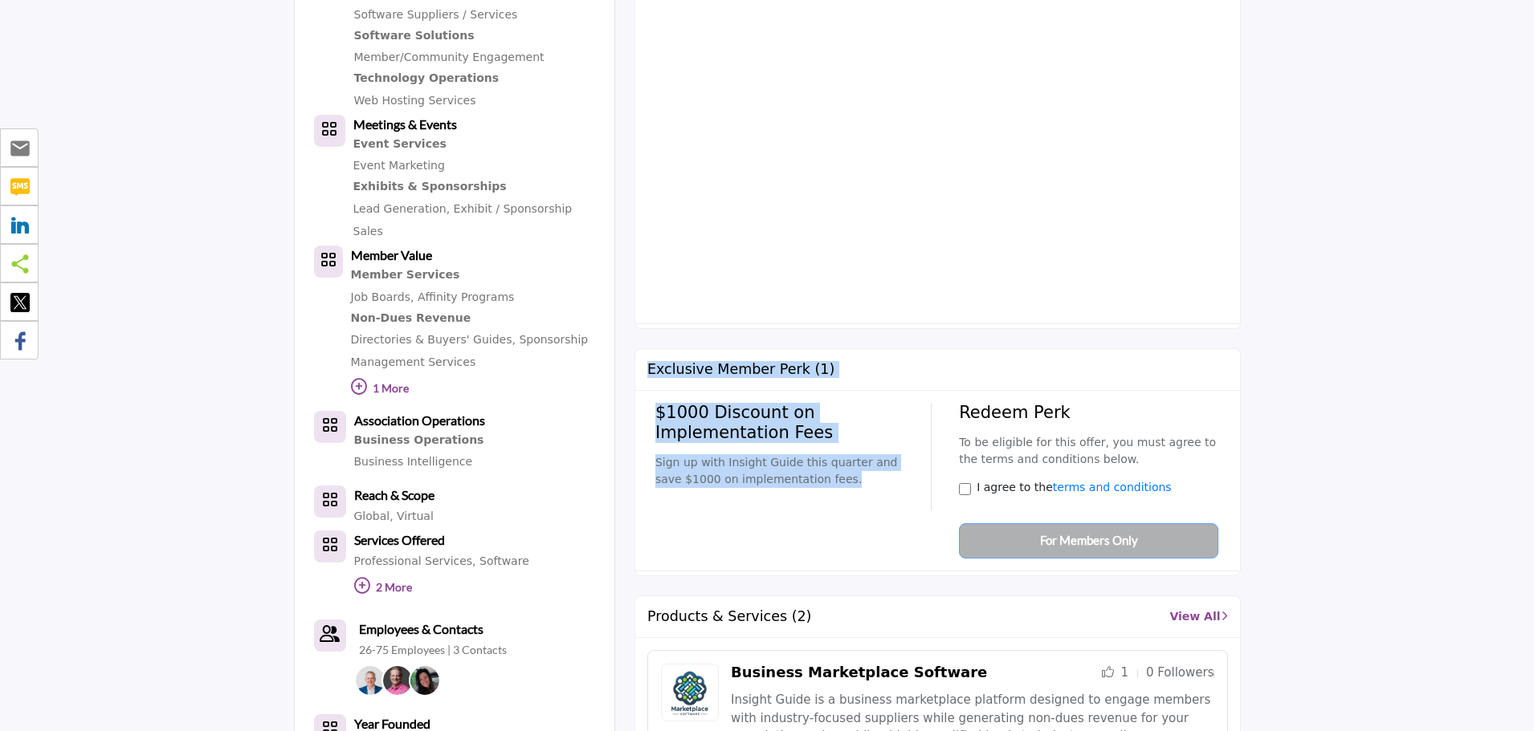
click at [818, 454] on p "Sign up with Insight Guide this quarter and save $1000 on implementation fees." at bounding box center [787, 471] width 264 height 34
click at [830, 454] on p "Sign up with Insight Guide this quarter and save $1000 on implementation fees." at bounding box center [787, 471] width 264 height 34
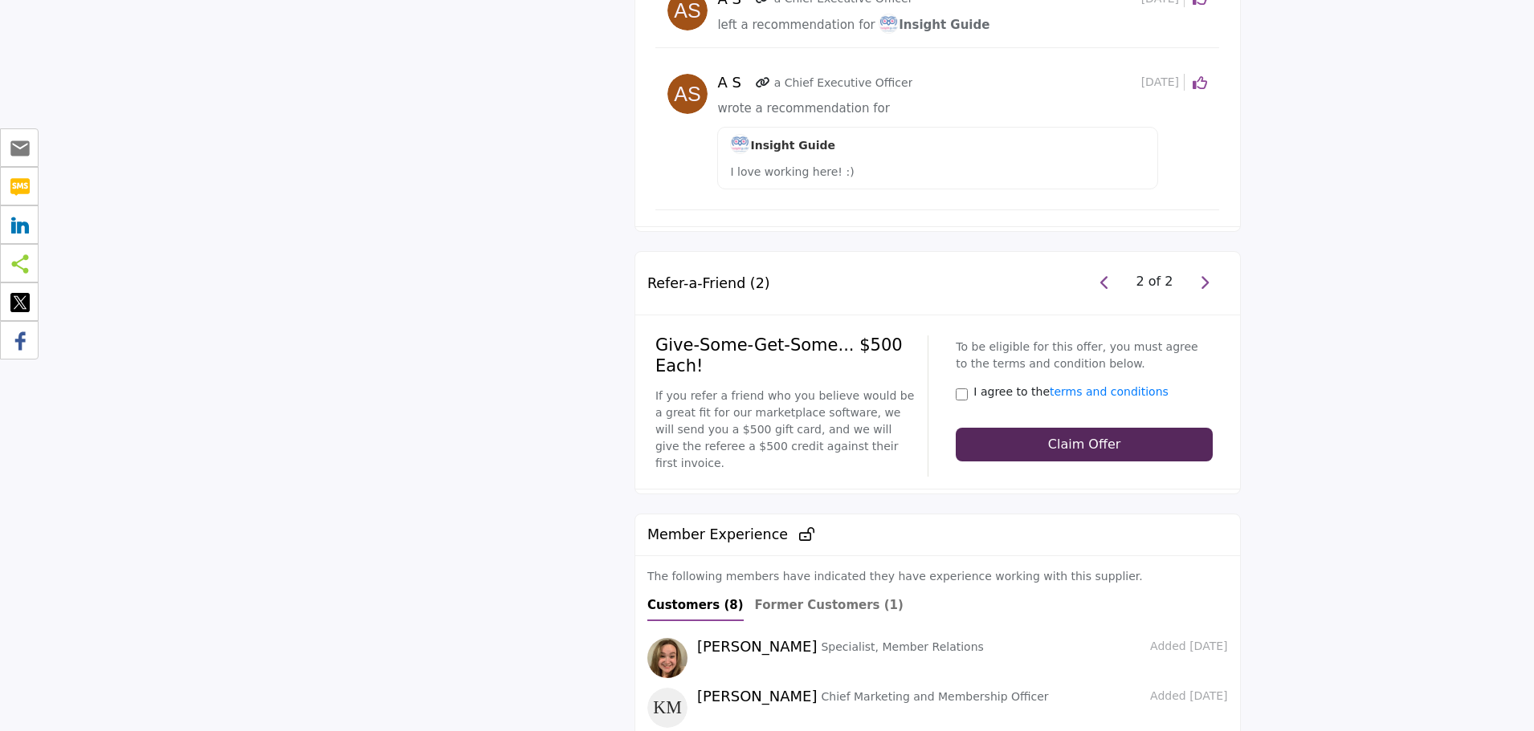
scroll to position [3212, 0]
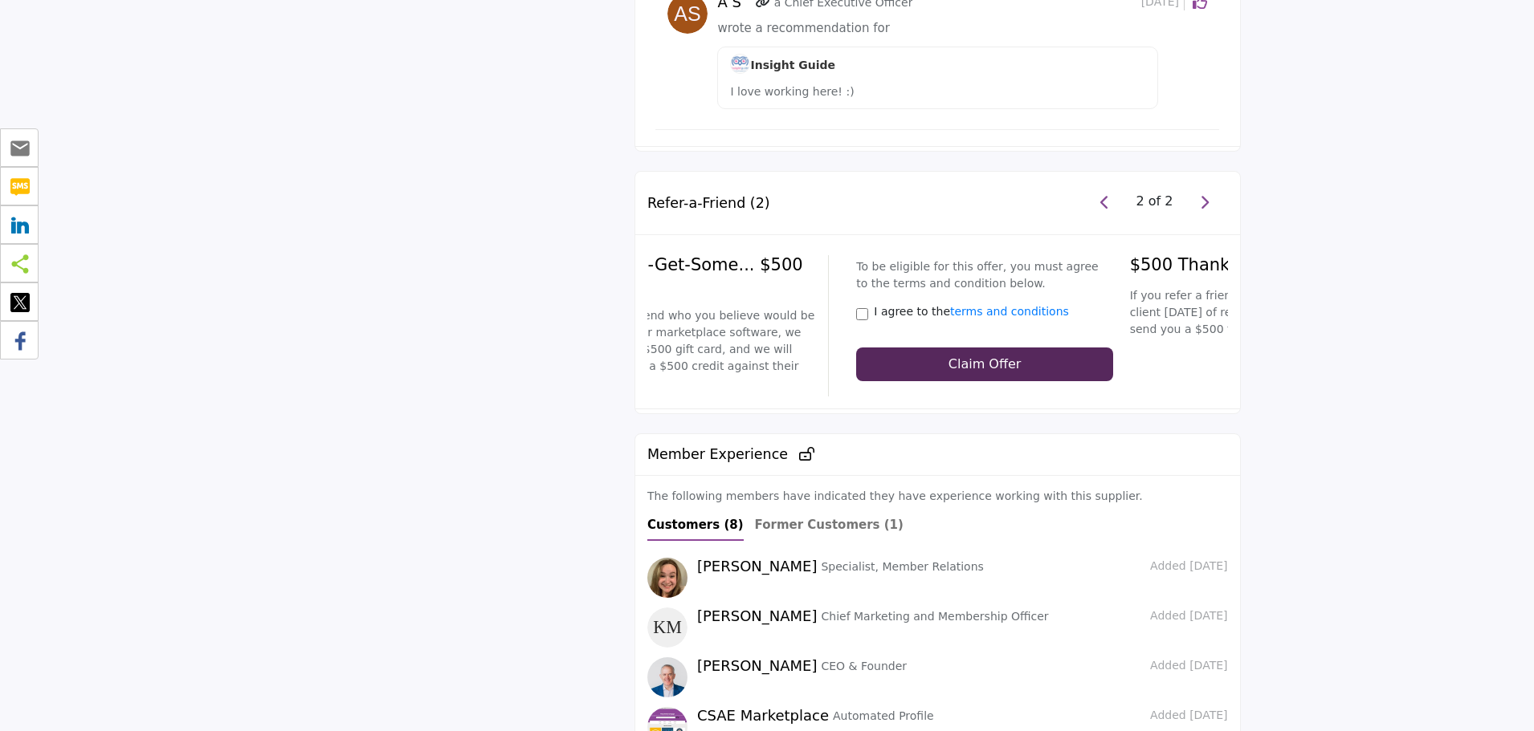
drag, startPoint x: 699, startPoint y: 189, endPoint x: 594, endPoint y: 181, distance: 105.4
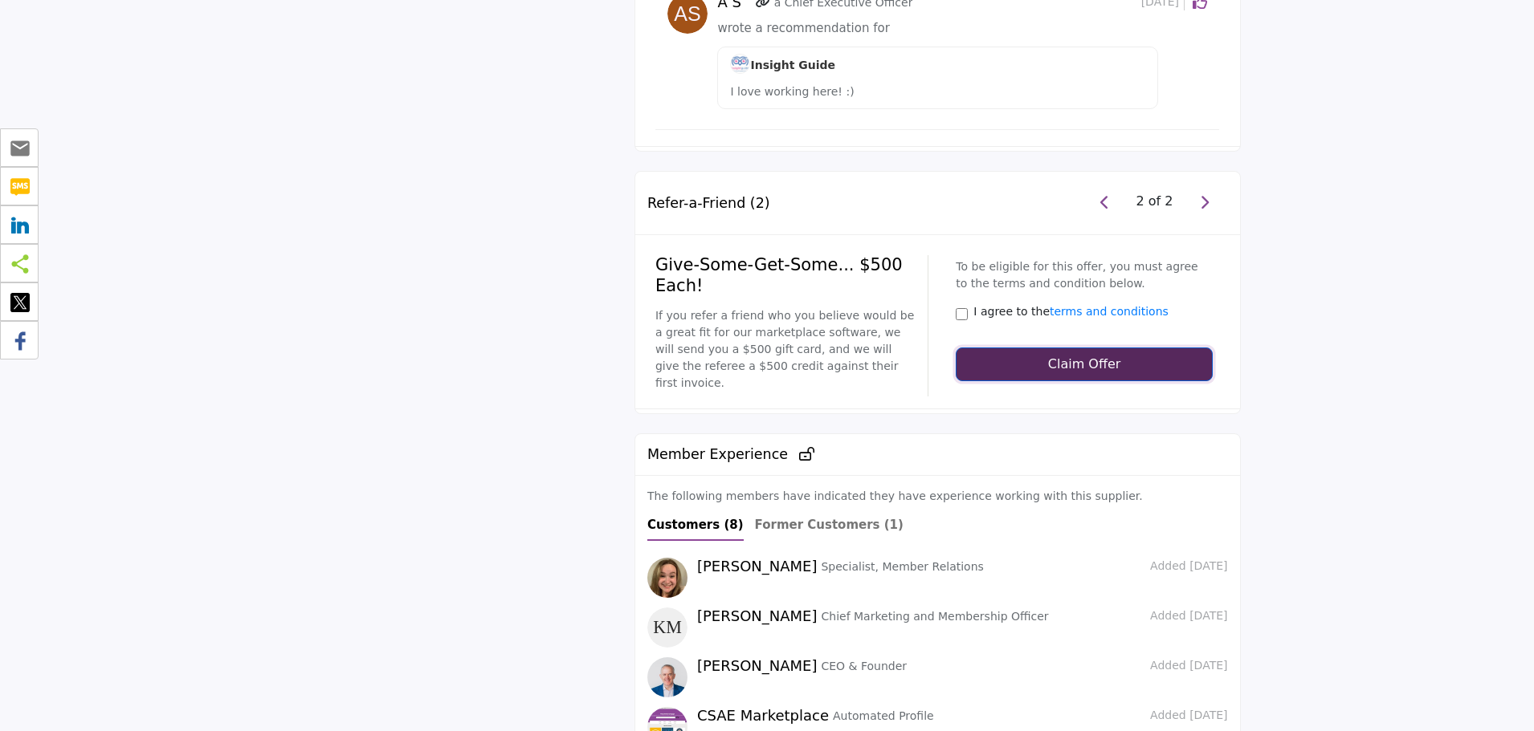
click at [977, 348] on button "Claim Offer" at bounding box center [1083, 365] width 256 height 34
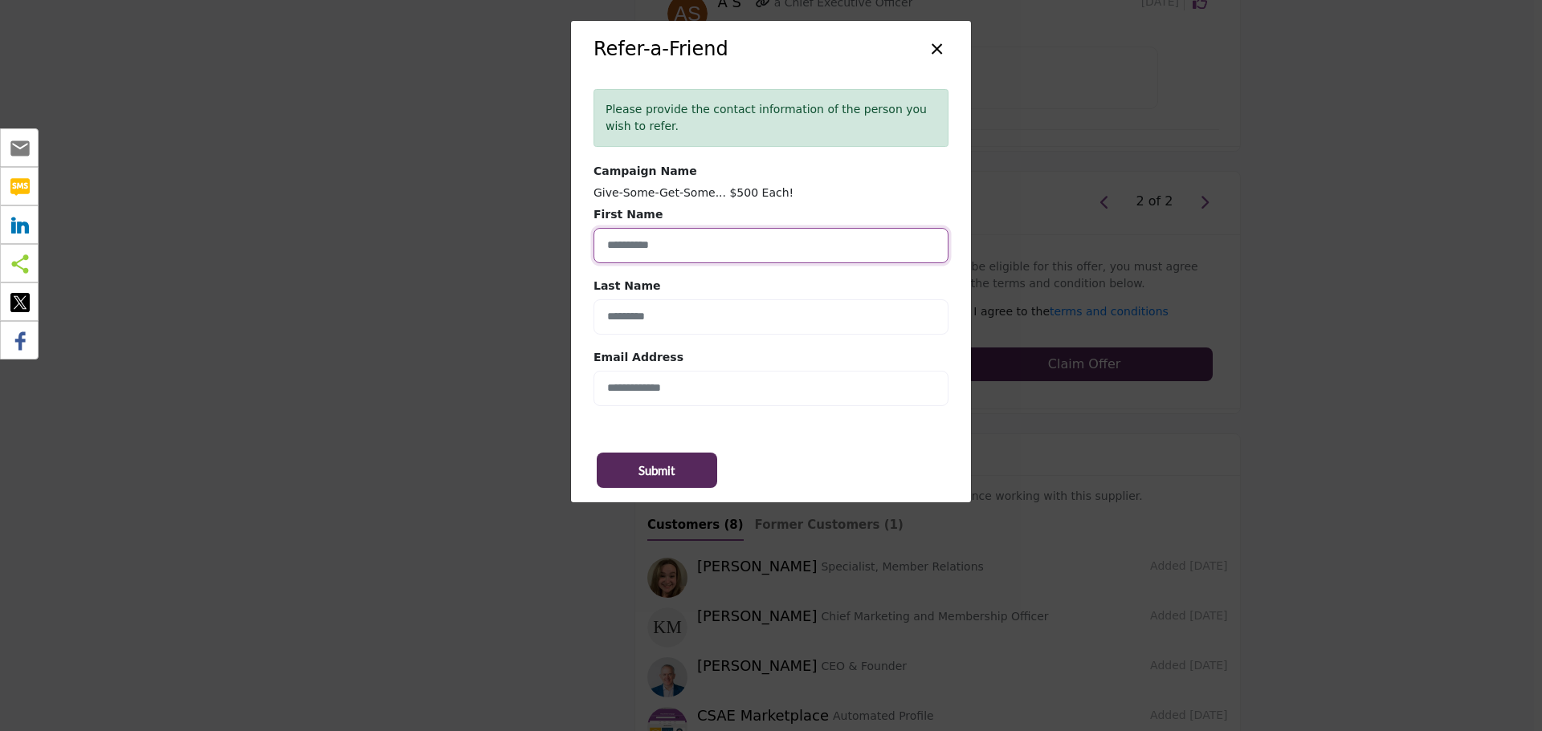
click at [813, 261] on input "ReferralFirstName" at bounding box center [770, 245] width 355 height 35
click at [845, 205] on div "Please provide the contact information of the person you wish to refer. Campaig…" at bounding box center [771, 252] width 400 height 349
click at [935, 47] on button "×" at bounding box center [936, 47] width 23 height 31
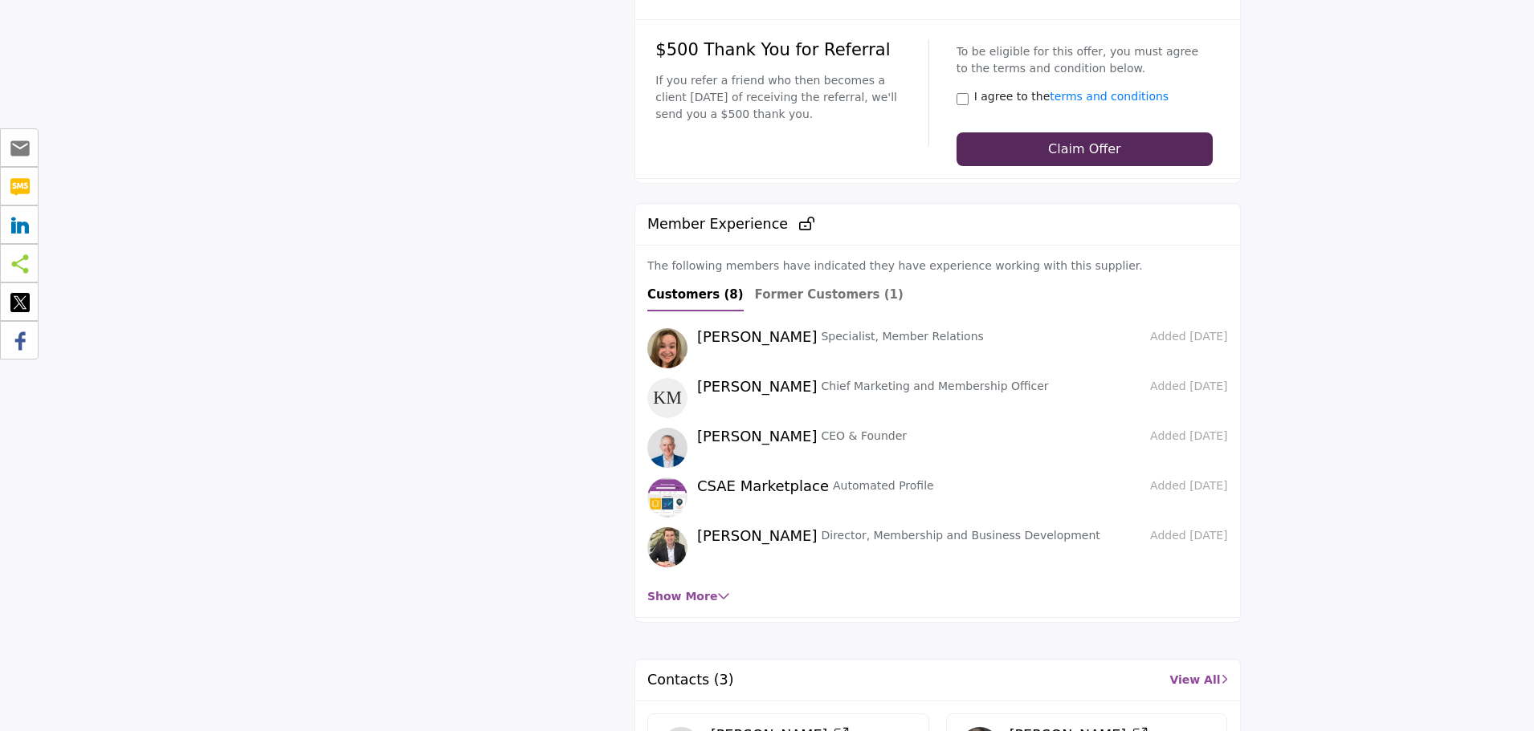
scroll to position [3453, 0]
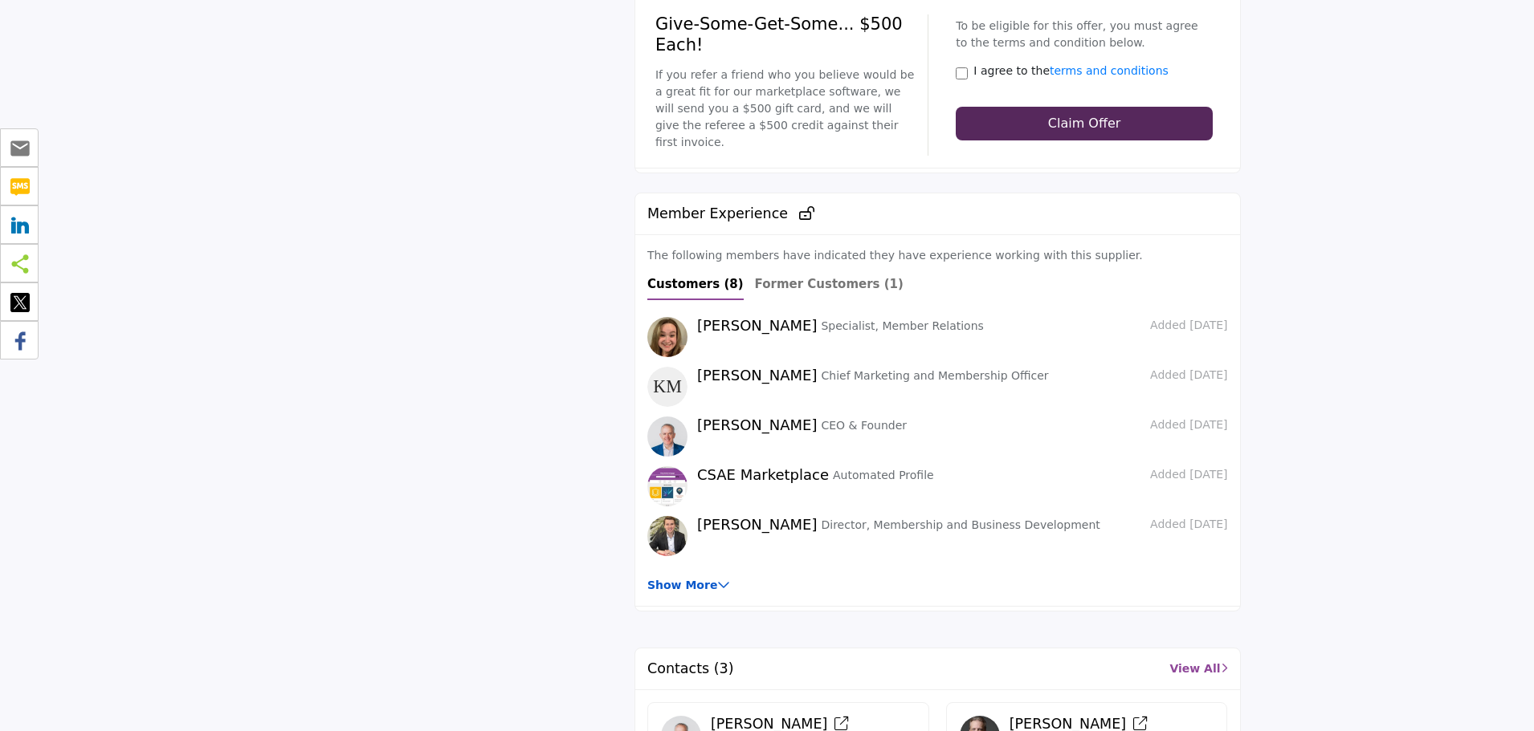
click at [678, 579] on link "Show More" at bounding box center [688, 585] width 83 height 13
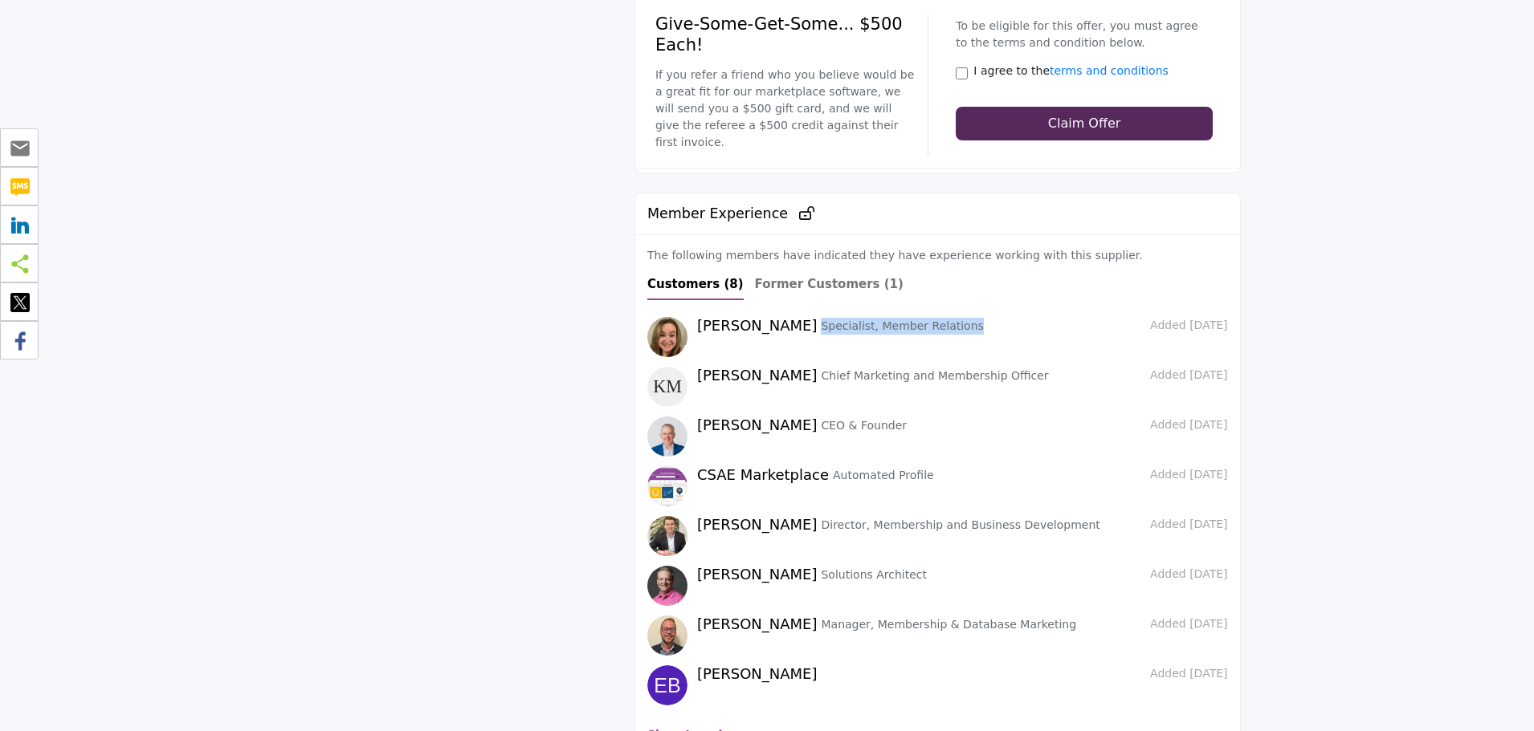
drag, startPoint x: 785, startPoint y: 234, endPoint x: 925, endPoint y: 235, distance: 139.7
click at [925, 317] on div "Kaleigh Duff Specialist, Member Relations" at bounding box center [915, 326] width 437 height 18
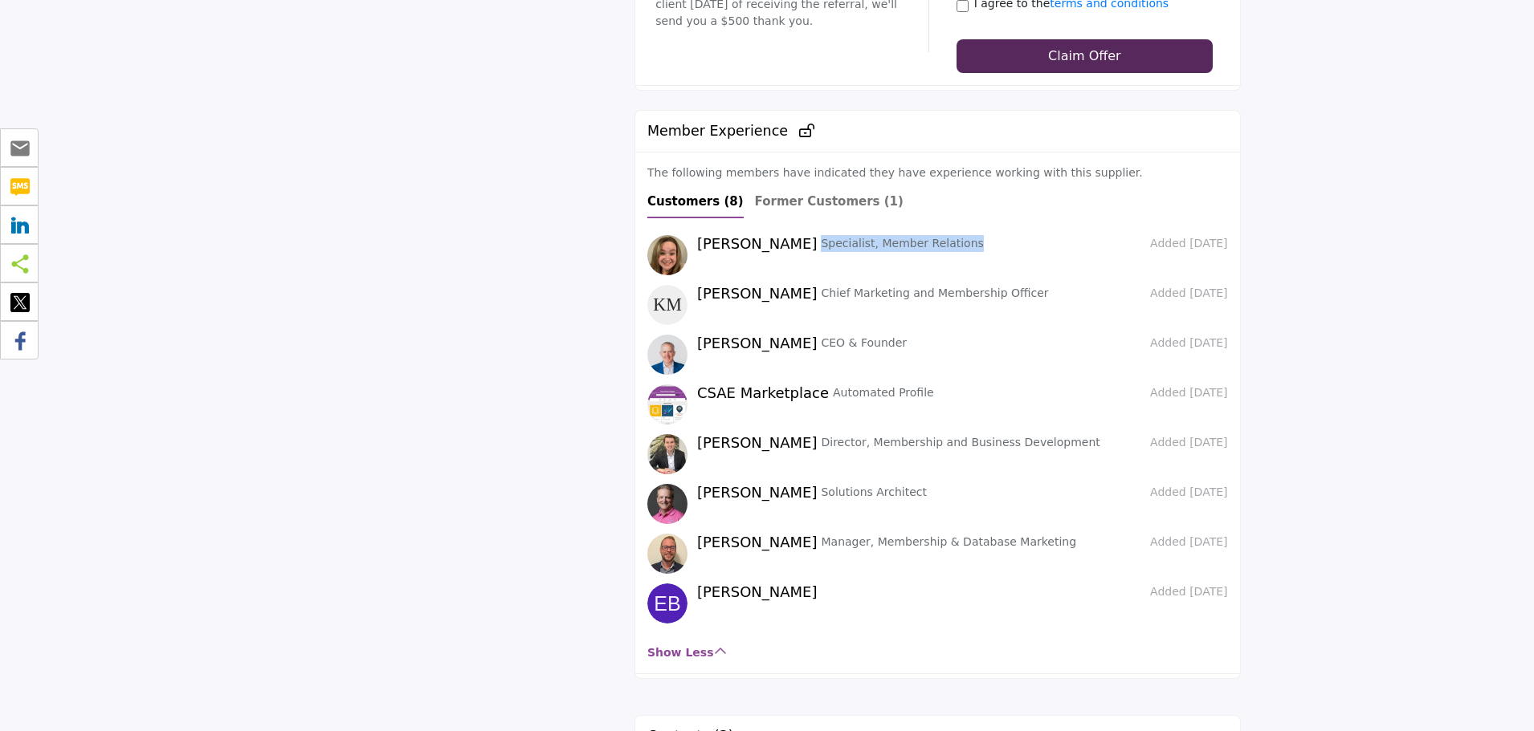
scroll to position [3518, 0]
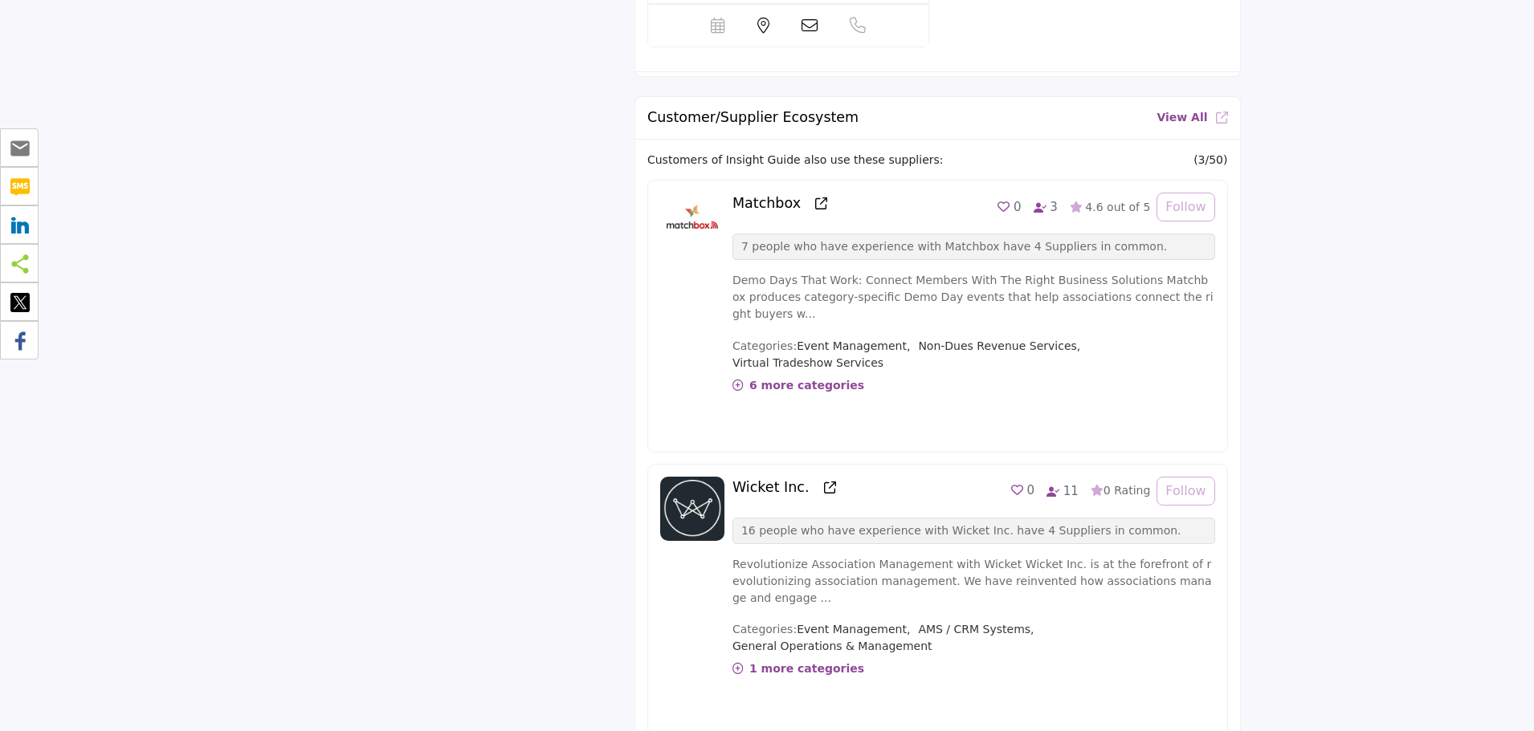
scroll to position [4496, 0]
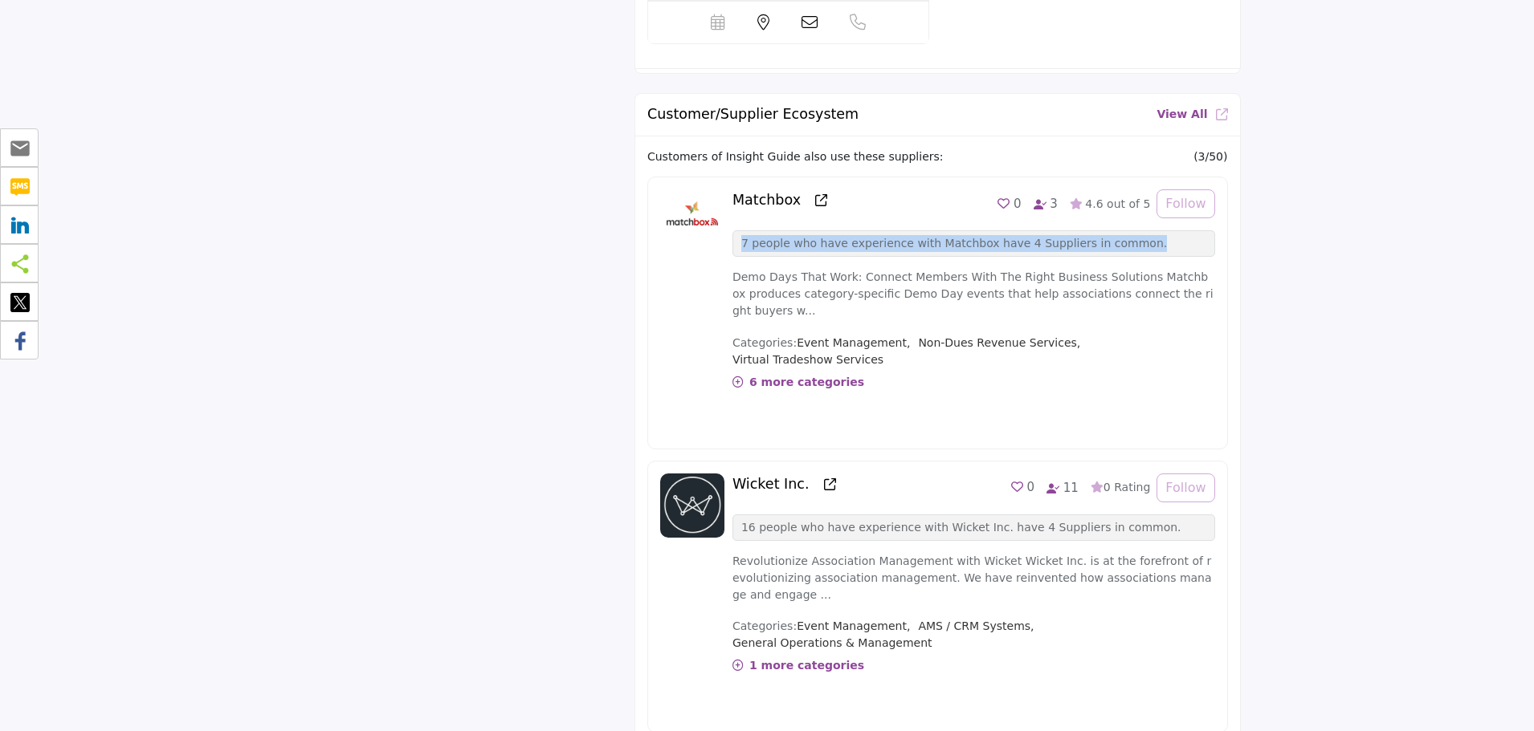
drag, startPoint x: 740, startPoint y: 151, endPoint x: 1126, endPoint y: 153, distance: 386.2
click at [1126, 235] on p "7 people who have experience with Matchbox have 4 Suppliers in common." at bounding box center [973, 243] width 465 height 17
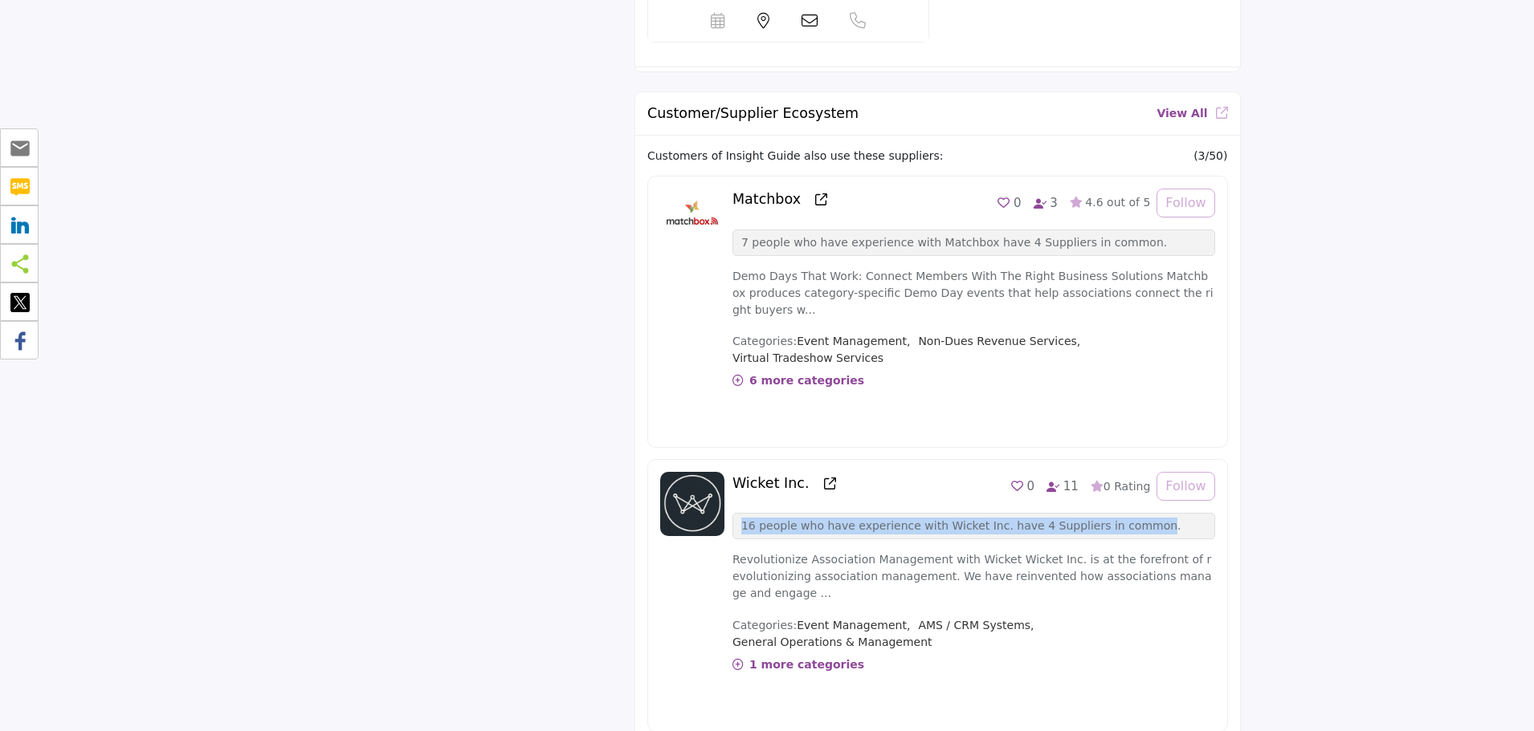
scroll to position [4481, 0]
drag, startPoint x: 744, startPoint y: 404, endPoint x: 1130, endPoint y: 405, distance: 386.2
click at [1130, 519] on p "16 people who have experience with Wicket Inc. have 4 Suppliers in common." at bounding box center [973, 527] width 465 height 17
click at [947, 474] on div "Wicket Inc. View full profile in new tab. 0 0 Recommendations 11 0 Rating" at bounding box center [973, 488] width 483 height 29
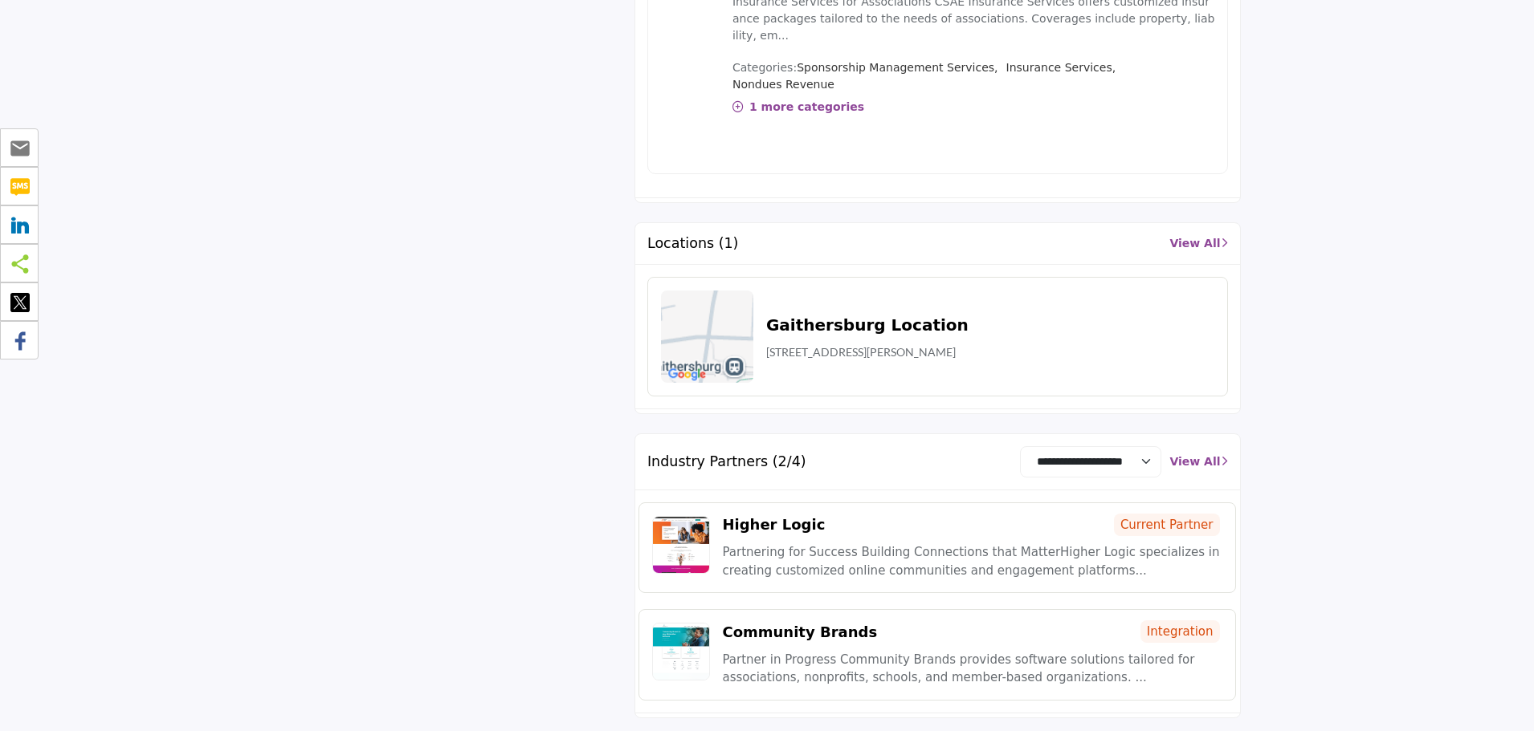
scroll to position [5380, 0]
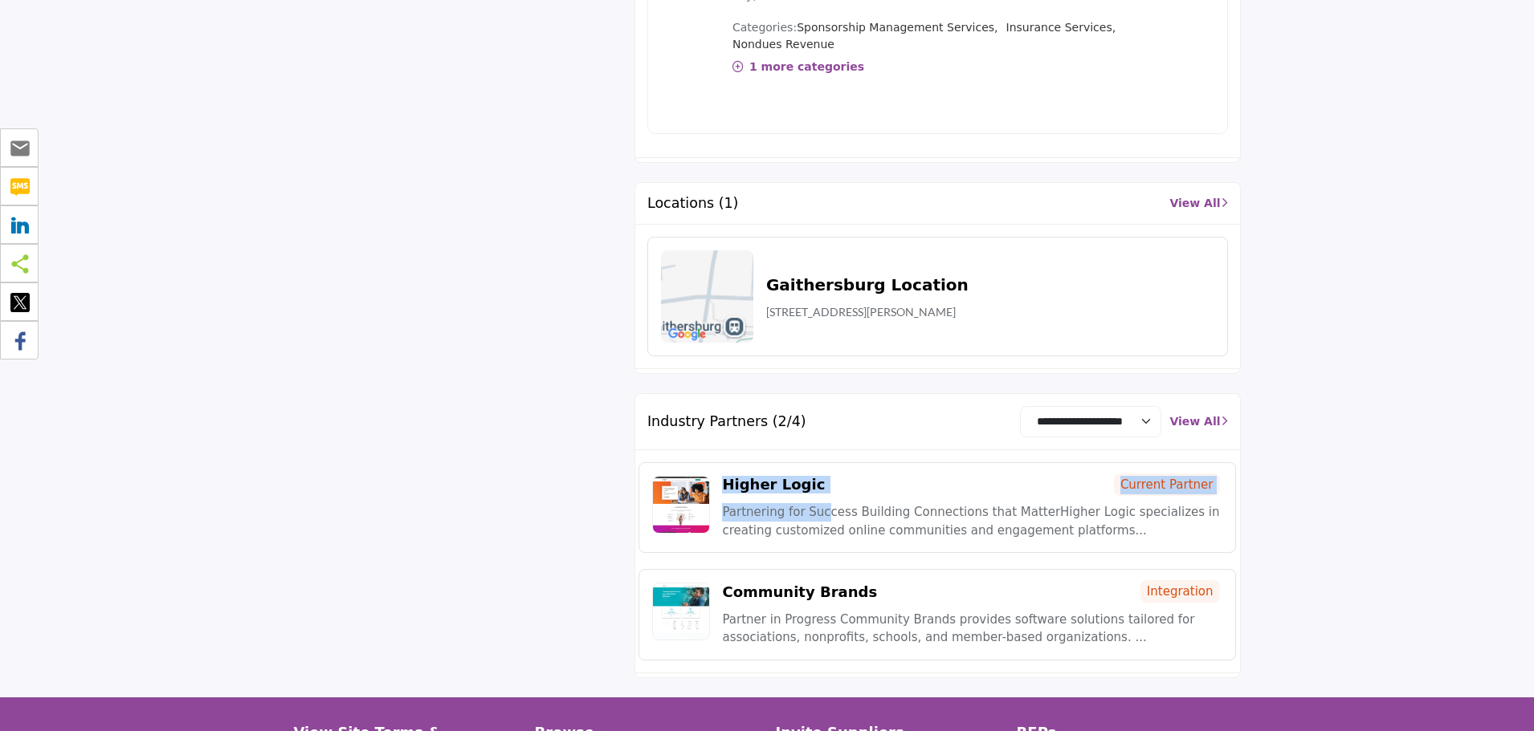
drag, startPoint x: 723, startPoint y: 291, endPoint x: 805, endPoint y: 300, distance: 82.4
click at [805, 476] on div "Higher Logic Current Partner Partnering for Success Building Connections that M…" at bounding box center [972, 508] width 500 height 64
click at [823, 476] on div "Higher Logic Current Partner" at bounding box center [972, 485] width 500 height 18
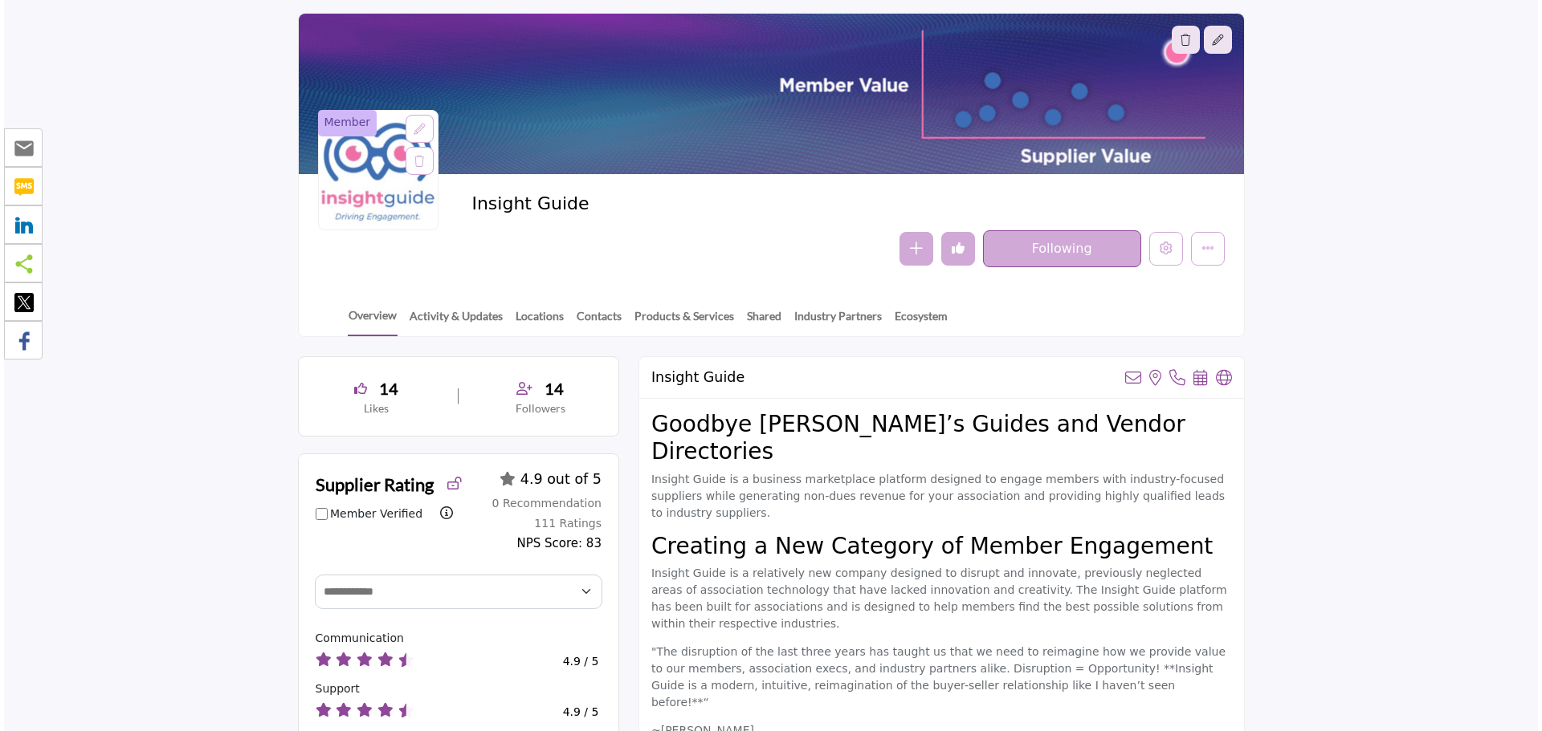
scroll to position [0, 0]
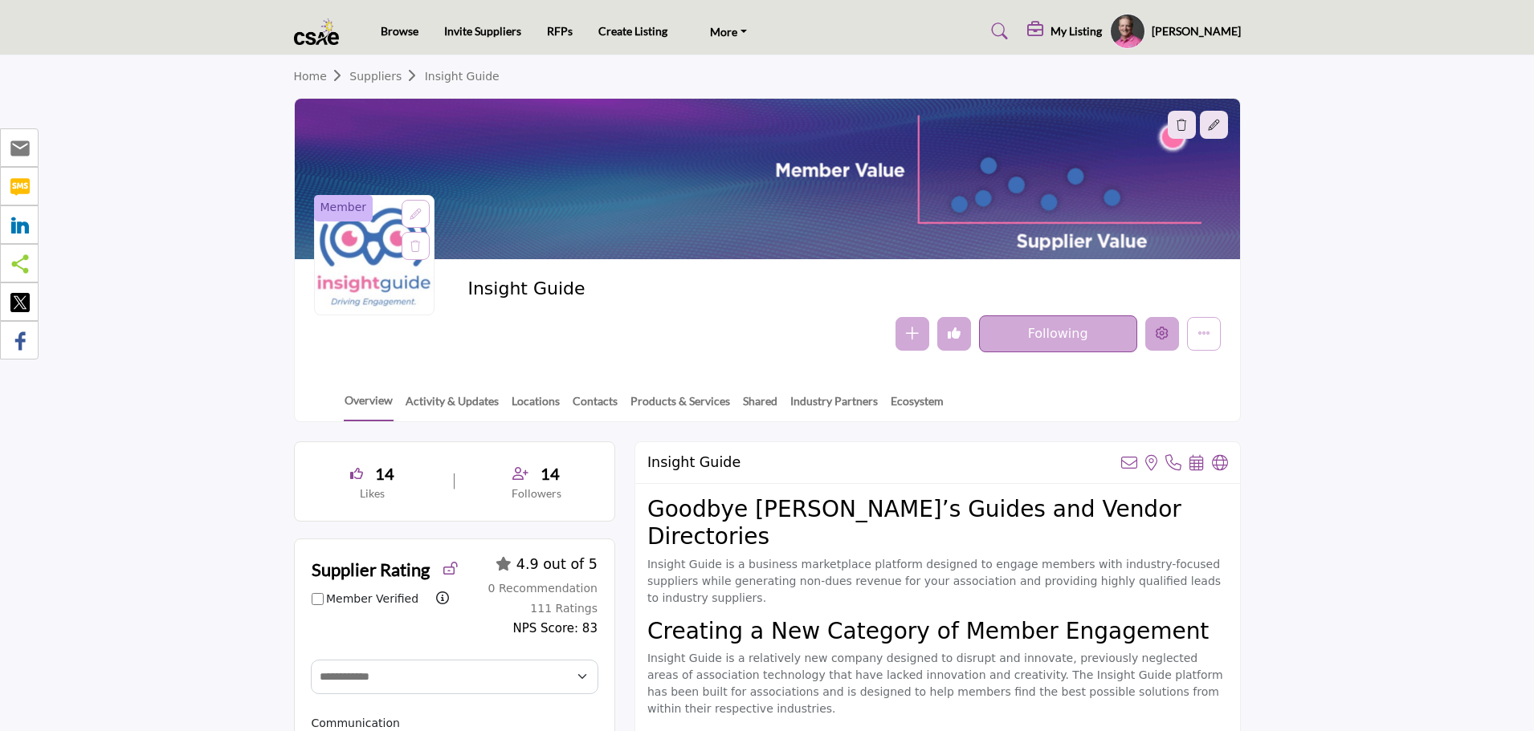
click at [1171, 336] on button "Edit company" at bounding box center [1162, 334] width 34 height 34
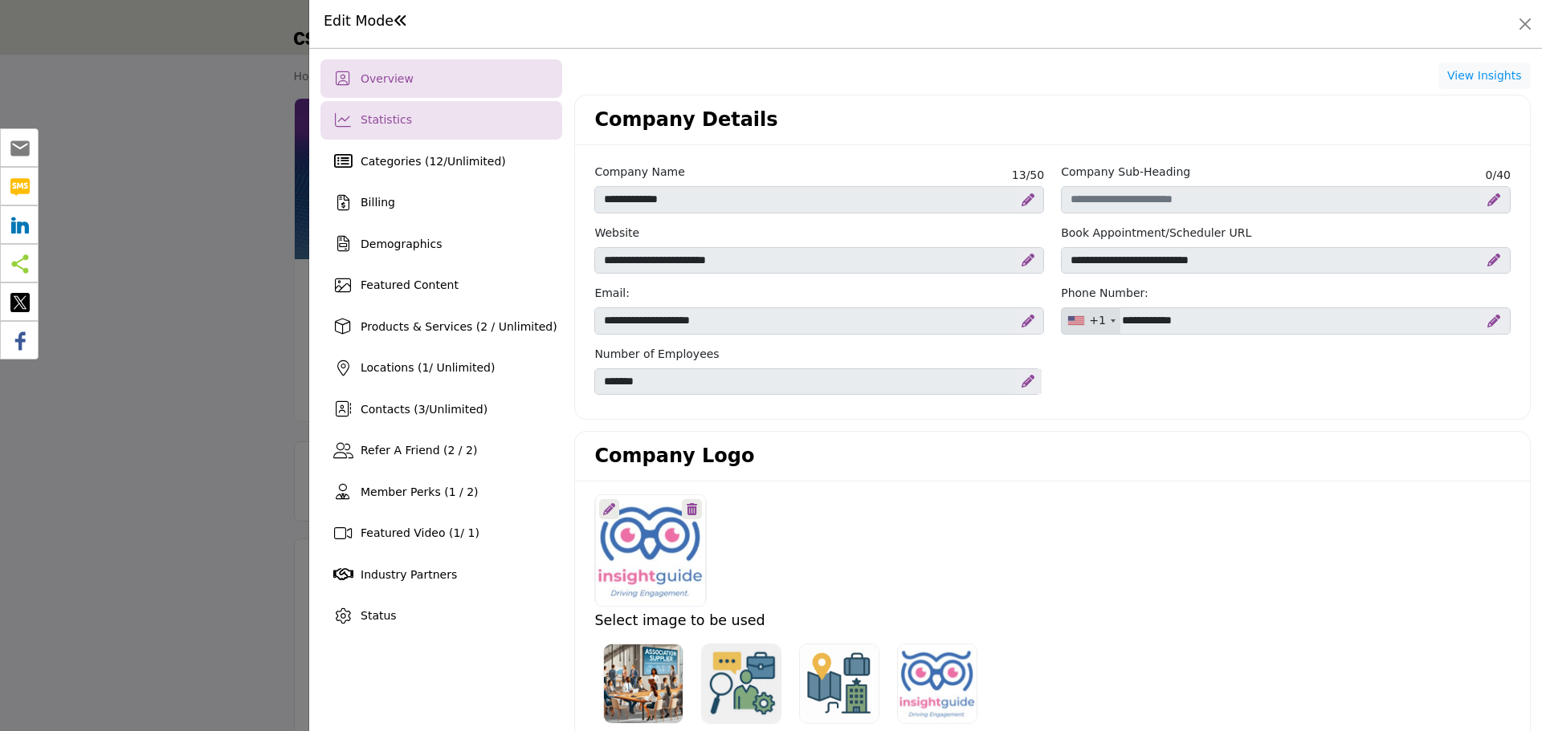
click at [471, 123] on div "Statistics" at bounding box center [441, 120] width 242 height 39
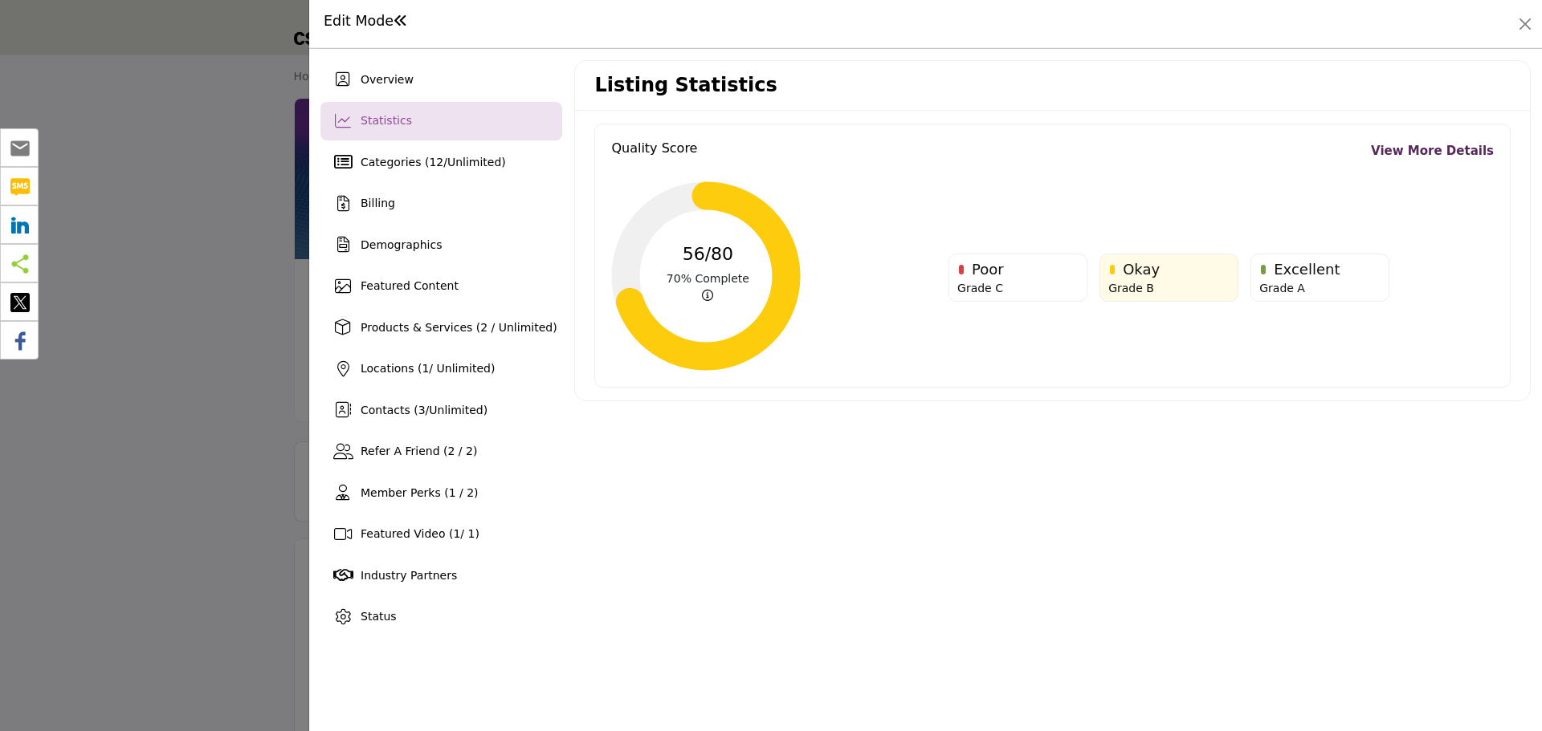
click at [1455, 152] on link "View More Details" at bounding box center [1432, 151] width 123 height 18
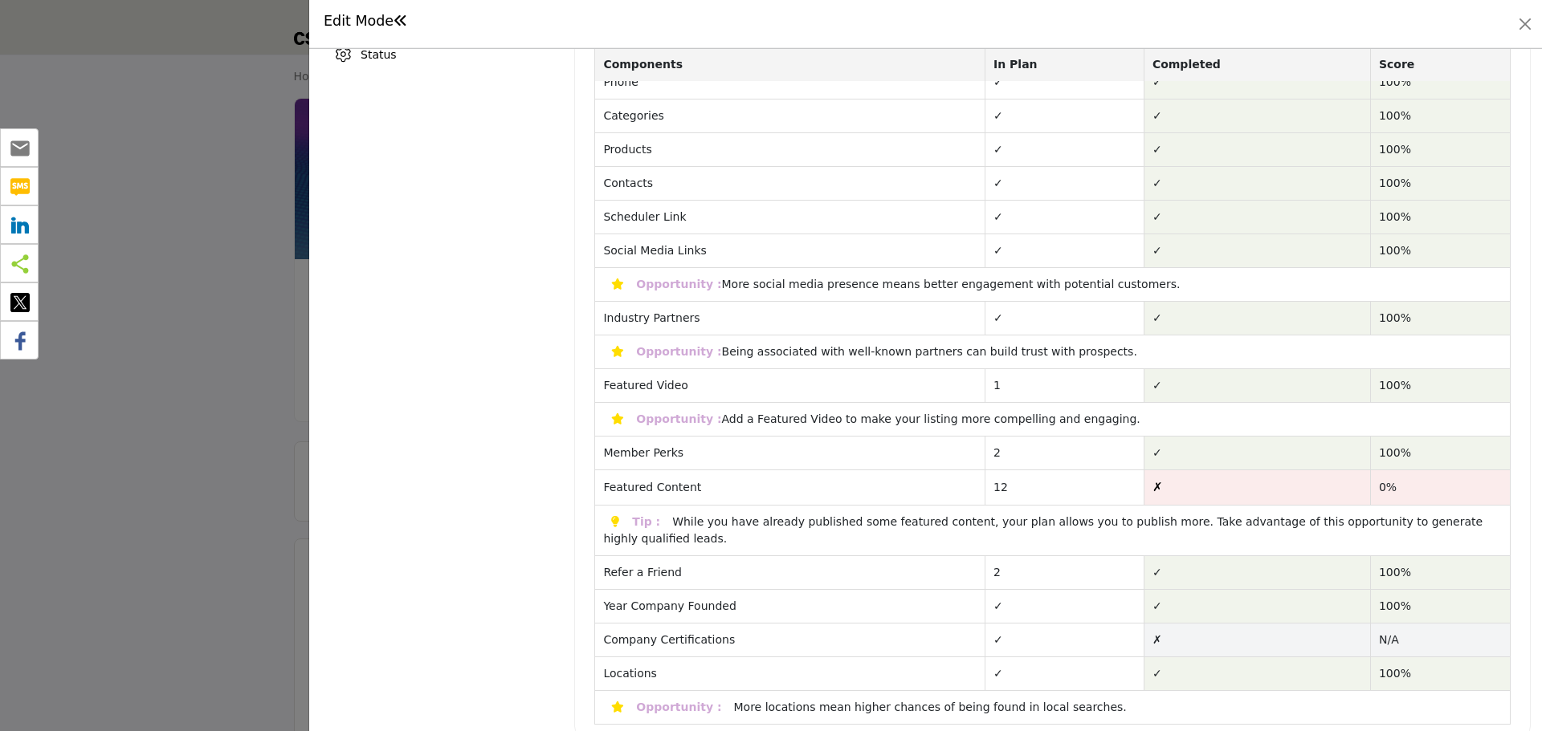
scroll to position [575, 0]
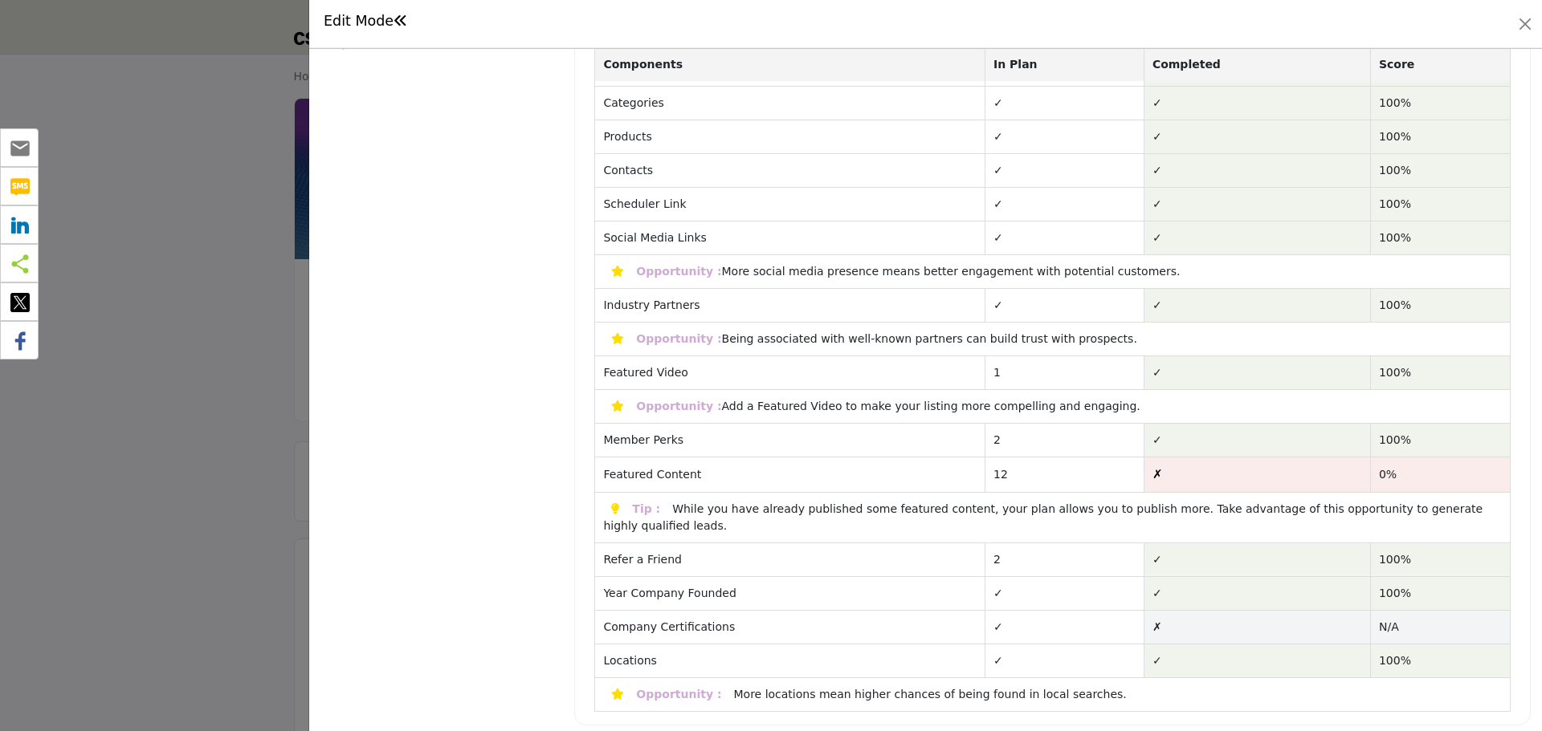
drag, startPoint x: 709, startPoint y: 409, endPoint x: 1090, endPoint y: 411, distance: 380.6
click at [1090, 411] on td "Opportunity : Add a Featured Video to make your listing more compelling and eng…" at bounding box center [1052, 407] width 915 height 34
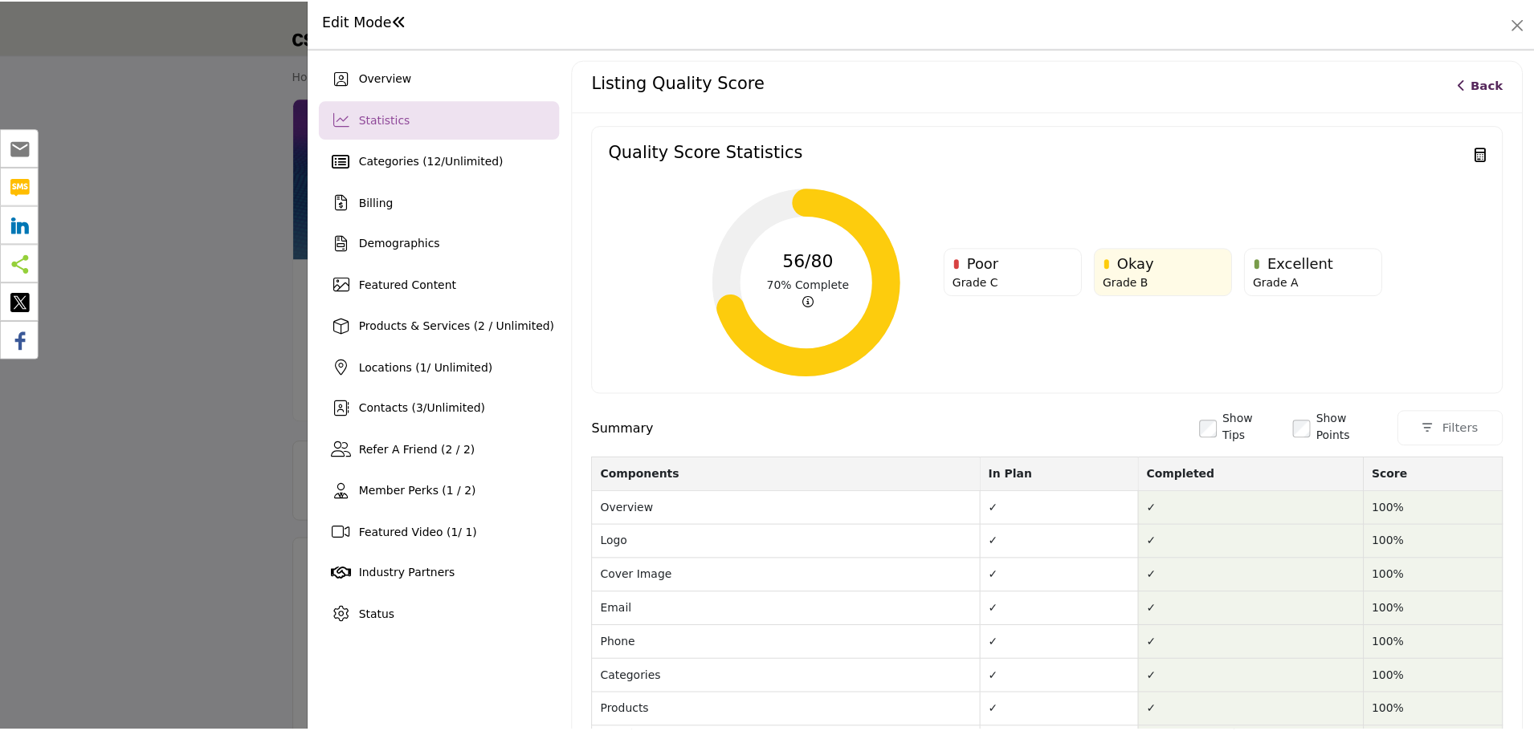
scroll to position [0, 0]
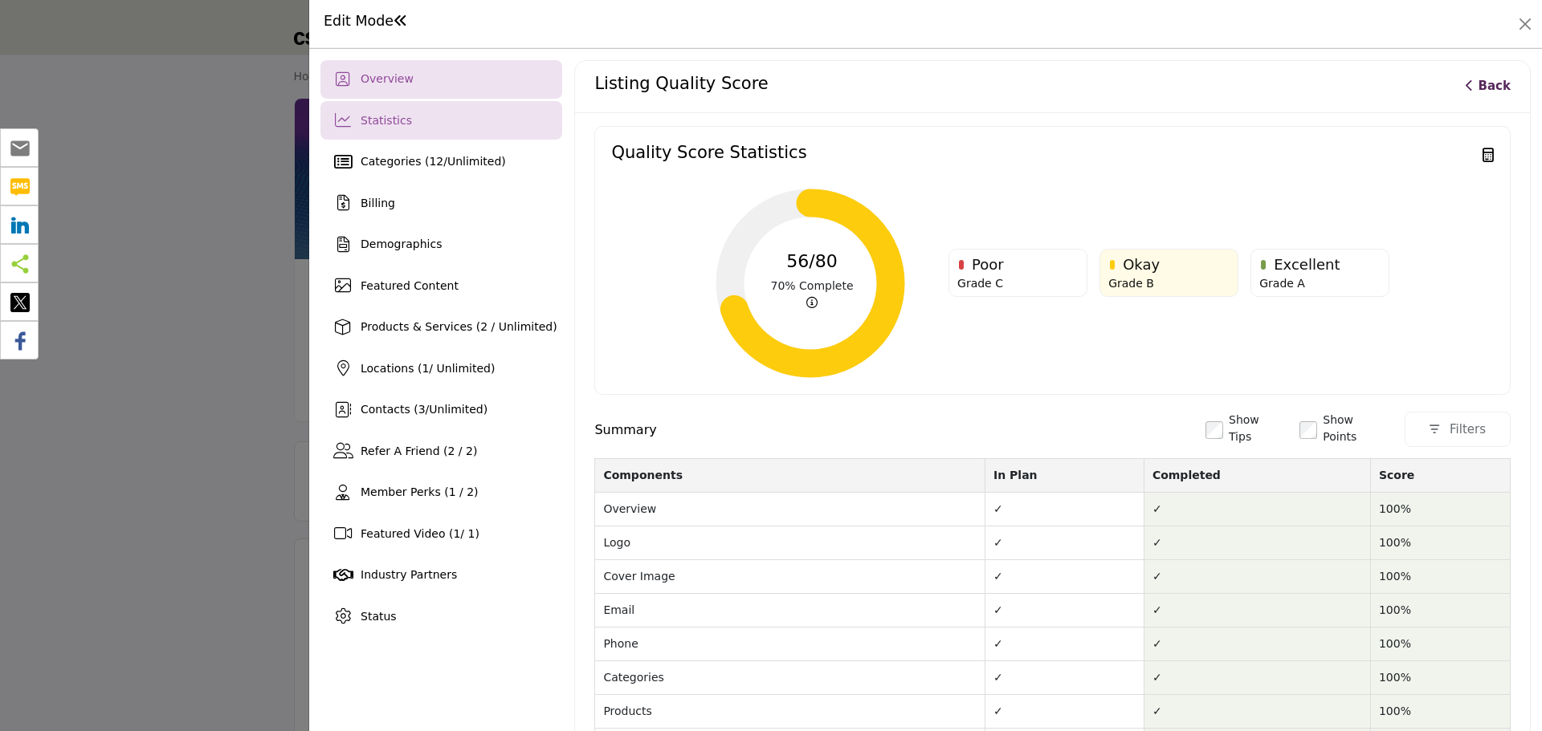
click at [448, 92] on div "Overview" at bounding box center [441, 79] width 242 height 39
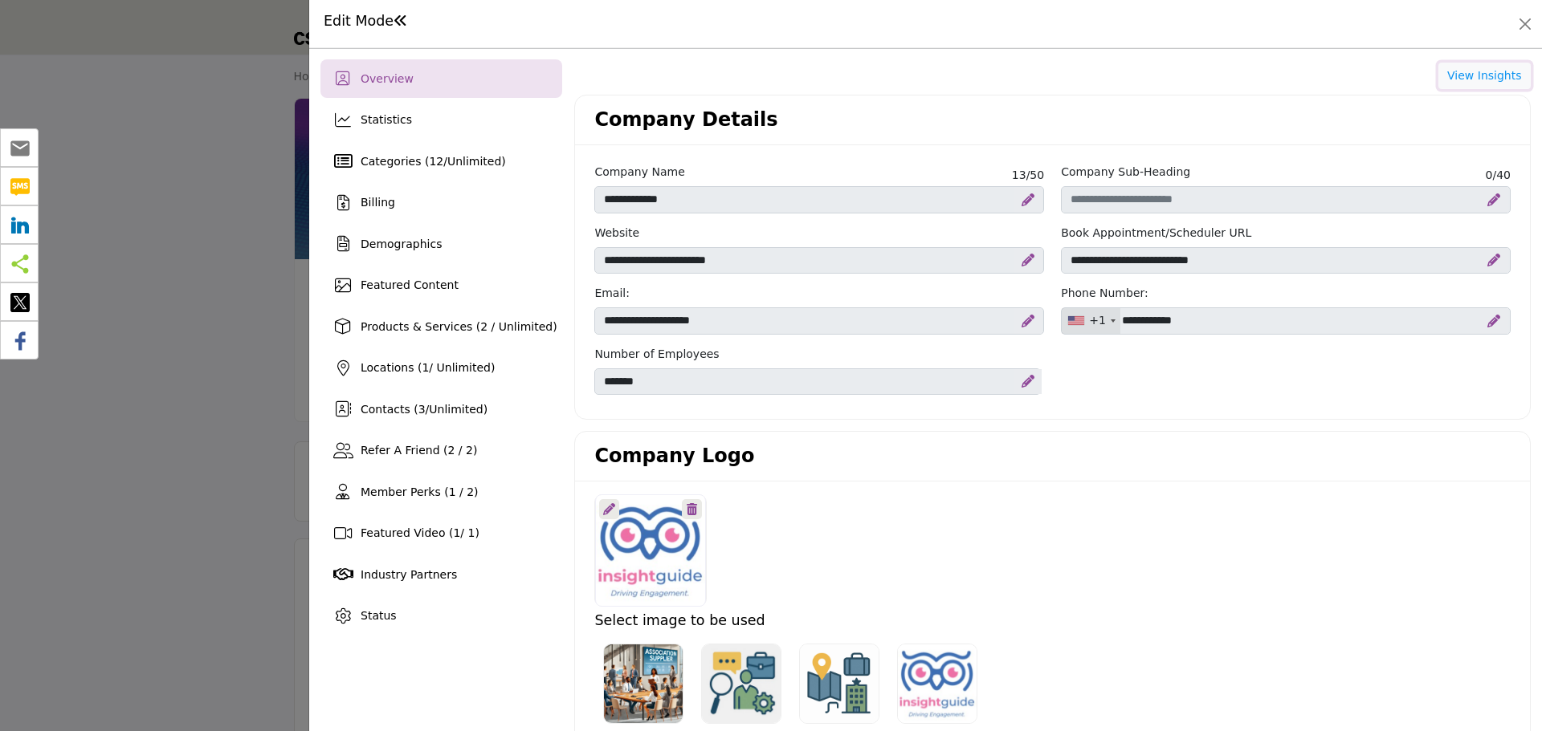
click at [1499, 80] on button "View Insights" at bounding box center [1484, 76] width 92 height 27
click at [1531, 29] on button "Close" at bounding box center [1525, 24] width 22 height 22
